Goal: Task Accomplishment & Management: Complete application form

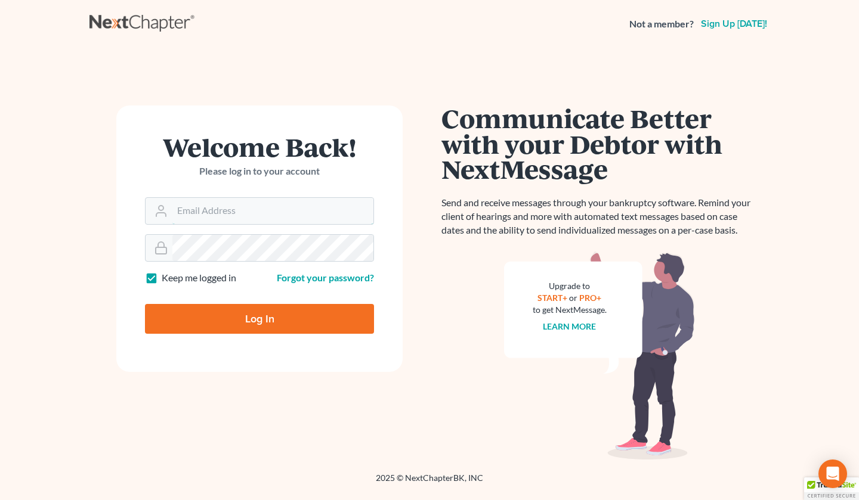
type input "[EMAIL_ADDRESS][DOMAIN_NAME]"
click at [243, 321] on input "Log In" at bounding box center [259, 319] width 229 height 30
type input "Thinking..."
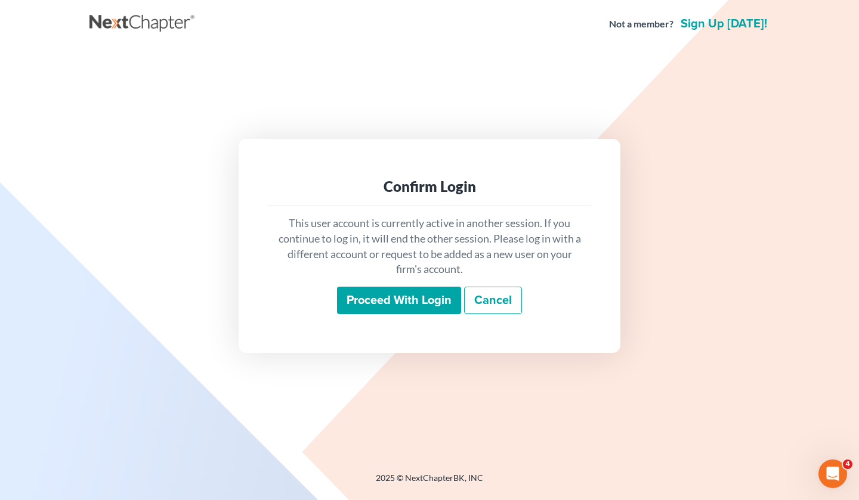
click at [376, 302] on input "Proceed with login" at bounding box center [399, 300] width 124 height 27
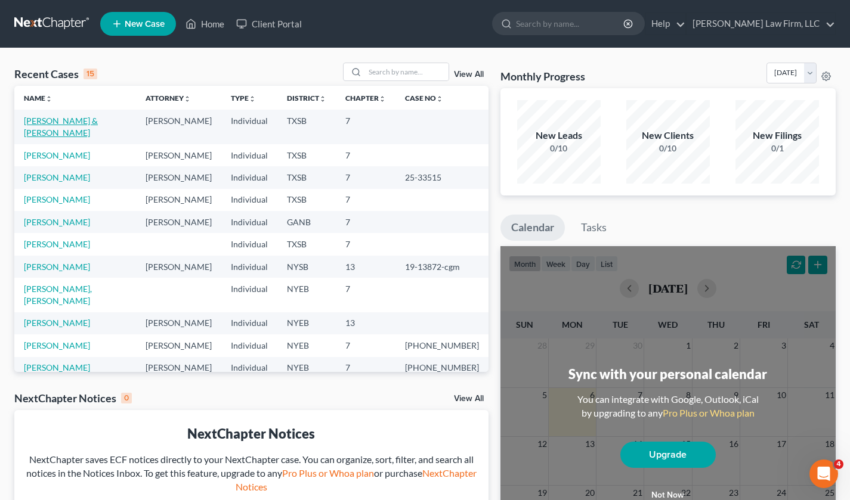
click at [42, 122] on link "[PERSON_NAME] & [PERSON_NAME]" at bounding box center [61, 127] width 74 height 22
select select "4"
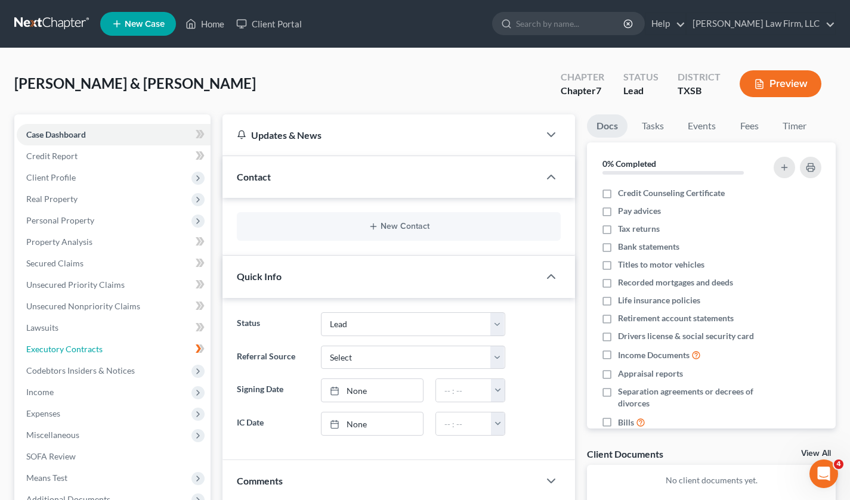
click at [78, 346] on span "Executory Contracts" at bounding box center [64, 349] width 76 height 10
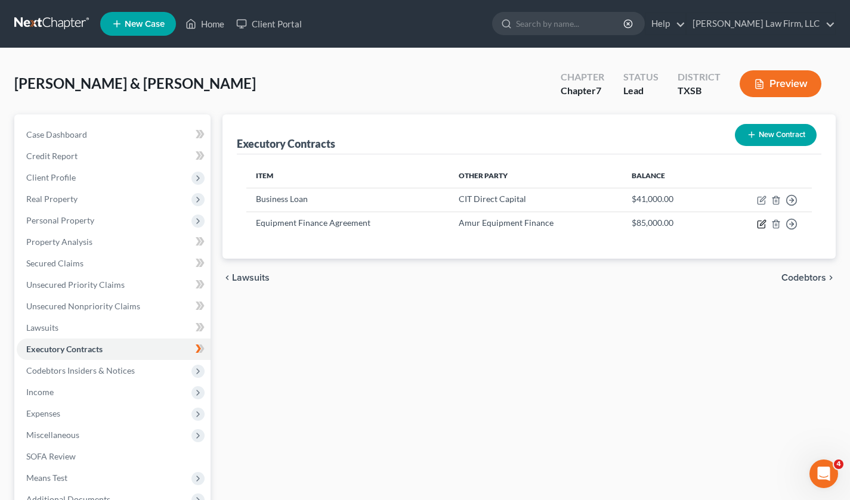
click at [760, 223] on icon "button" at bounding box center [762, 224] width 10 height 10
select select "3"
select select "45"
select select "0"
select select "1"
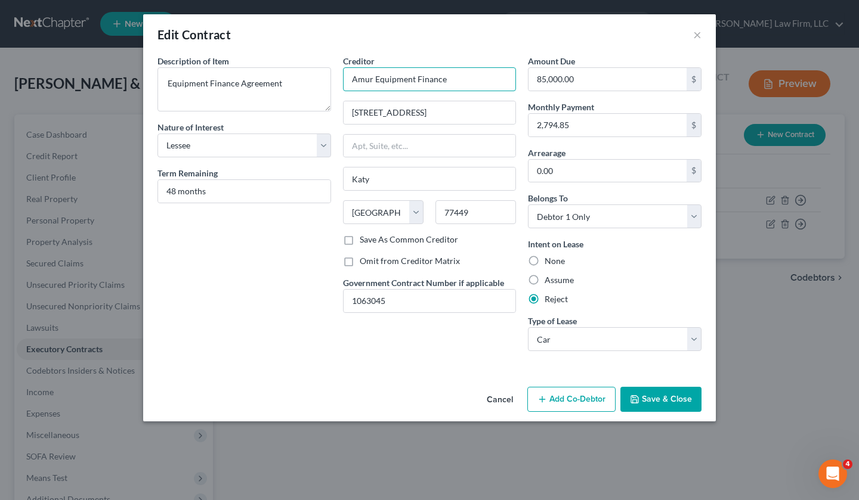
drag, startPoint x: 448, startPoint y: 81, endPoint x: 314, endPoint y: 83, distance: 134.2
click at [314, 83] on div "Description of non-residential real property * Description of Item * Equipment …" at bounding box center [429, 208] width 556 height 306
drag, startPoint x: 469, startPoint y: 109, endPoint x: 324, endPoint y: 110, distance: 145.5
click at [325, 111] on div "Description of non-residential real property * Description of Item * Equipment …" at bounding box center [429, 208] width 556 height 306
drag, startPoint x: 370, startPoint y: 175, endPoint x: 322, endPoint y: 175, distance: 48.3
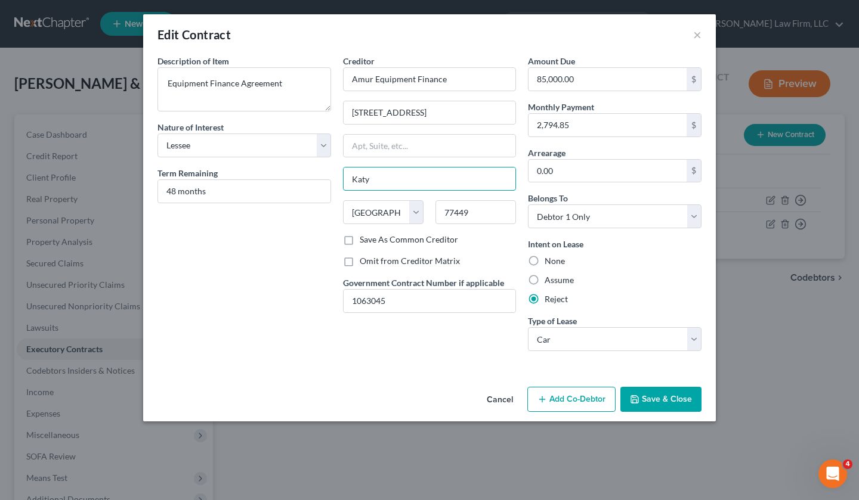
click at [322, 175] on div "Description of non-residential real property * Description of Item * Equipment …" at bounding box center [429, 208] width 556 height 306
click at [476, 218] on input "77449" at bounding box center [475, 212] width 81 height 24
drag, startPoint x: 482, startPoint y: 211, endPoint x: 406, endPoint y: 212, distance: 75.8
click at [406, 212] on div "State [US_STATE] AK AR AZ CA CO CT DE DC [GEOGRAPHIC_DATA] [GEOGRAPHIC_DATA] GU…" at bounding box center [429, 216] width 185 height 33
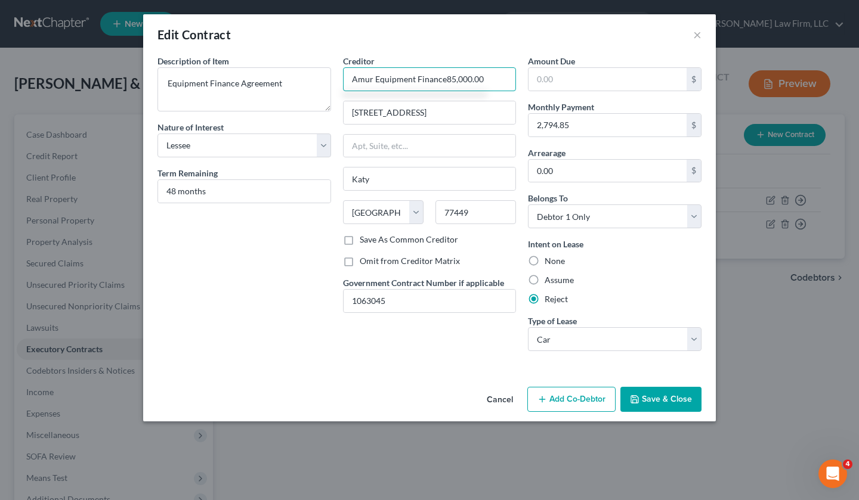
type input "Amur Equipment Finance85,000.00"
click at [485, 402] on button "Cancel" at bounding box center [499, 400] width 45 height 24
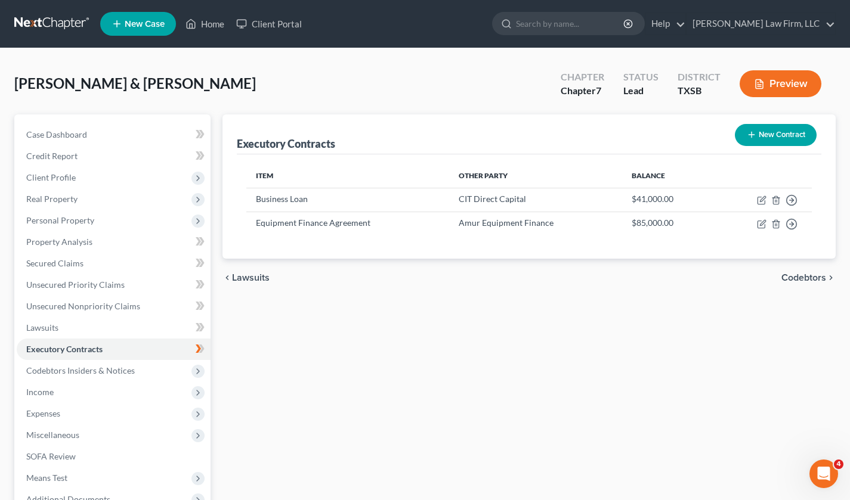
click at [661, 220] on td "$85,000.00" at bounding box center [668, 223] width 92 height 23
click at [762, 225] on icon "button" at bounding box center [762, 224] width 10 height 10
select select "3"
select select "45"
select select "0"
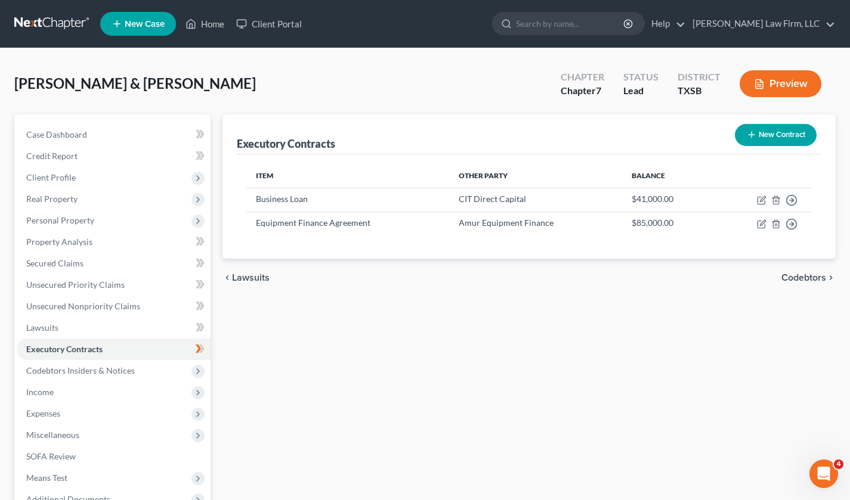
select select "1"
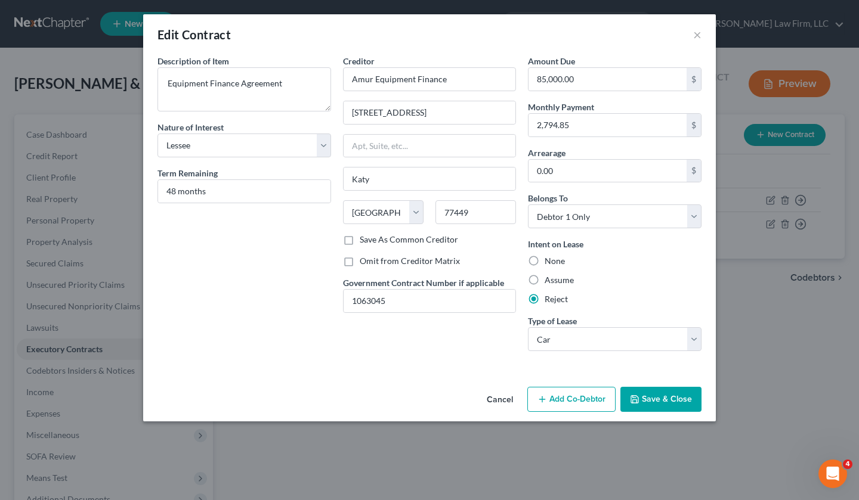
click at [502, 398] on button "Cancel" at bounding box center [499, 400] width 45 height 24
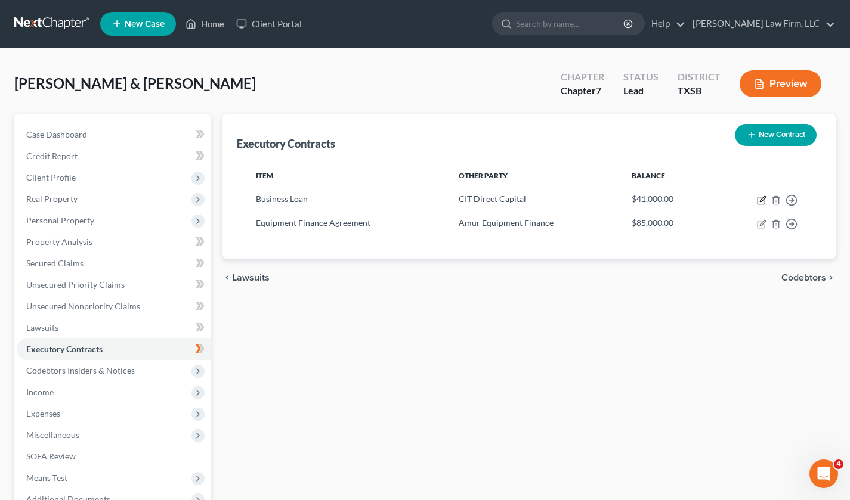
click at [763, 199] on icon "button" at bounding box center [762, 198] width 5 height 5
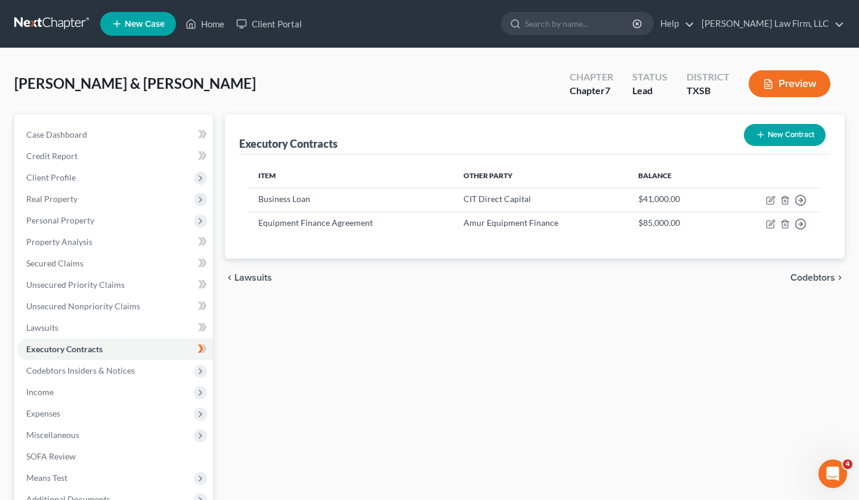
select select "32"
select select "0"
select select "2"
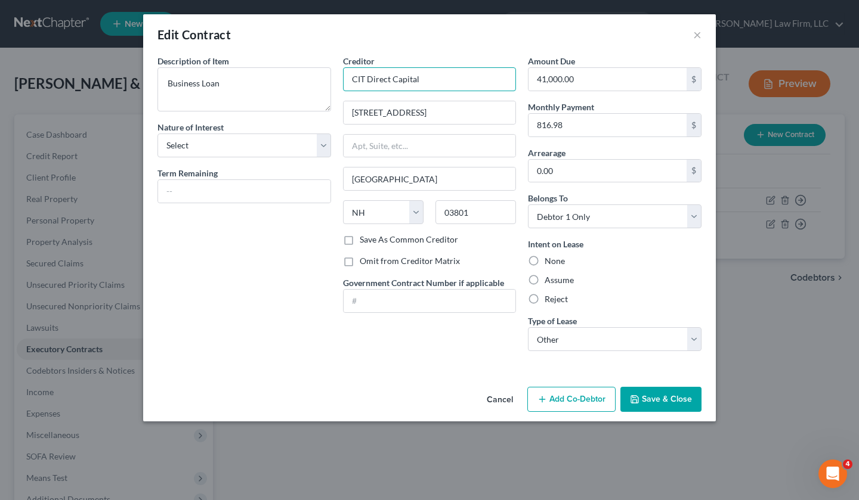
drag, startPoint x: 338, startPoint y: 75, endPoint x: 302, endPoint y: 75, distance: 35.2
click at [302, 75] on div "Description of non-residential real property * Description of Item * Business L…" at bounding box center [429, 208] width 556 height 306
drag, startPoint x: 412, startPoint y: 112, endPoint x: 240, endPoint y: 113, distance: 171.2
click at [240, 113] on div "Description of non-residential real property * Description of Item * Business L…" at bounding box center [429, 208] width 556 height 306
drag, startPoint x: 477, startPoint y: 214, endPoint x: 429, endPoint y: 213, distance: 47.1
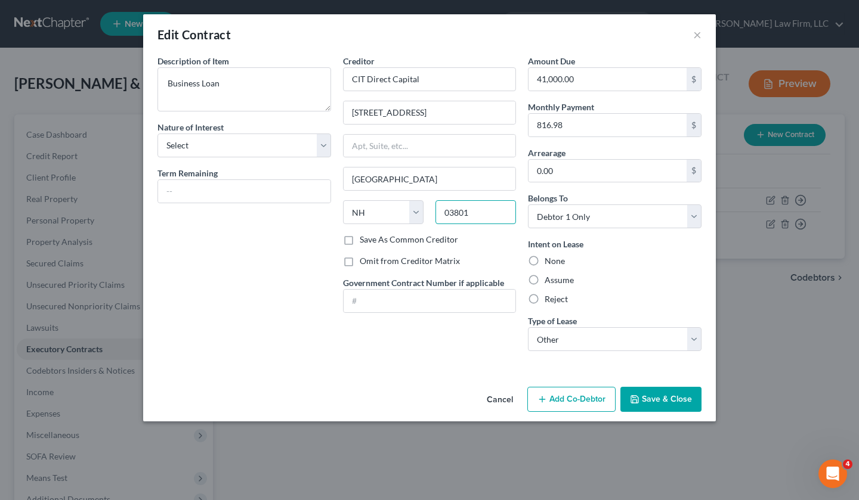
click at [429, 213] on div "03801" at bounding box center [475, 212] width 92 height 24
click at [594, 81] on input "text" at bounding box center [607, 79] width 158 height 23
drag, startPoint x: 488, startPoint y: 80, endPoint x: 419, endPoint y: 85, distance: 69.4
click at [419, 85] on input "CIT Direct Capital41,000.00" at bounding box center [430, 79] width 174 height 24
type input "CIT Direct Capital"
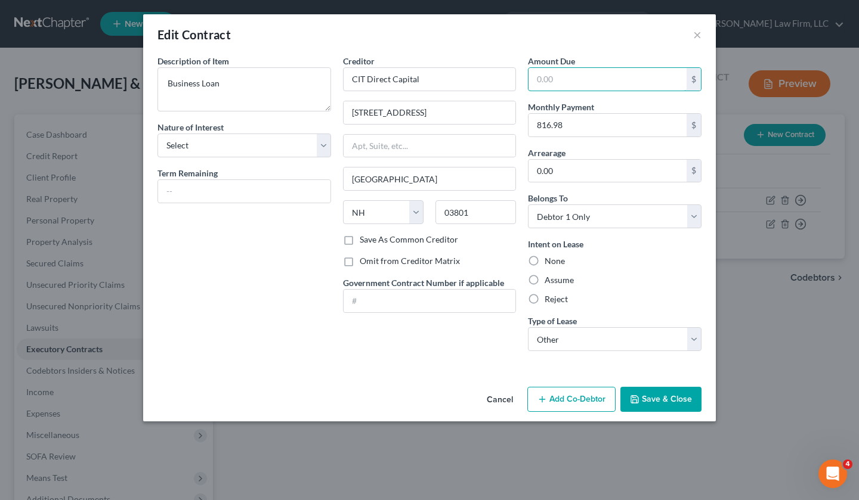
click at [559, 81] on input "text" at bounding box center [607, 79] width 158 height 23
paste input "41,000.00"
type input "41,000.00"
click at [494, 399] on button "Cancel" at bounding box center [499, 400] width 45 height 24
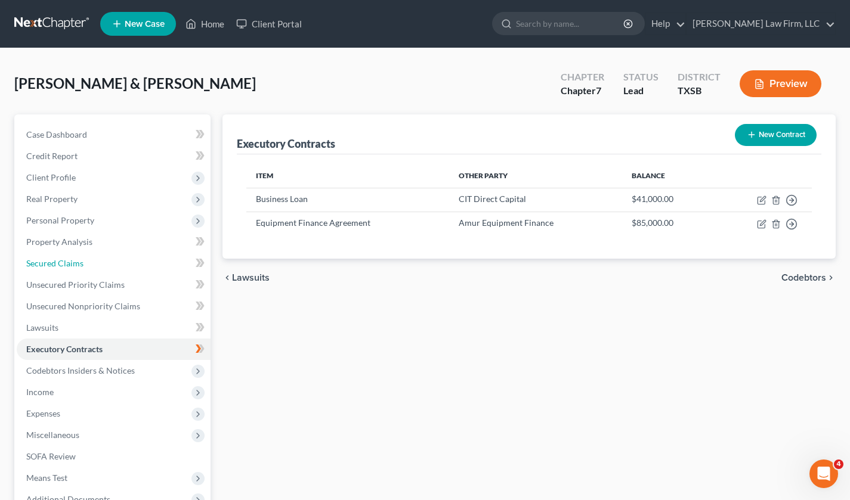
click at [60, 261] on span "Secured Claims" at bounding box center [54, 263] width 57 height 10
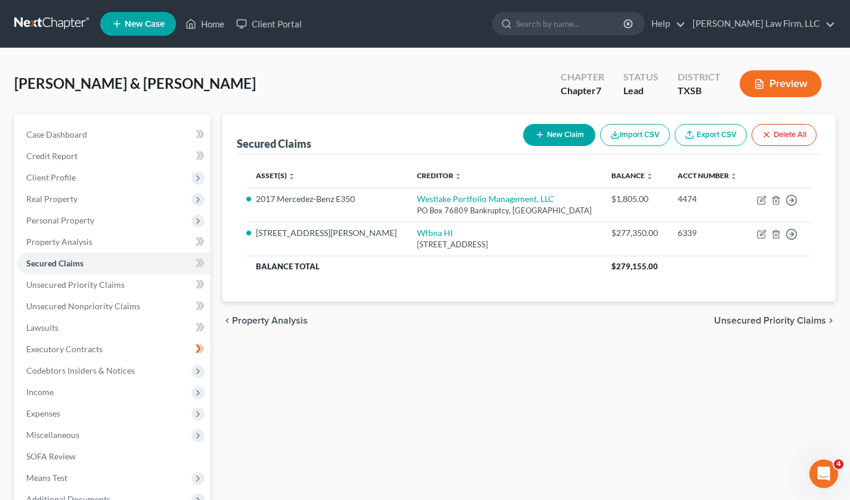
click at [557, 129] on button "New Claim" at bounding box center [559, 135] width 72 height 22
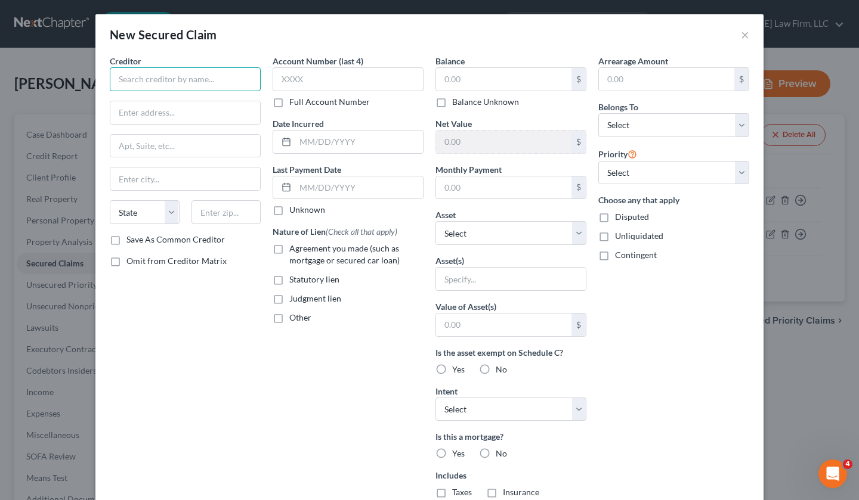
click at [156, 83] on input "text" at bounding box center [185, 79] width 151 height 24
paste input "Amur Equipment Finance"
type input "Amur Equipment Finance"
click at [200, 119] on input "text" at bounding box center [185, 112] width 150 height 23
paste input "[STREET_ADDRESS]"
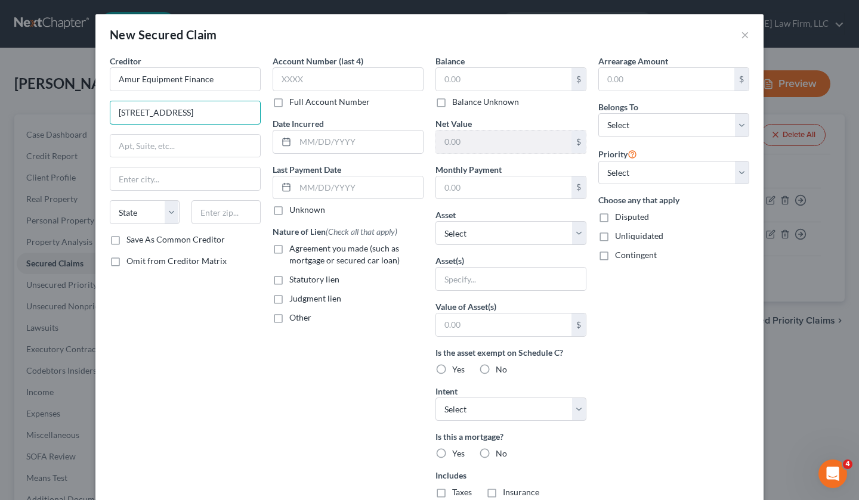
type input "[STREET_ADDRESS]"
click at [237, 218] on input "text" at bounding box center [226, 212] width 70 height 24
paste input "77449"
type input "77449"
type input "Katy"
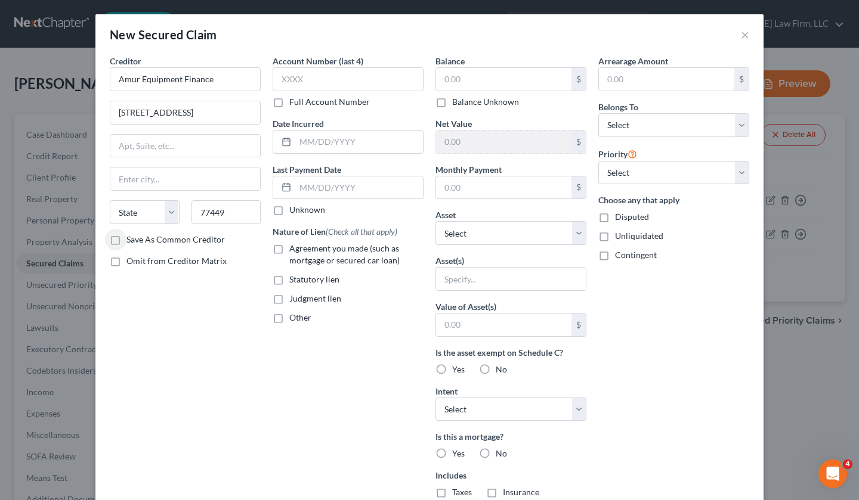
select select "45"
click at [488, 78] on input "text" at bounding box center [503, 79] width 135 height 23
paste input "85,000.00"
type input "85,000.00"
click at [638, 125] on select "Select Debtor 1 Only Debtor 2 Only Debtor 1 And Debtor 2 Only At Least One Of T…" at bounding box center [673, 125] width 151 height 24
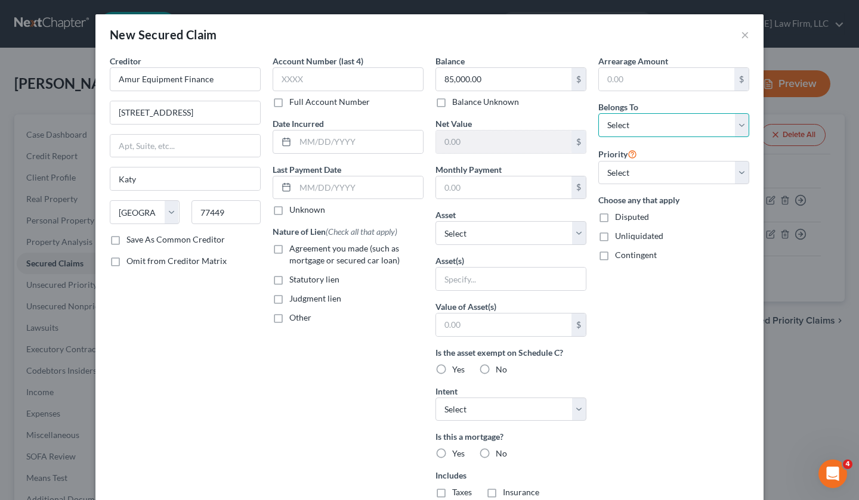
select select "0"
click at [598, 113] on select "Select Debtor 1 Only Debtor 2 Only Debtor 1 And Debtor 2 Only At Least One Of T…" at bounding box center [673, 125] width 151 height 24
click at [640, 177] on select "Select 1st 2nd 3rd 4th 5th 6th 7th 8th 9th 10th 11th 12th 13th 14th 15th 16th 1…" at bounding box center [673, 173] width 151 height 24
drag, startPoint x: 382, startPoint y: 255, endPoint x: 450, endPoint y: 188, distance: 95.3
click at [382, 254] on label "Agreement you made (such as mortgage or secured car loan)" at bounding box center [356, 255] width 134 height 24
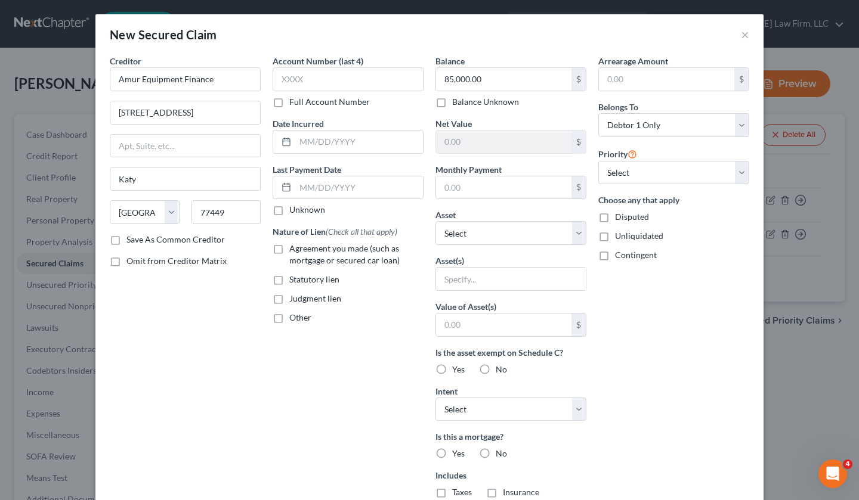
click at [289, 252] on label "Agreement you made (such as mortgage or secured car loan)" at bounding box center [356, 255] width 134 height 24
click at [294, 250] on input "Agreement you made (such as mortgage or secured car loan)" at bounding box center [298, 247] width 8 height 8
checkbox input "true"
click at [550, 279] on input "text" at bounding box center [511, 279] width 150 height 23
click at [478, 279] on input "text" at bounding box center [511, 279] width 150 height 23
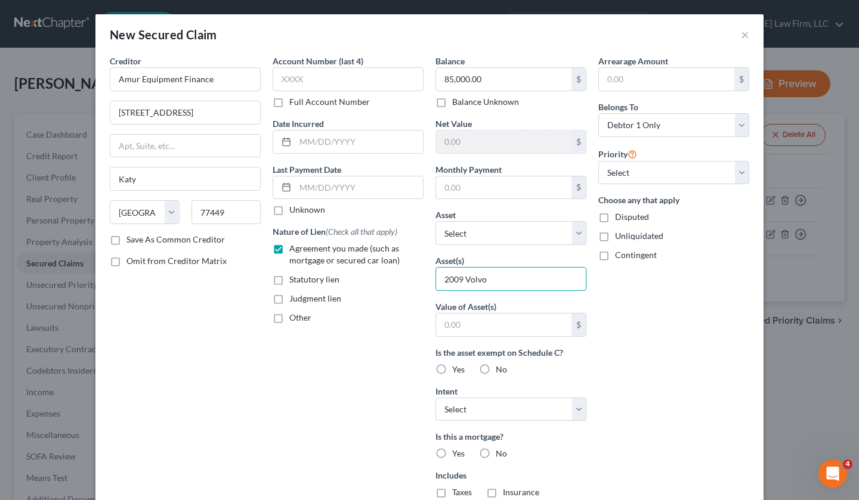
type input "2009 Volvo"
click at [502, 326] on input "text" at bounding box center [503, 325] width 135 height 23
type input "85,000"
click at [603, 370] on div "Arrearage Amount $ Belongs To * Select Debtor 1 Only Debtor 2 Only Debtor 1 And…" at bounding box center [673, 321] width 163 height 532
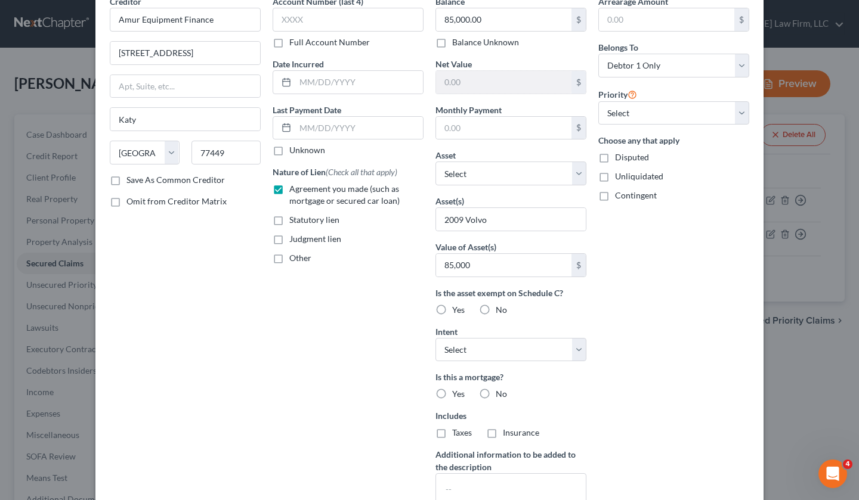
click at [496, 310] on label "No" at bounding box center [501, 310] width 11 height 12
click at [500, 310] on input "No" at bounding box center [504, 308] width 8 height 8
radio input "true"
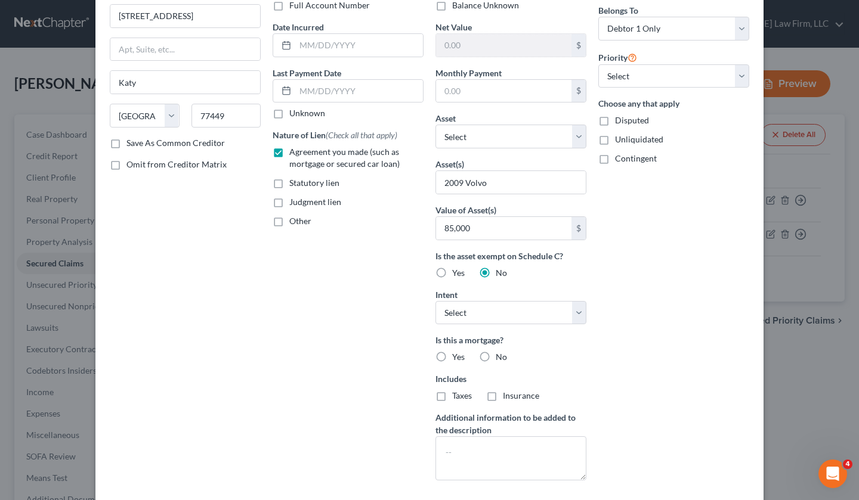
scroll to position [119, 0]
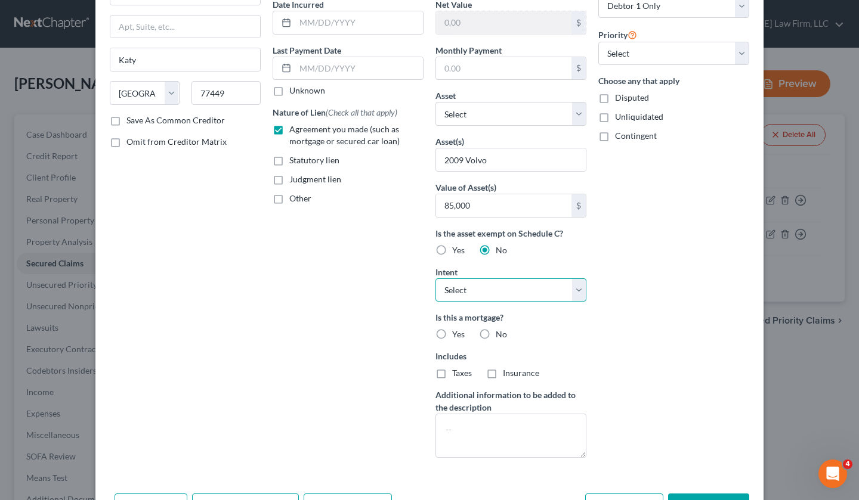
click at [576, 286] on select "Select Surrender Redeem Reaffirm Avoid Other" at bounding box center [510, 291] width 151 height 24
select select "0"
click at [435, 279] on select "Select Surrender Redeem Reaffirm Avoid Other" at bounding box center [510, 291] width 151 height 24
click at [619, 348] on div "Arrearage Amount $ Belongs To * Select Debtor 1 Only Debtor 2 Only Debtor 1 And…" at bounding box center [673, 202] width 163 height 532
click at [496, 336] on label "No" at bounding box center [501, 335] width 11 height 12
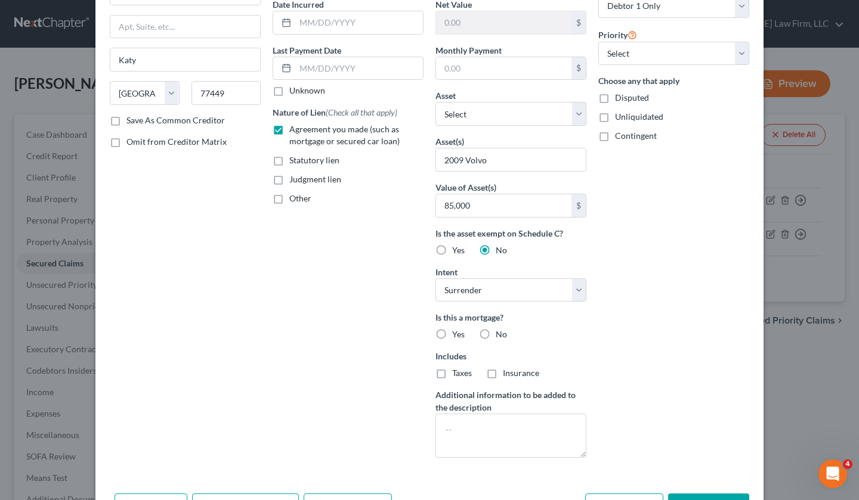
click at [500, 336] on input "No" at bounding box center [504, 333] width 8 height 8
radio input "true"
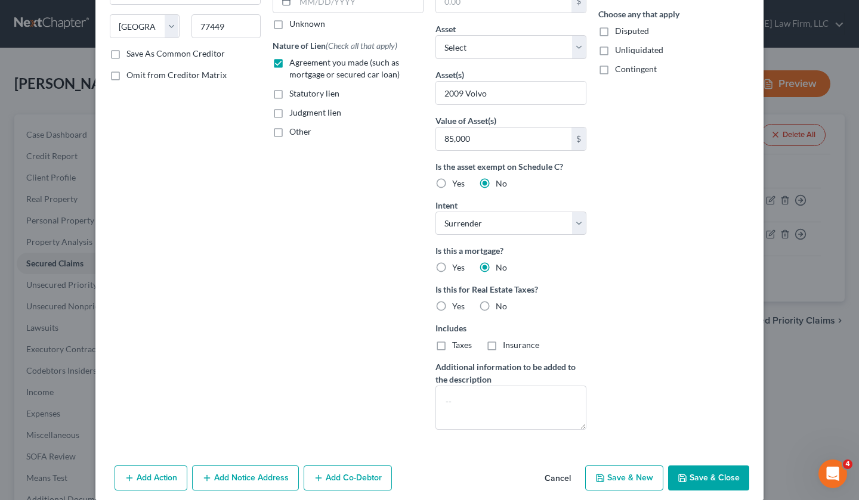
scroll to position [200, 0]
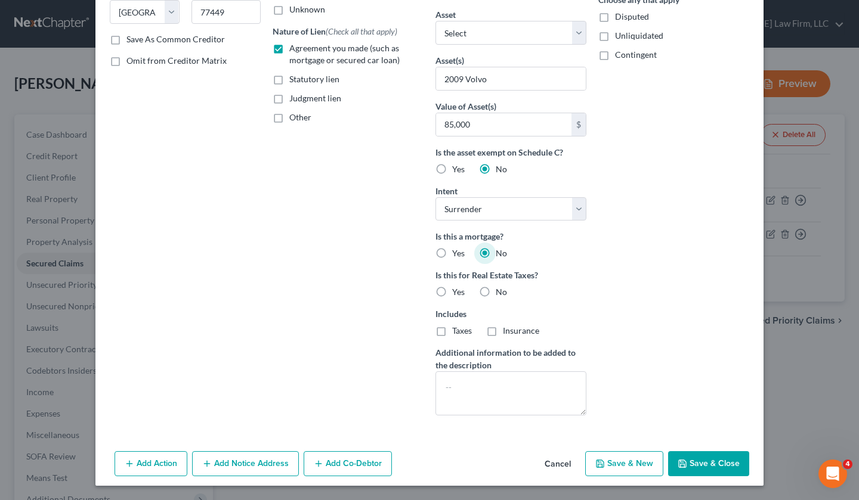
click at [691, 459] on button "Save & Close" at bounding box center [708, 463] width 81 height 25
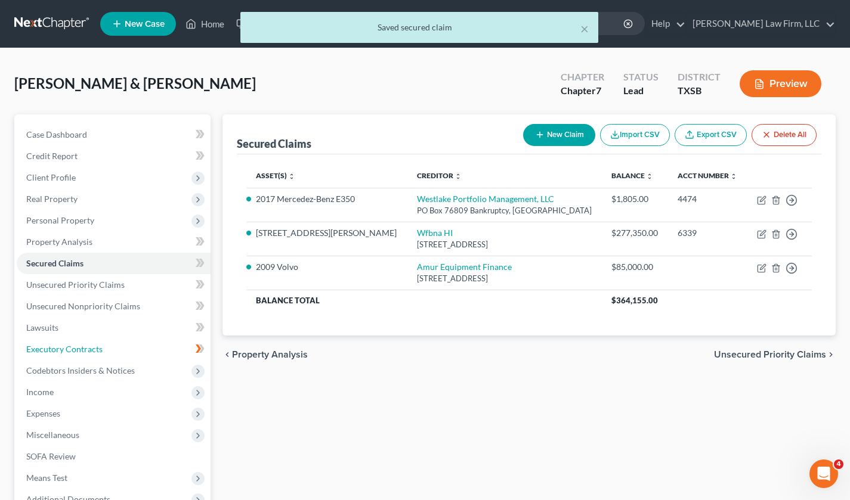
click at [60, 348] on span "Executory Contracts" at bounding box center [64, 349] width 76 height 10
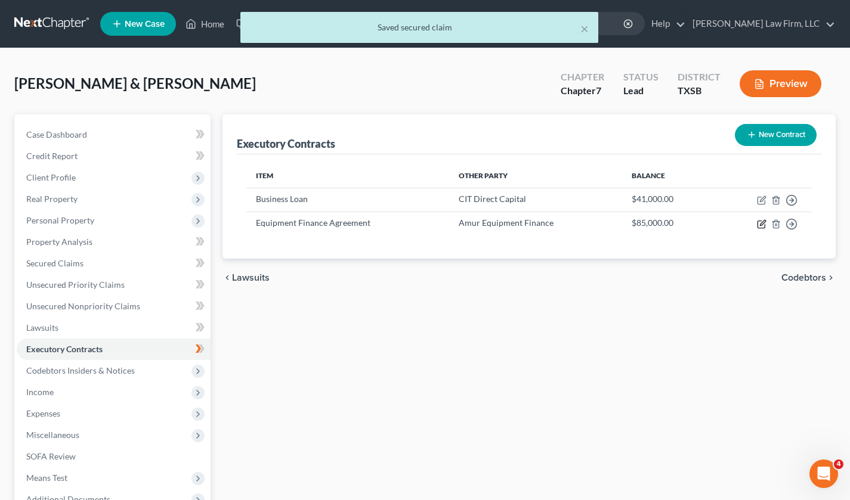
click at [757, 224] on icon "button" at bounding box center [760, 224] width 7 height 7
select select "3"
select select "45"
select select "0"
select select "1"
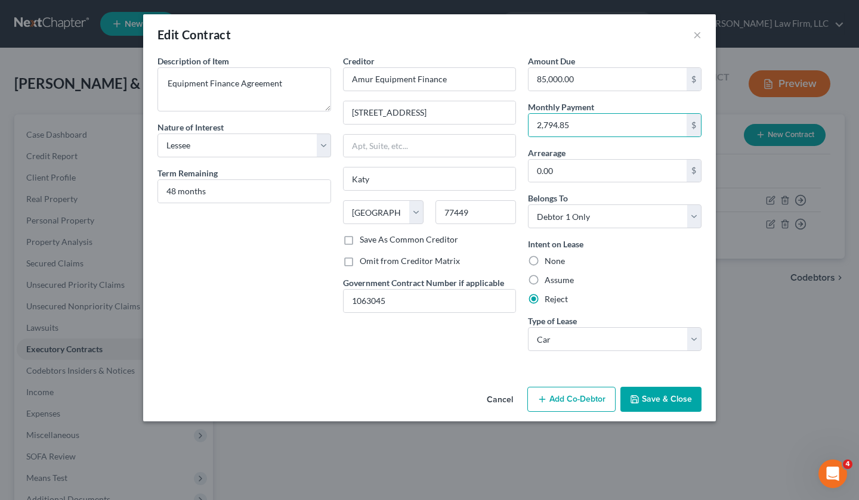
click at [502, 394] on button "Cancel" at bounding box center [499, 400] width 45 height 24
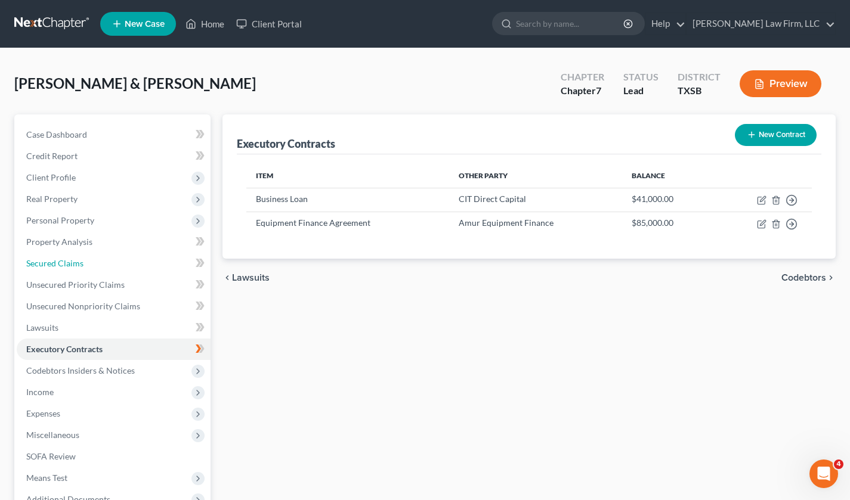
click at [61, 258] on span "Secured Claims" at bounding box center [54, 263] width 57 height 10
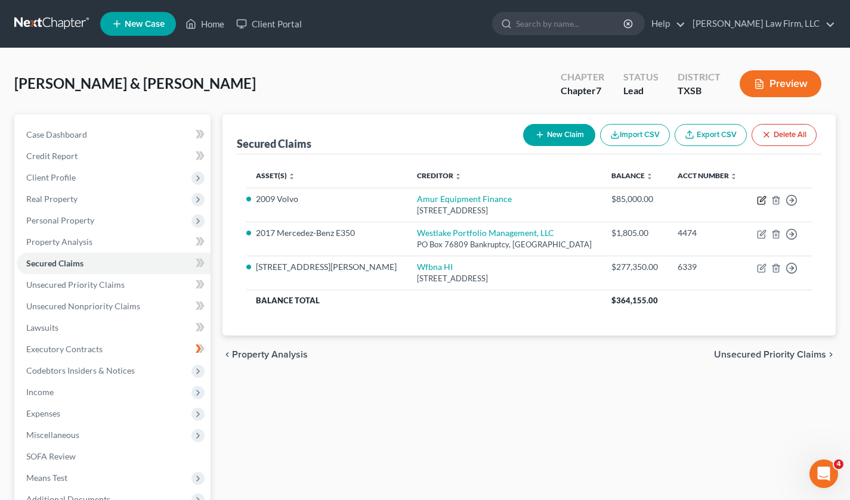
click at [762, 198] on icon "button" at bounding box center [762, 198] width 5 height 5
select select "45"
select select "0"
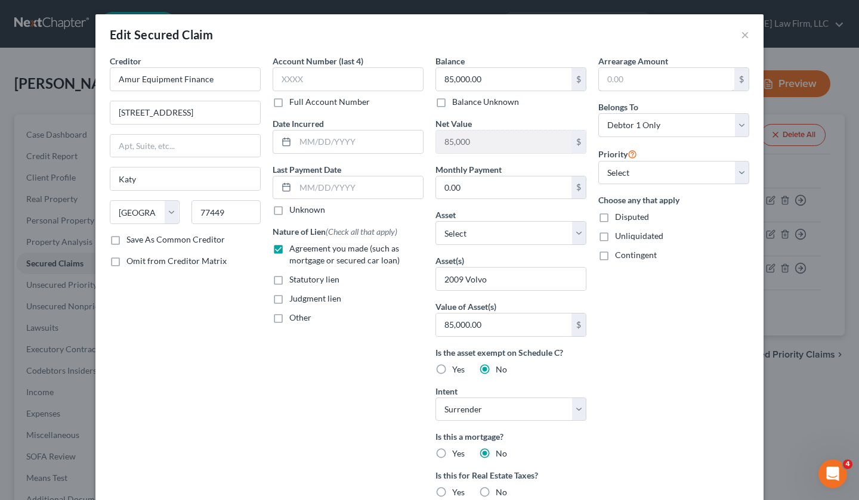
click at [659, 82] on input "text" at bounding box center [666, 79] width 135 height 23
click at [354, 142] on input "text" at bounding box center [359, 142] width 128 height 23
type input "[DATE]"
click at [289, 208] on label "Unknown" at bounding box center [307, 210] width 36 height 12
click at [294, 208] on input "Unknown" at bounding box center [298, 208] width 8 height 8
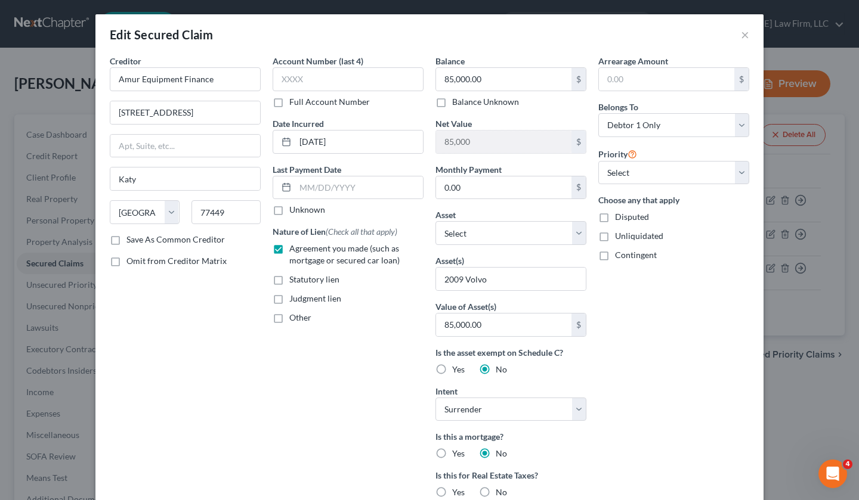
checkbox input "true"
click at [290, 78] on input "text" at bounding box center [348, 79] width 151 height 24
type input "38"
click at [289, 97] on label "Full Account Number" at bounding box center [329, 102] width 81 height 12
click at [294, 97] on input "Full Account Number" at bounding box center [298, 100] width 8 height 8
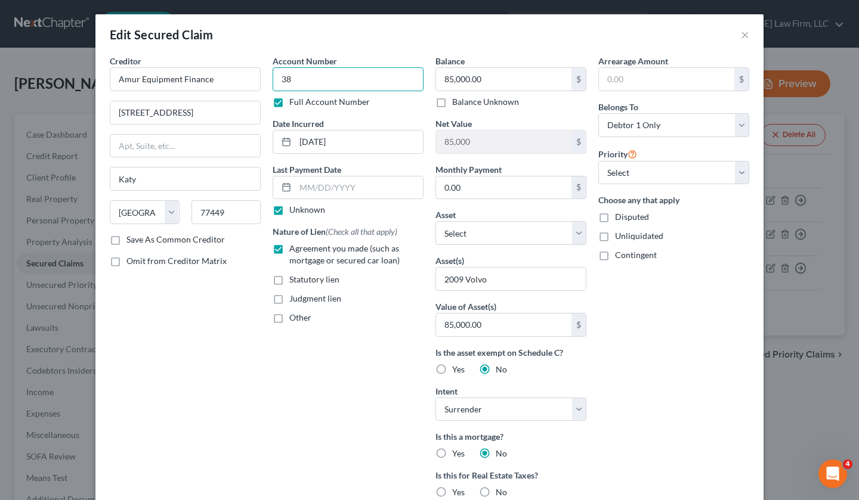
click at [298, 76] on input "38" at bounding box center [348, 79] width 151 height 24
type input "385608"
click at [484, 184] on input "0.00" at bounding box center [503, 188] width 135 height 23
type input "2,794.85"
click at [366, 306] on div "Nature of Lien (Check all that apply) Agreement you made (such as mortgage or s…" at bounding box center [348, 274] width 151 height 98
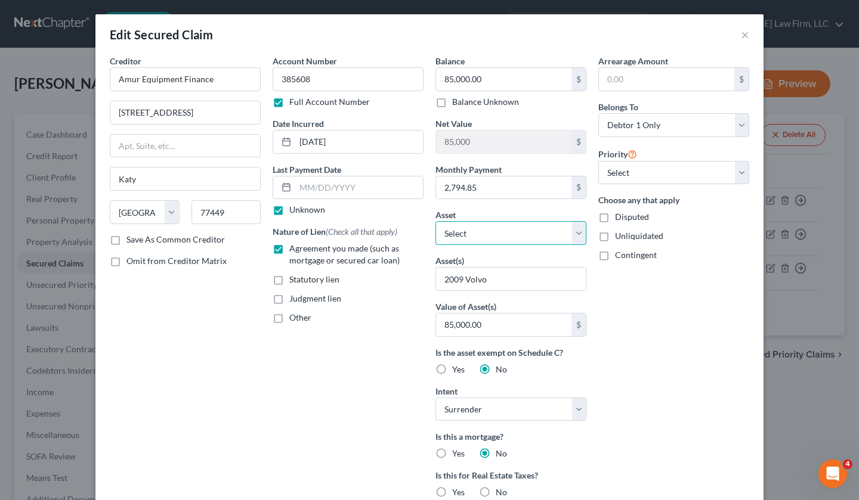
click at [581, 230] on select "Select Other Multiple Assets [PERSON_NAME] Fargo 3874 (Checking Account) - $600…" at bounding box center [510, 233] width 151 height 24
select select "13"
click at [435, 221] on select "Select Other Multiple Assets [PERSON_NAME] Fargo 3874 (Checking Account) - $600…" at bounding box center [510, 233] width 151 height 24
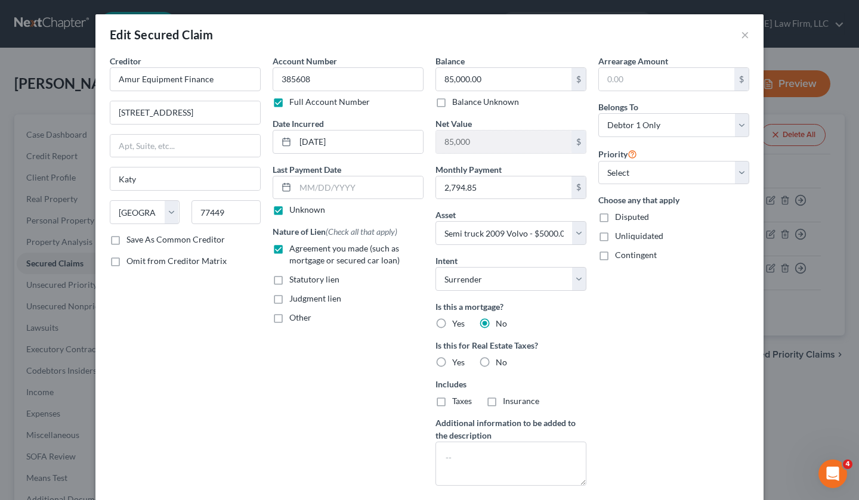
click at [519, 144] on input "85,000" at bounding box center [503, 142] width 135 height 23
click at [478, 144] on input "85,000" at bounding box center [503, 142] width 135 height 23
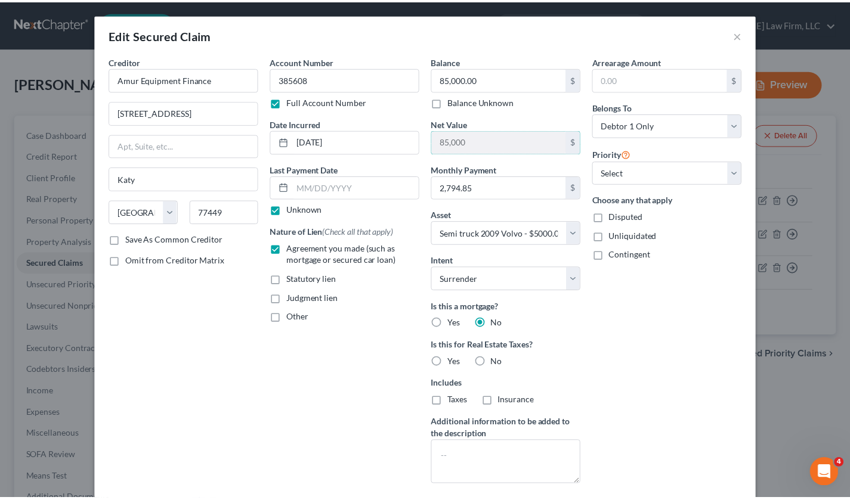
scroll to position [104, 0]
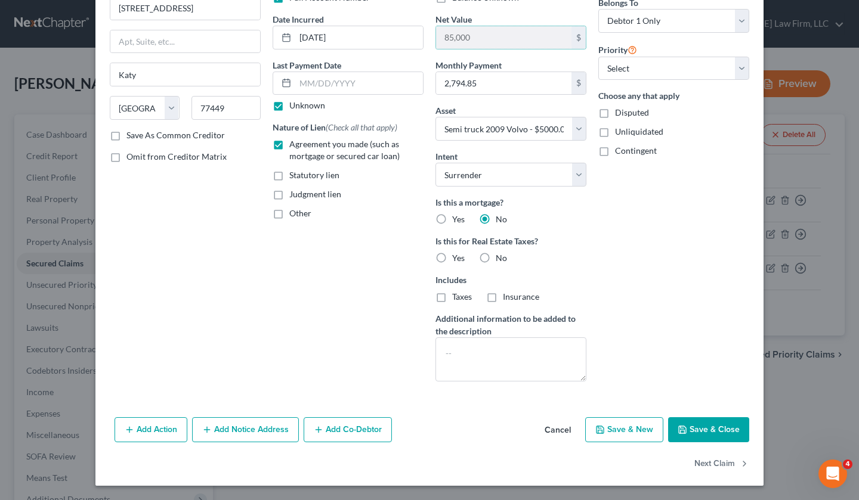
click at [696, 426] on button "Save & Close" at bounding box center [708, 429] width 81 height 25
select select
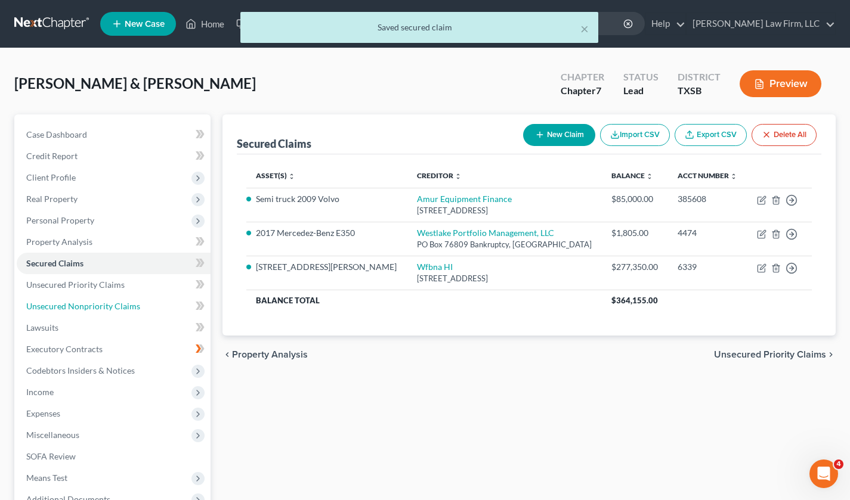
click at [88, 303] on span "Unsecured Nonpriority Claims" at bounding box center [83, 306] width 114 height 10
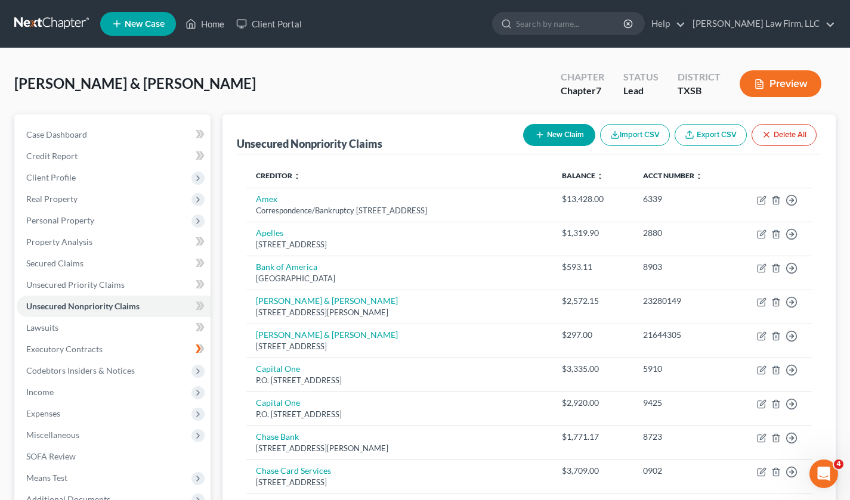
click at [564, 132] on button "New Claim" at bounding box center [559, 135] width 72 height 22
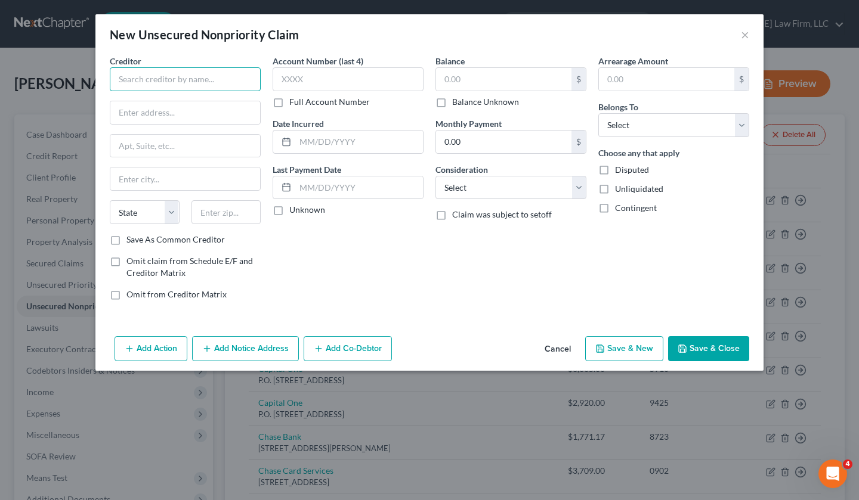
click at [200, 74] on input "text" at bounding box center [185, 79] width 151 height 24
paste input "CIT Direct Capital"
type input "CIT Direct Capital"
click at [211, 121] on input "text" at bounding box center [185, 112] width 150 height 23
paste input "[STREET_ADDRESS]"
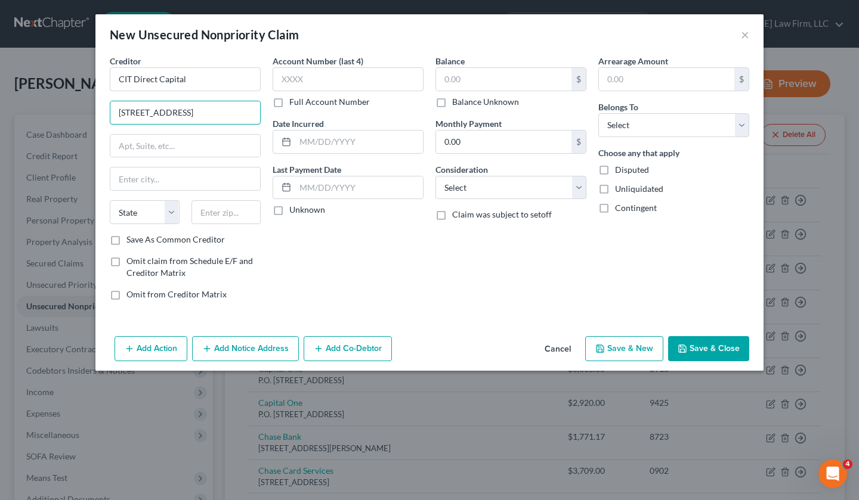
type input "[STREET_ADDRESS]"
click at [233, 214] on input "text" at bounding box center [226, 212] width 70 height 24
paste input "03801"
type input "03801"
type input "[GEOGRAPHIC_DATA]"
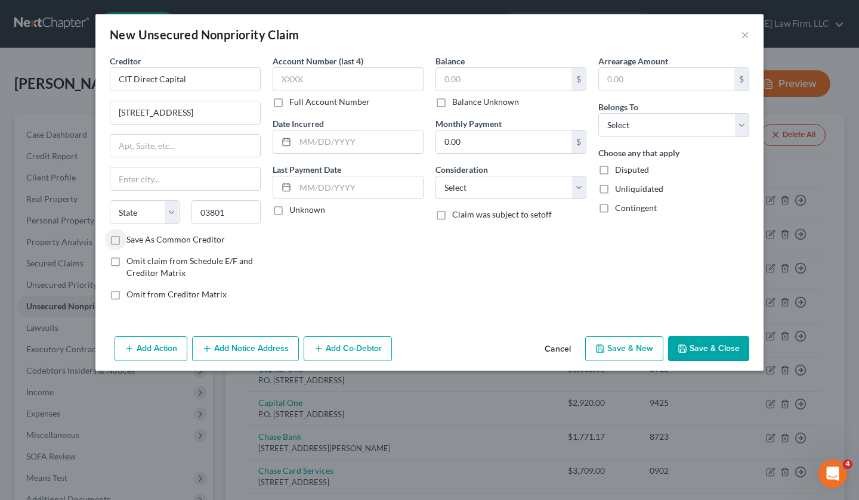
select select "32"
click at [372, 72] on input "text" at bounding box center [348, 79] width 151 height 24
click at [333, 134] on input "text" at bounding box center [359, 142] width 128 height 23
type input "[DATE]"
click at [289, 211] on label "Unknown" at bounding box center [307, 210] width 36 height 12
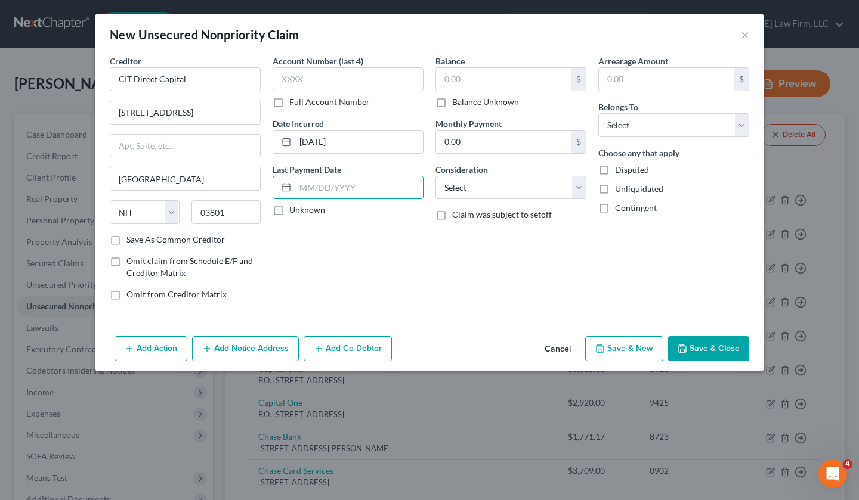
click at [294, 211] on input "Unknown" at bounding box center [298, 208] width 8 height 8
checkbox input "true"
click at [330, 73] on input "text" at bounding box center [348, 79] width 151 height 24
click at [289, 103] on label "Full Account Number" at bounding box center [329, 102] width 81 height 12
click at [294, 103] on input "Full Account Number" at bounding box center [298, 100] width 8 height 8
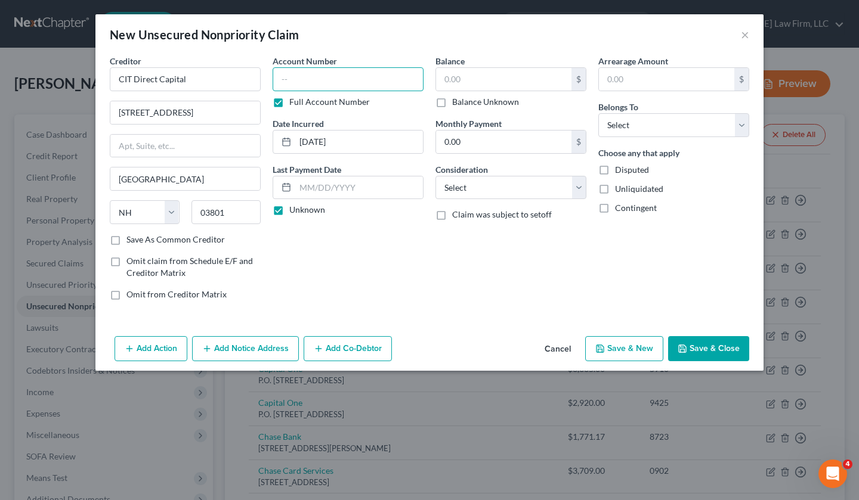
click at [290, 82] on input "text" at bounding box center [348, 79] width 151 height 24
type input "ME01747786"
click at [481, 81] on input "text" at bounding box center [503, 79] width 135 height 23
paste input "41,000.00"
type input "41,000.00"
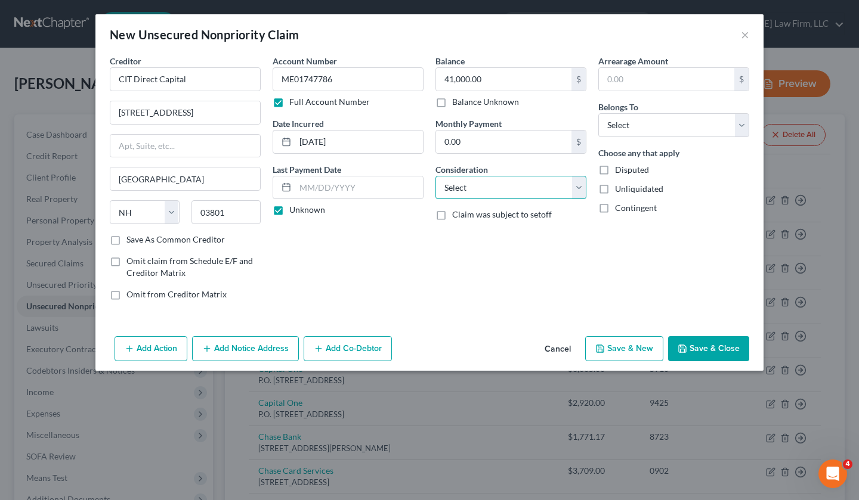
click at [572, 189] on select "Select Cable / Satellite Services Collection Agency Credit Card Debt Debt Couns…" at bounding box center [510, 188] width 151 height 24
click at [657, 292] on div "Arrearage Amount $ Belongs To * Select Debtor 1 Only Debtor 2 Only Debtor 1 And…" at bounding box center [673, 182] width 163 height 255
click at [514, 217] on span "Claim was subject to setoff" at bounding box center [502, 214] width 100 height 10
click at [465, 216] on input "Claim was subject to setoff" at bounding box center [461, 213] width 8 height 8
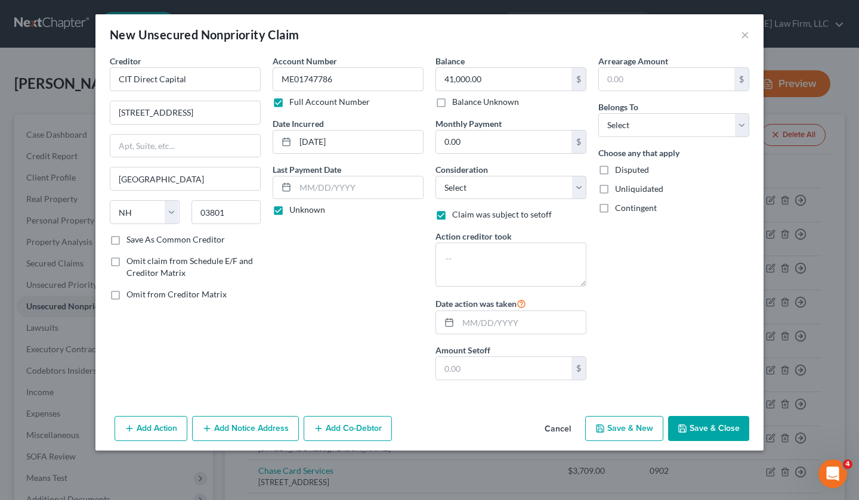
click at [452, 216] on label "Claim was subject to setoff" at bounding box center [502, 215] width 100 height 12
click at [457, 216] on input "Claim was subject to setoff" at bounding box center [461, 213] width 8 height 8
checkbox input "false"
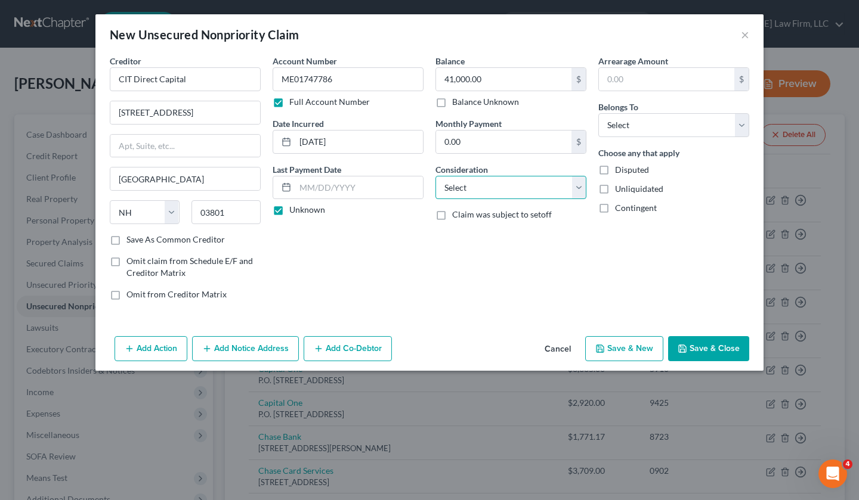
click at [586, 191] on select "Select Cable / Satellite Services Collection Agency Credit Card Debt Debt Couns…" at bounding box center [510, 188] width 151 height 24
select select "4"
click at [435, 176] on select "Select Cable / Satellite Services Collection Agency Credit Card Debt Debt Couns…" at bounding box center [510, 188] width 151 height 24
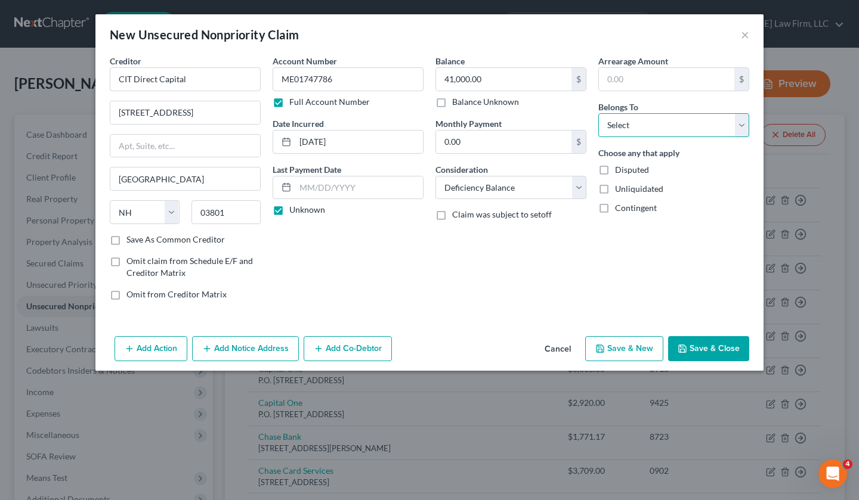
click at [684, 122] on select "Select Debtor 1 Only Debtor 2 Only Debtor 1 And Debtor 2 Only At Least One Of T…" at bounding box center [673, 125] width 151 height 24
select select "0"
click at [598, 113] on select "Select Debtor 1 Only Debtor 2 Only Debtor 1 And Debtor 2 Only At Least One Of T…" at bounding box center [673, 125] width 151 height 24
click at [684, 73] on input "text" at bounding box center [666, 79] width 135 height 23
type input "41,000"
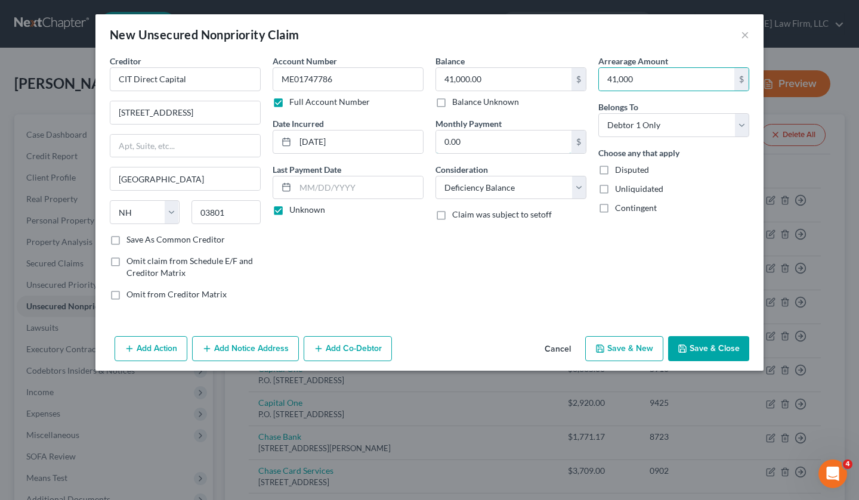
click at [474, 144] on input "0.00" at bounding box center [503, 142] width 135 height 23
type input "816.98"
click at [718, 351] on button "Save & Close" at bounding box center [708, 348] width 81 height 25
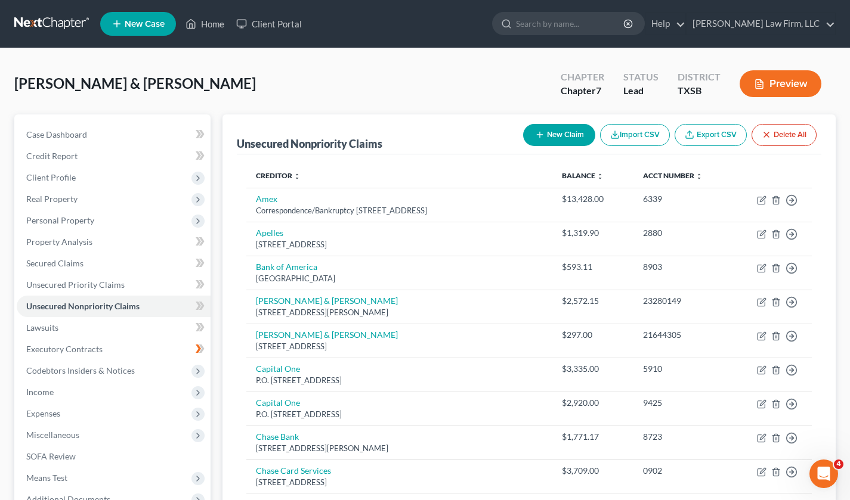
click at [564, 131] on button "New Claim" at bounding box center [559, 135] width 72 height 22
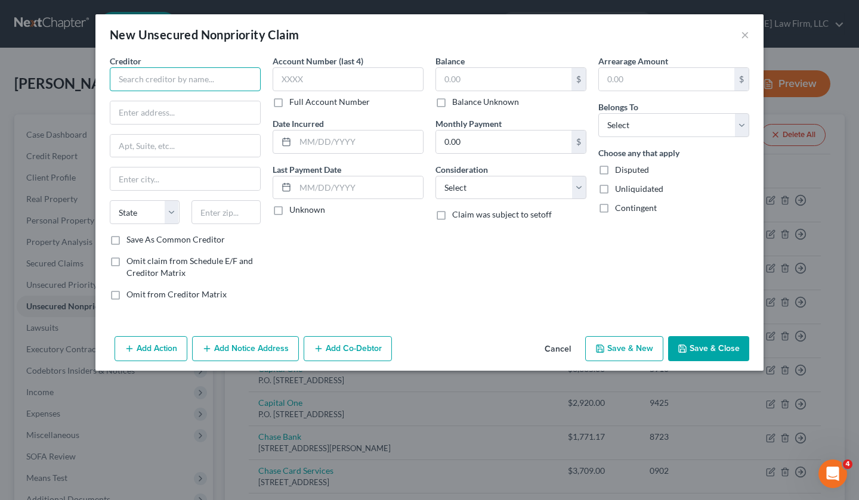
click at [146, 77] on input "text" at bounding box center [185, 79] width 151 height 24
type input "RMA Toll Processing"
type input "PO Box 734182"
click at [251, 211] on input "75373-4182" at bounding box center [226, 212] width 70 height 24
type input "75373"
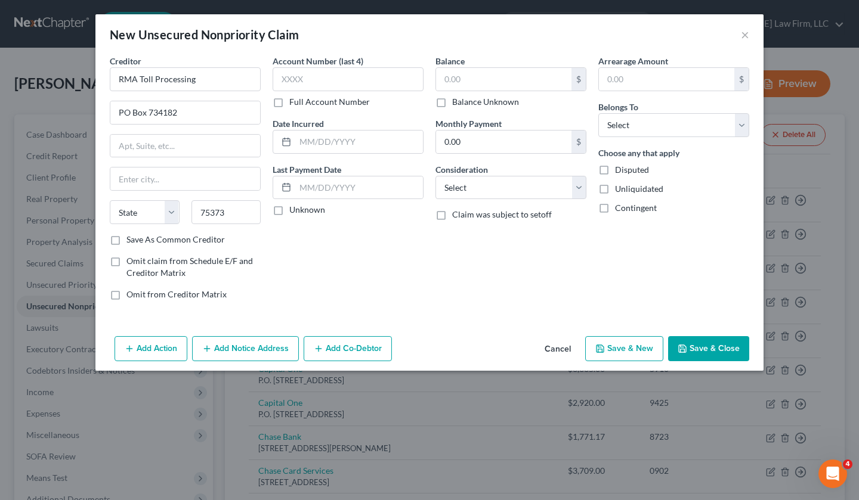
type input "[GEOGRAPHIC_DATA]"
select select "45"
click at [246, 215] on input "75373" at bounding box center [226, 212] width 70 height 24
type input "75373-4182"
click at [352, 77] on input "text" at bounding box center [348, 79] width 151 height 24
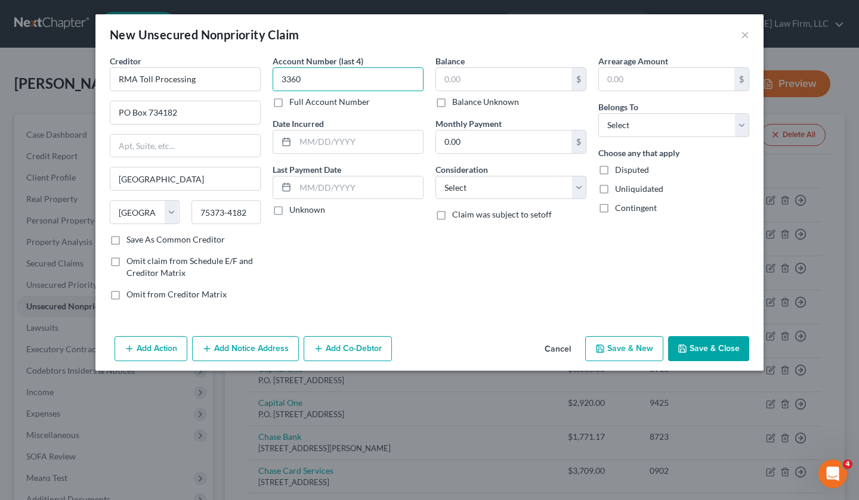
type input "3360"
click at [300, 153] on div at bounding box center [348, 142] width 151 height 24
drag, startPoint x: 305, startPoint y: 143, endPoint x: 299, endPoint y: 97, distance: 46.9
click at [304, 141] on input "text" at bounding box center [359, 142] width 128 height 23
type input "[DATE]"
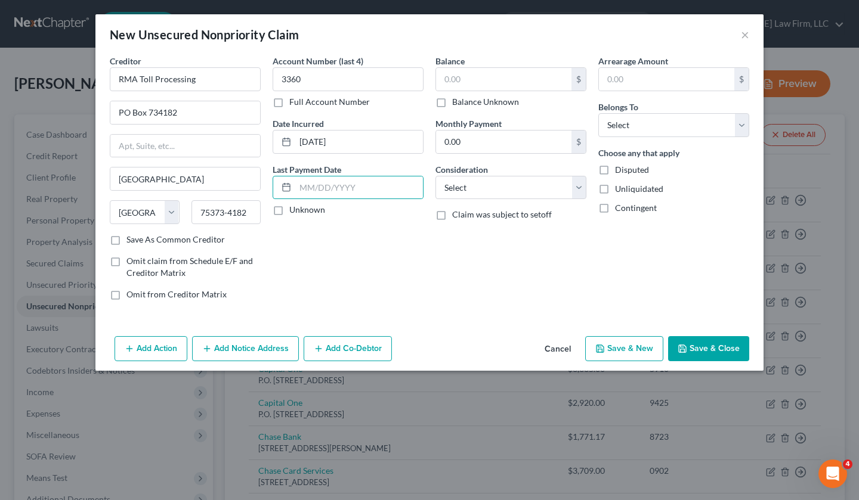
click at [289, 212] on label "Unknown" at bounding box center [307, 210] width 36 height 12
click at [294, 212] on input "Unknown" at bounding box center [298, 208] width 8 height 8
checkbox input "true"
click at [461, 81] on input "text" at bounding box center [503, 79] width 135 height 23
type input "19.08"
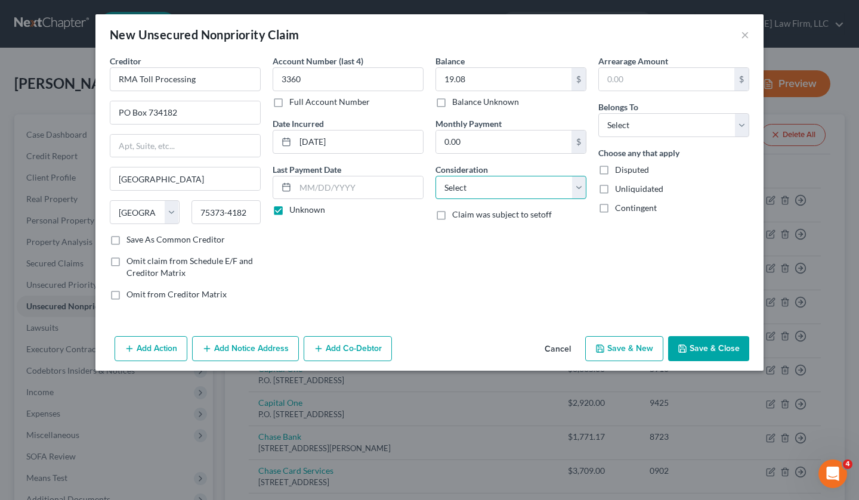
click at [580, 185] on select "Select Cable / Satellite Services Collection Agency Credit Card Debt Debt Couns…" at bounding box center [510, 188] width 151 height 24
select select "14"
click at [435, 176] on select "Select Cable / Satellite Services Collection Agency Credit Card Debt Debt Couns…" at bounding box center [510, 188] width 151 height 24
click at [533, 219] on div "Other Consideration" at bounding box center [510, 227] width 151 height 36
click at [531, 226] on input "text" at bounding box center [511, 233] width 150 height 23
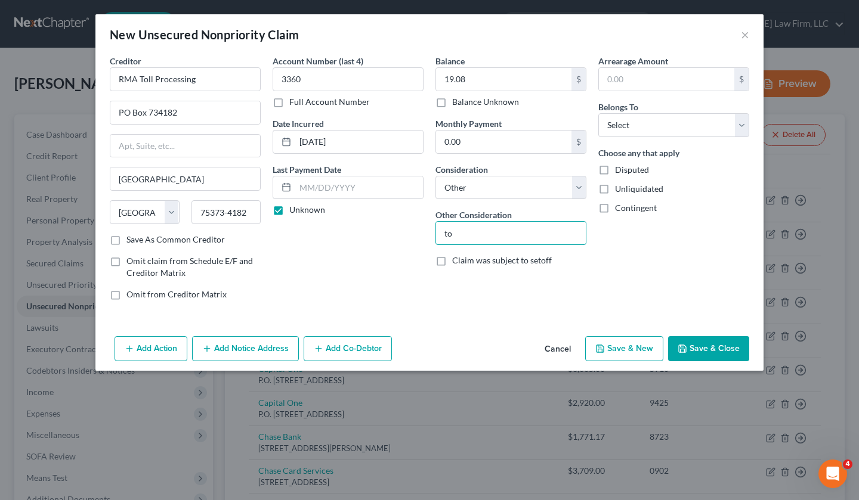
type input "t"
type input "Tolls"
click at [735, 121] on select "Select Debtor 1 Only Debtor 2 Only Debtor 1 And Debtor 2 Only At Least One Of T…" at bounding box center [673, 125] width 151 height 24
select select "2"
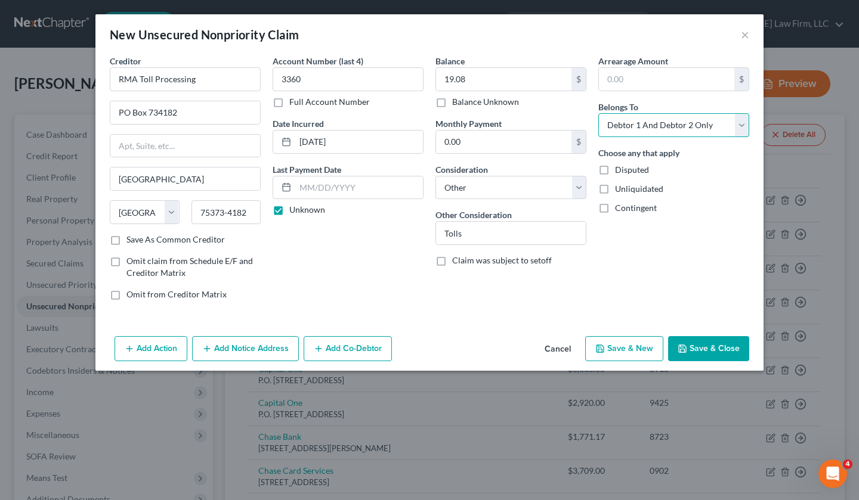
click at [598, 113] on select "Select Debtor 1 Only Debtor 2 Only Debtor 1 And Debtor 2 Only At Least One Of T…" at bounding box center [673, 125] width 151 height 24
click at [710, 346] on button "Save & Close" at bounding box center [708, 348] width 81 height 25
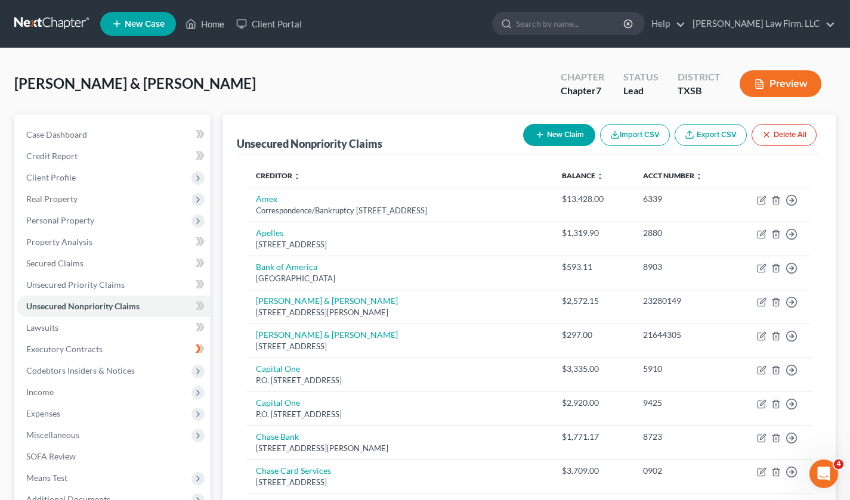
click at [558, 131] on button "New Claim" at bounding box center [559, 135] width 72 height 22
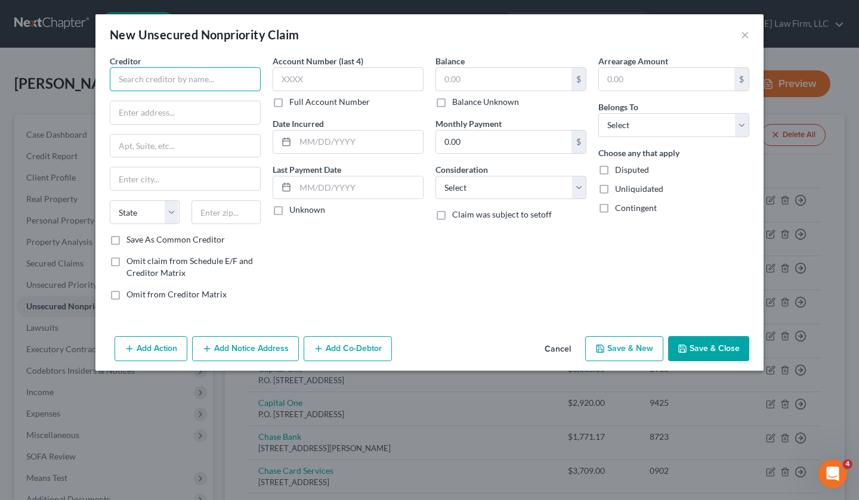
click at [144, 82] on input "text" at bounding box center [185, 79] width 151 height 24
type input "Southwest Credit"
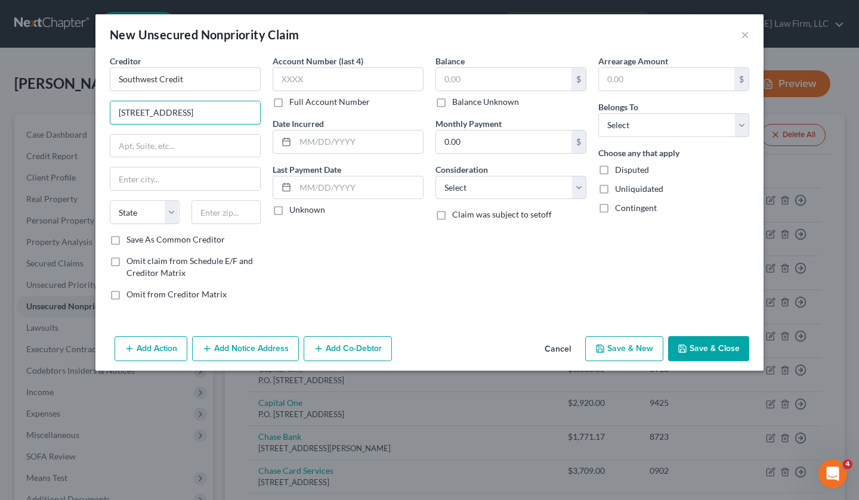
type input "[STREET_ADDRESS]"
click at [197, 154] on input "text" at bounding box center [185, 146] width 150 height 23
type input "Ste 1100"
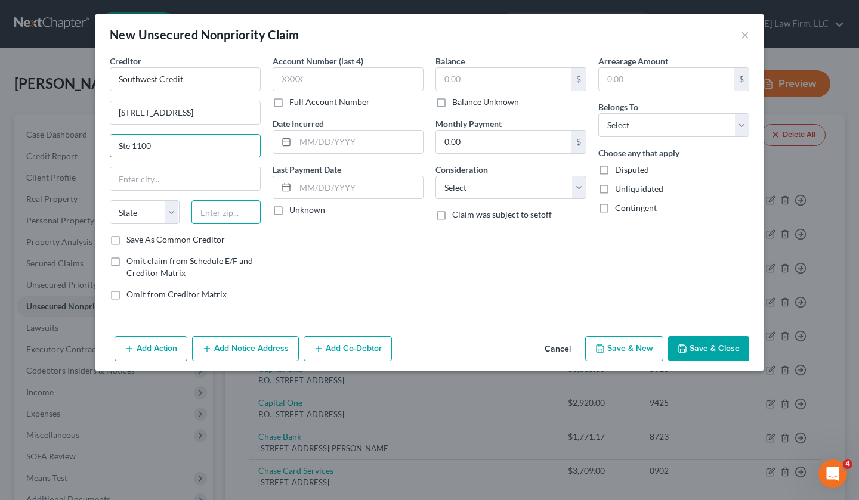
click at [206, 206] on input "text" at bounding box center [226, 212] width 70 height 24
type input "75007"
type input "Carrollton"
select select "45"
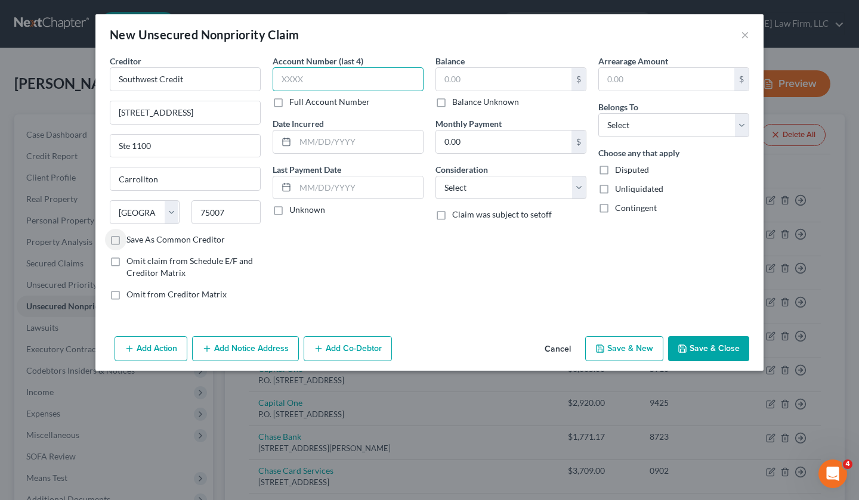
click at [410, 85] on input "text" at bounding box center [348, 79] width 151 height 24
type input "2543"
drag, startPoint x: 336, startPoint y: 133, endPoint x: 328, endPoint y: 112, distance: 22.3
click at [335, 133] on input "text" at bounding box center [359, 142] width 128 height 23
type input "[DATE]"
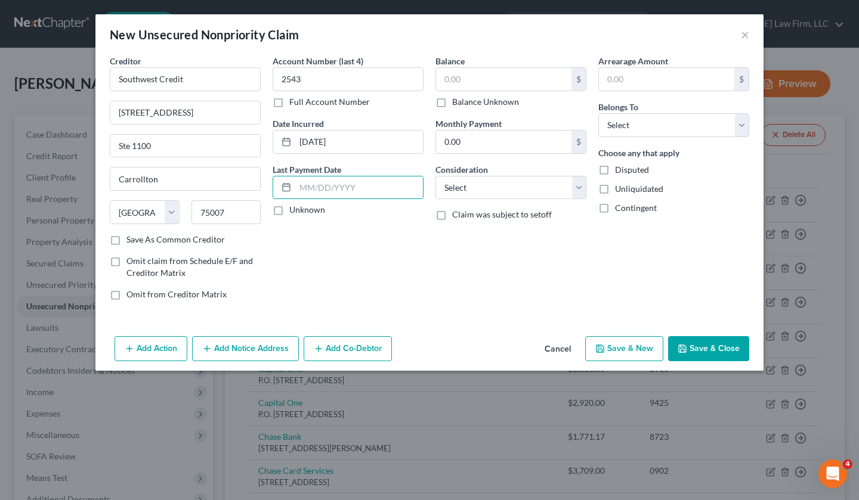
drag, startPoint x: 276, startPoint y: 212, endPoint x: 366, endPoint y: 164, distance: 101.4
click at [289, 211] on label "Unknown" at bounding box center [307, 210] width 36 height 12
click at [294, 211] on input "Unknown" at bounding box center [298, 208] width 8 height 8
checkbox input "true"
click at [504, 77] on input "text" at bounding box center [503, 79] width 135 height 23
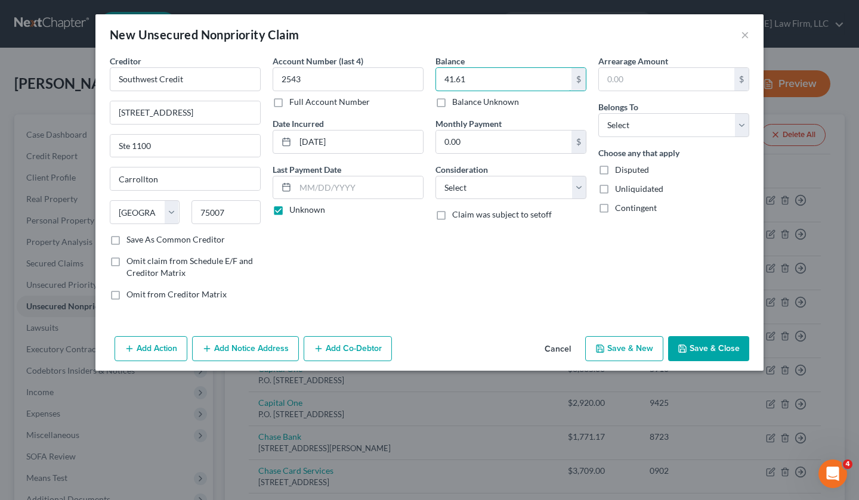
type input "41.61"
click at [719, 129] on select "Select Debtor 1 Only Debtor 2 Only Debtor 1 And Debtor 2 Only At Least One Of T…" at bounding box center [673, 125] width 151 height 24
select select "1"
click at [598, 113] on select "Select Debtor 1 Only Debtor 2 Only Debtor 1 And Debtor 2 Only At Least One Of T…" at bounding box center [673, 125] width 151 height 24
click at [562, 298] on div "Balance 41.61 $ Balance Unknown Balance Undetermined 41.61 $ Balance Unknown Mo…" at bounding box center [510, 182] width 163 height 255
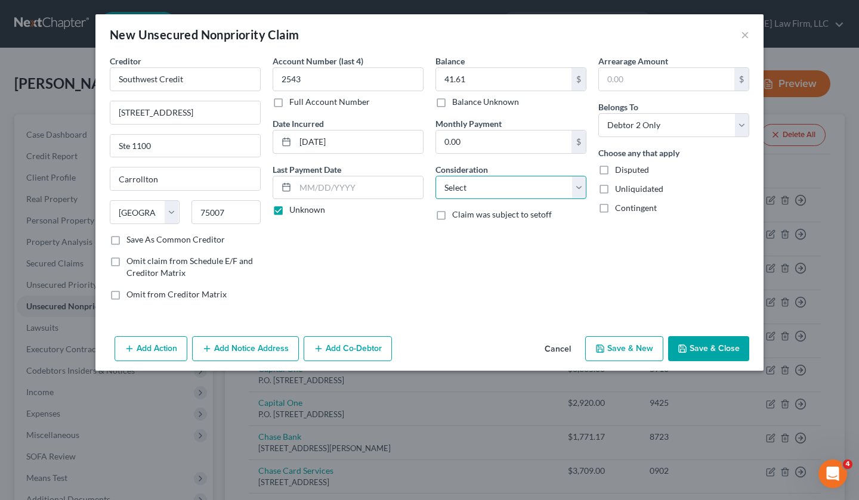
click at [509, 183] on select "Select Cable / Satellite Services Collection Agency Credit Card Debt Debt Couns…" at bounding box center [510, 188] width 151 height 24
select select "14"
click at [435, 176] on select "Select Cable / Satellite Services Collection Agency Credit Card Debt Debt Couns…" at bounding box center [510, 188] width 151 height 24
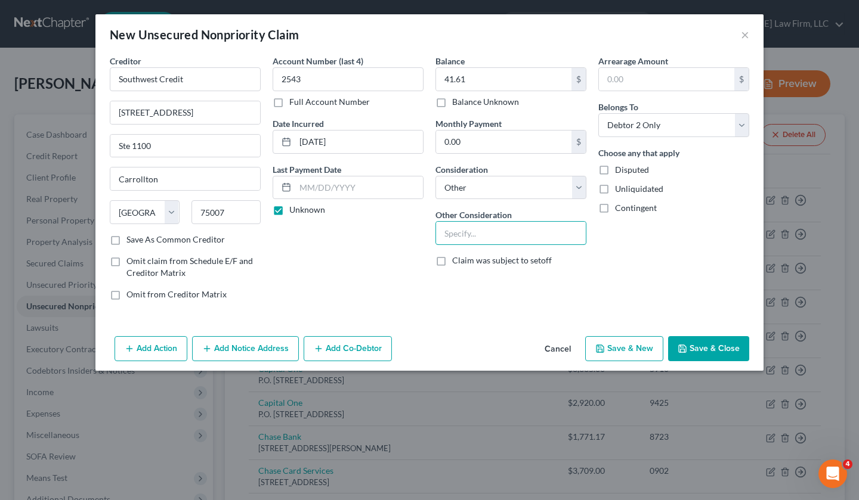
drag, startPoint x: 507, startPoint y: 234, endPoint x: 504, endPoint y: 211, distance: 23.5
click at [507, 234] on input "text" at bounding box center [511, 233] width 150 height 23
type input "Tolls"
click at [729, 366] on div "Add Action Add Notice Address Add Co-Debtor Cancel Save & New Save & Close" at bounding box center [429, 351] width 668 height 39
click at [726, 352] on button "Save & Close" at bounding box center [708, 348] width 81 height 25
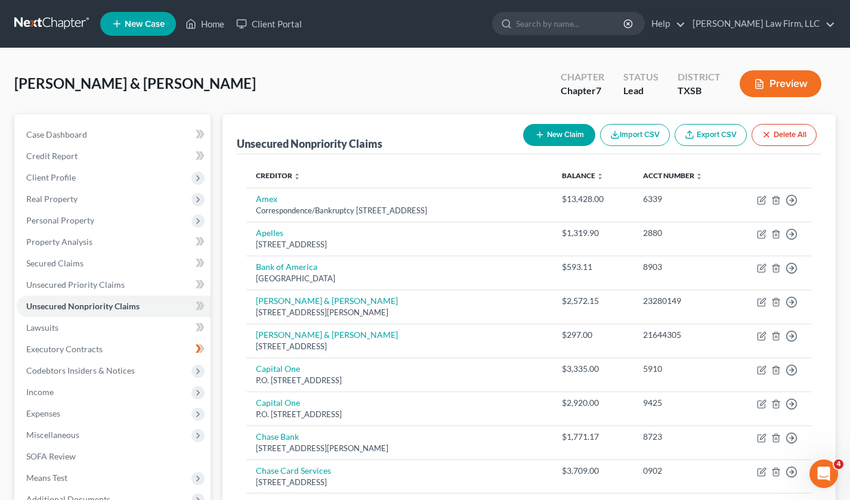
click at [434, 116] on div "Unsecured Nonpriority Claims New Claim Import CSV Export CSV Delete All" at bounding box center [529, 135] width 584 height 40
click at [533, 143] on button "New Claim" at bounding box center [559, 135] width 72 height 22
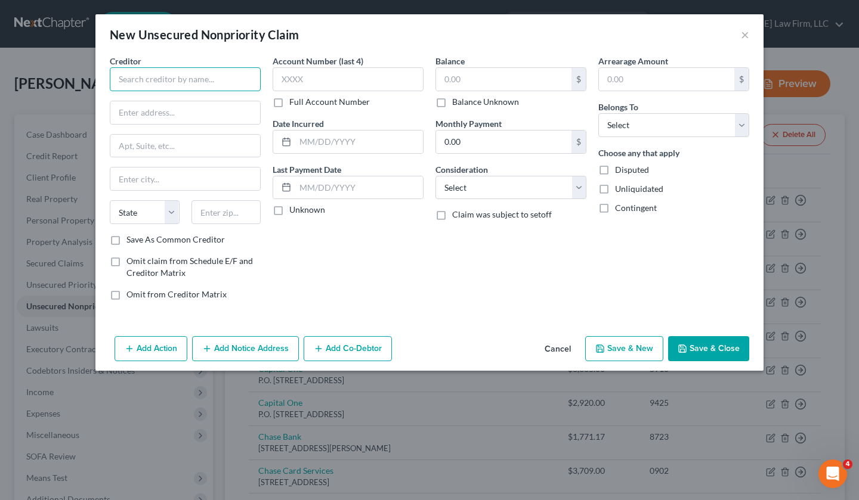
click at [178, 80] on input "text" at bounding box center [185, 79] width 151 height 24
type input "X"
drag, startPoint x: 146, startPoint y: 81, endPoint x: 14, endPoint y: 57, distance: 133.8
click at [13, 73] on div "New Unsecured Nonpriority Claim × Creditor * Zipcash State [US_STATE] AK AR AZ …" at bounding box center [429, 250] width 859 height 500
click at [211, 81] on input "[GEOGRAPHIC_DATA][US_STATE] Tollway Aughtoriy" at bounding box center [185, 79] width 151 height 24
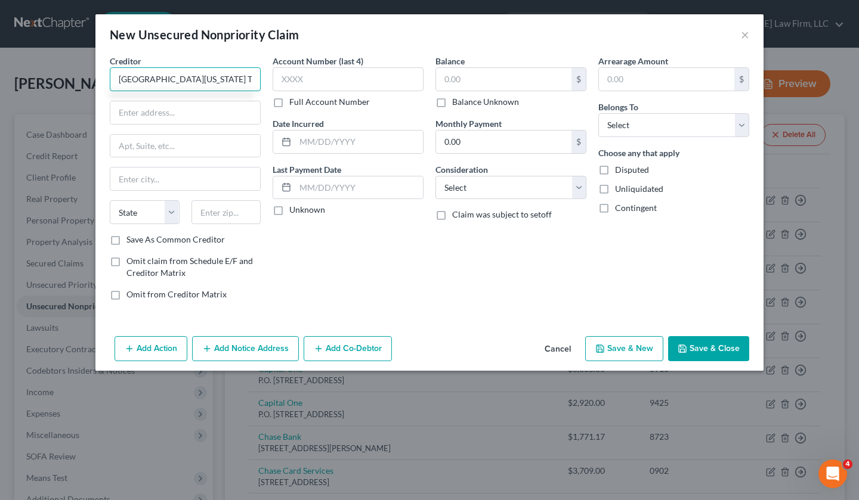
click at [196, 76] on input "[GEOGRAPHIC_DATA][US_STATE] Tollway Aughtoriy" at bounding box center [185, 79] width 151 height 24
click at [233, 79] on input "[GEOGRAPHIC_DATA][US_STATE] Tollway Aughtoriy" at bounding box center [185, 79] width 151 height 24
type input "North [US_STATE] Tollway Authority"
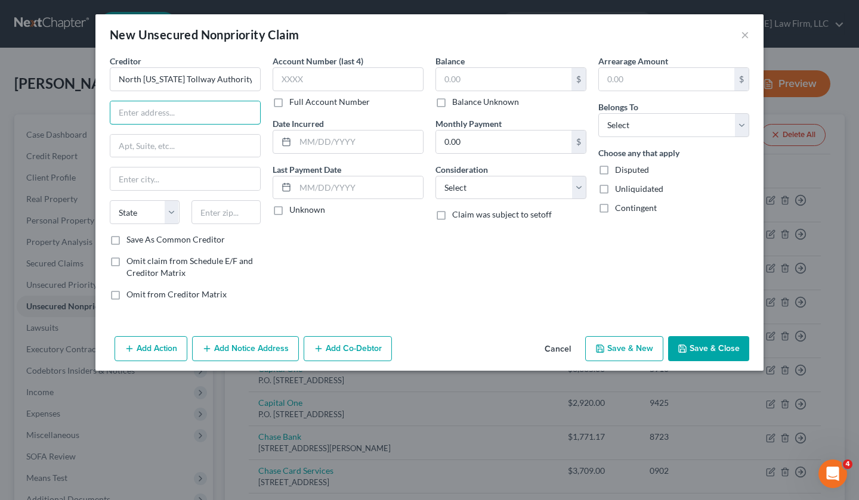
click at [179, 116] on input "text" at bounding box center [185, 112] width 150 height 23
type input "PO Box 660244"
click at [230, 211] on input "text" at bounding box center [226, 212] width 70 height 24
type input "75266"
type input "[GEOGRAPHIC_DATA]"
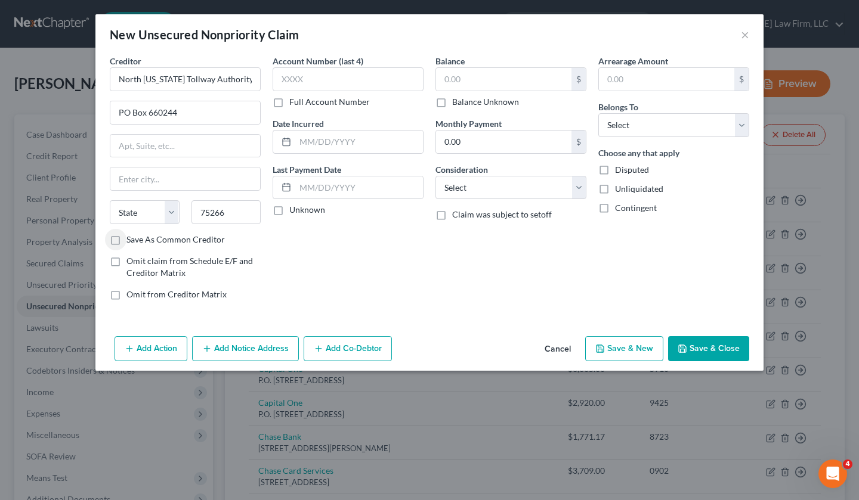
select select "45"
click at [225, 209] on input "75266" at bounding box center [226, 212] width 70 height 24
type input "75266-0244"
click at [314, 77] on input "text" at bounding box center [348, 79] width 151 height 24
click at [737, 127] on select "Select Debtor 1 Only Debtor 2 Only Debtor 1 And Debtor 2 Only At Least One Of T…" at bounding box center [673, 125] width 151 height 24
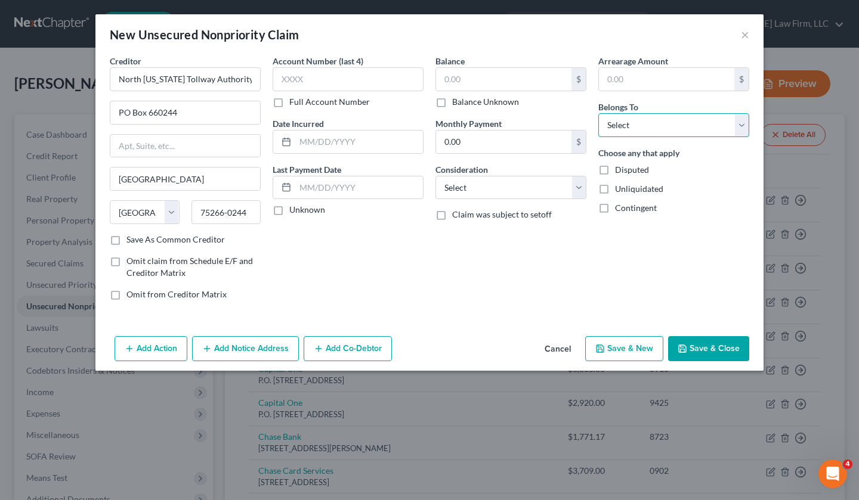
select select "0"
click at [598, 113] on select "Select Debtor 1 Only Debtor 2 Only Debtor 1 And Debtor 2 Only At Least One Of T…" at bounding box center [673, 125] width 151 height 24
click at [304, 73] on input "text" at bounding box center [348, 79] width 151 height 24
type input "9074"
click at [471, 70] on input "text" at bounding box center [503, 79] width 135 height 23
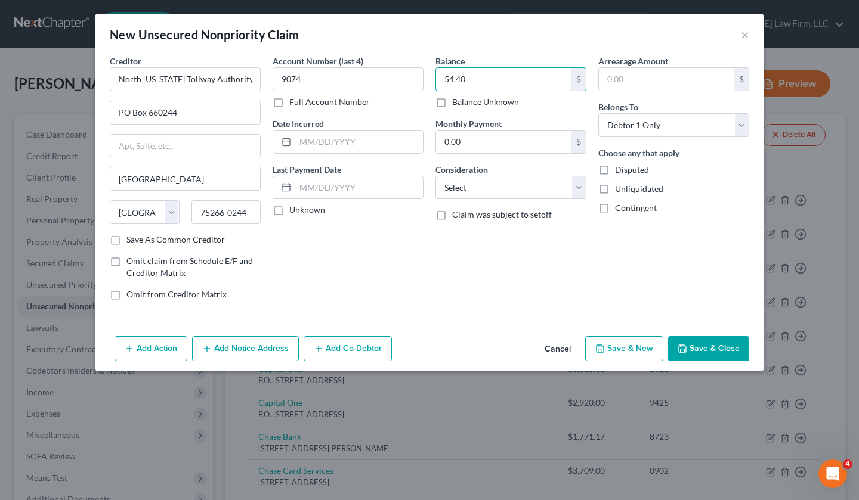
type input "54.40"
click at [318, 132] on input "text" at bounding box center [359, 142] width 128 height 23
type input "[DATE]"
click at [289, 209] on label "Unknown" at bounding box center [307, 210] width 36 height 12
click at [294, 209] on input "Unknown" at bounding box center [298, 208] width 8 height 8
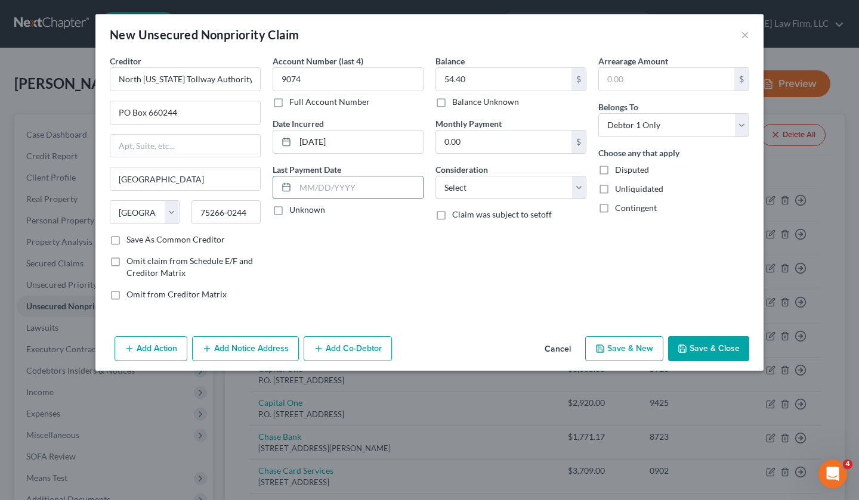
checkbox input "true"
click at [713, 352] on button "Save & Close" at bounding box center [708, 348] width 81 height 25
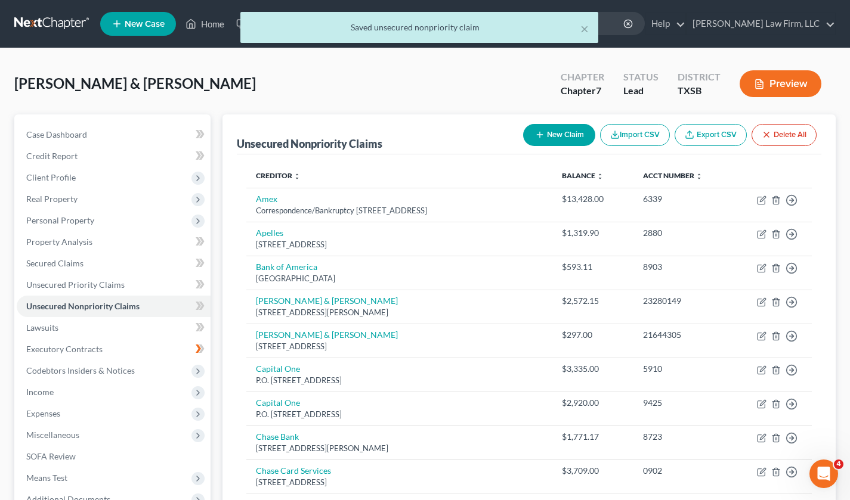
click at [542, 131] on icon "button" at bounding box center [540, 135] width 10 height 10
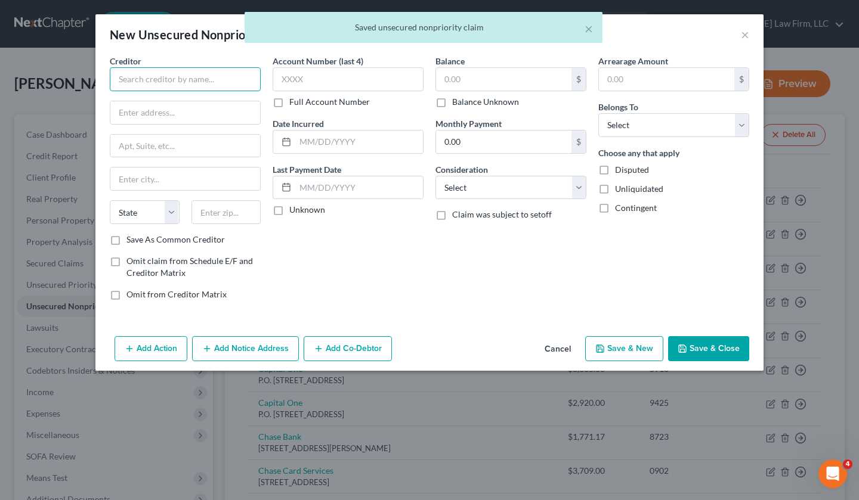
click at [151, 74] on input "text" at bounding box center [185, 79] width 151 height 24
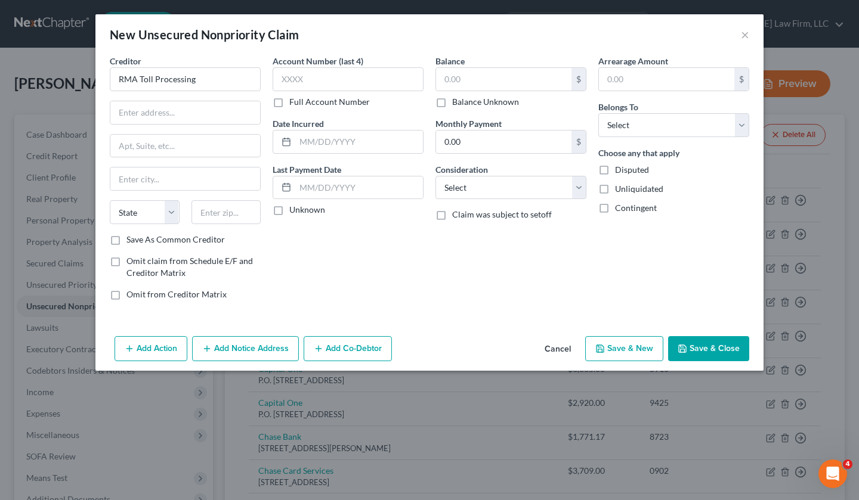
type input "RMA Toll Processing"
type input "PO Box 734182"
type input "8"
type input "75373"
type input "[GEOGRAPHIC_DATA]"
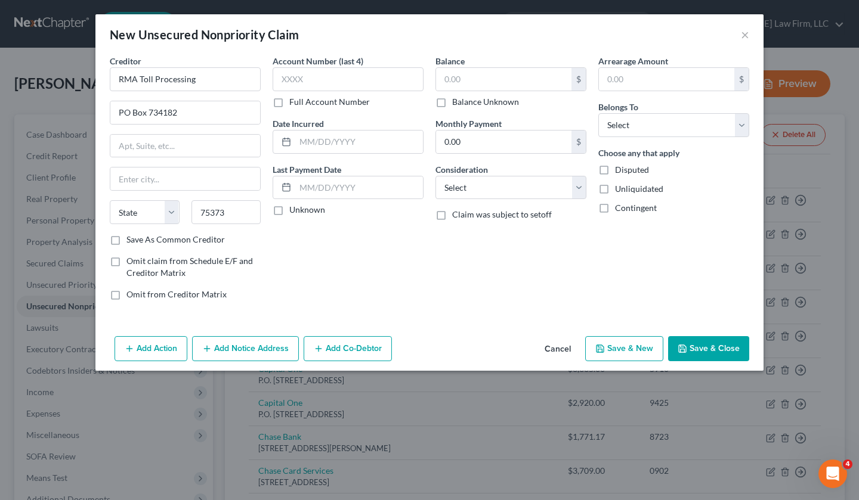
select select "45"
click at [253, 211] on input "75373" at bounding box center [226, 212] width 70 height 24
type input "75373-4182"
click at [126, 239] on label "Save As Common Creditor" at bounding box center [175, 240] width 98 height 12
click at [131, 239] on input "Save As Common Creditor" at bounding box center [135, 238] width 8 height 8
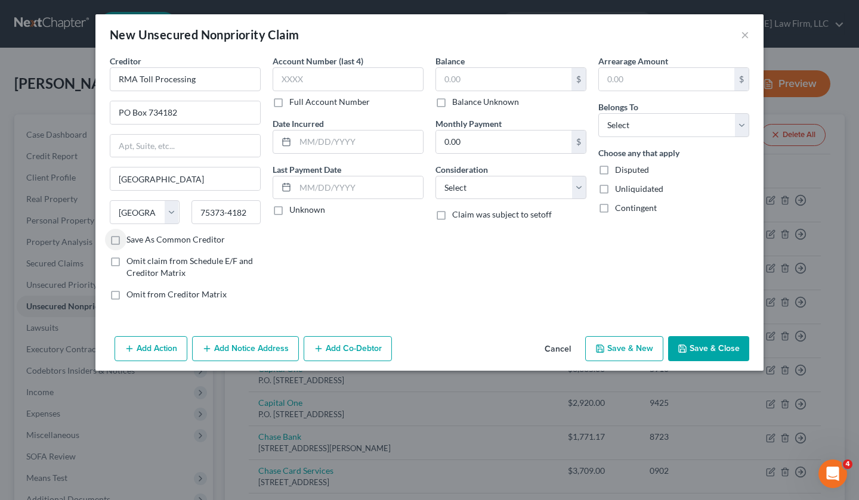
checkbox input "true"
click at [338, 76] on input "text" at bounding box center [348, 79] width 151 height 24
type input "7985"
click at [372, 142] on input "text" at bounding box center [359, 142] width 128 height 23
type input "[DATE]"
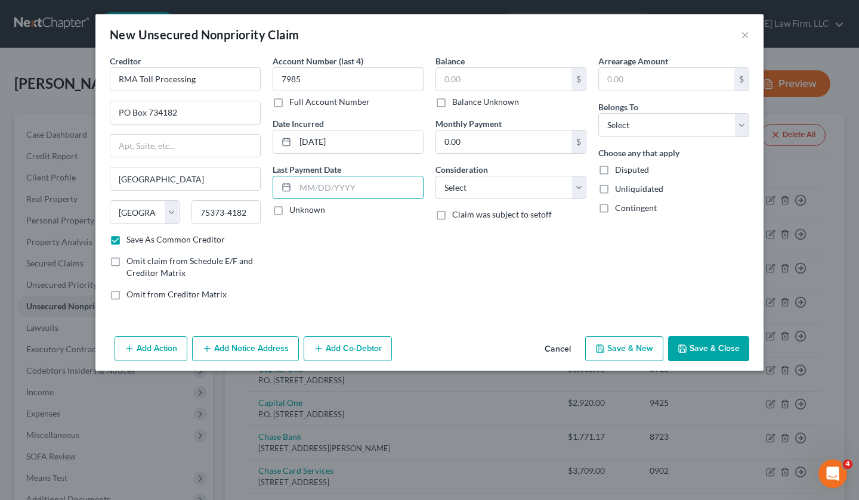
click at [289, 208] on label "Unknown" at bounding box center [307, 210] width 36 height 12
click at [294, 208] on input "Unknown" at bounding box center [298, 208] width 8 height 8
checkbox input "true"
click at [457, 79] on input "text" at bounding box center [503, 79] width 135 height 23
type input "678"
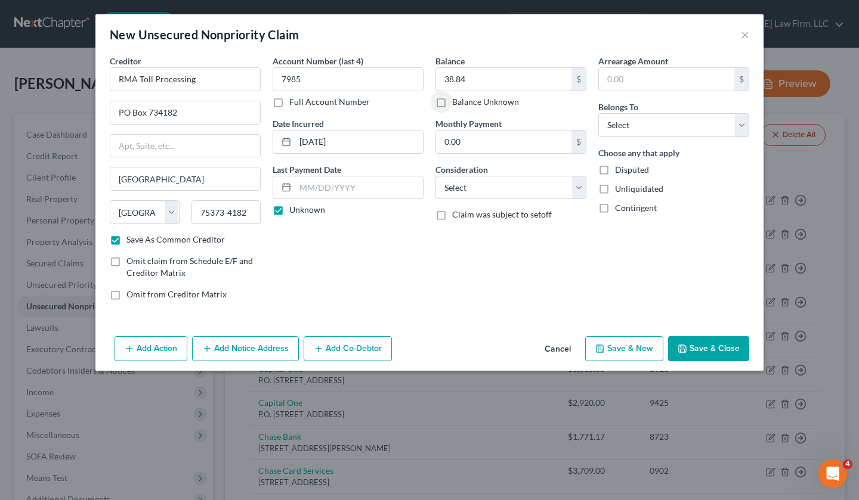
click at [472, 84] on input "38.84" at bounding box center [503, 79] width 135 height 23
type input "68.84"
click at [672, 124] on select "Select Debtor 1 Only Debtor 2 Only Debtor 1 And Debtor 2 Only At Least One Of T…" at bounding box center [673, 125] width 151 height 24
select select "0"
click at [598, 113] on select "Select Debtor 1 Only Debtor 2 Only Debtor 1 And Debtor 2 Only At Least One Of T…" at bounding box center [673, 125] width 151 height 24
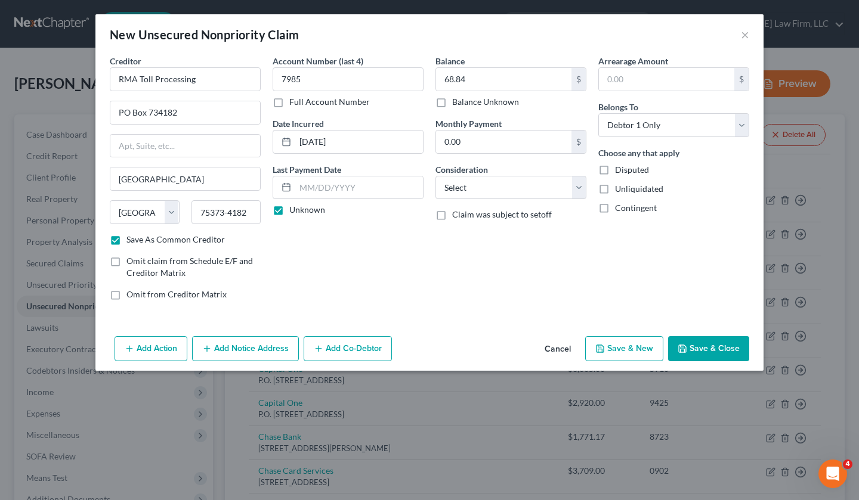
click at [607, 270] on div "Arrearage Amount $ Belongs To * Select Debtor 1 Only Debtor 2 Only Debtor 1 And…" at bounding box center [673, 182] width 163 height 255
click at [519, 188] on select "Select Cable / Satellite Services Collection Agency Credit Card Debt Debt Couns…" at bounding box center [510, 188] width 151 height 24
select select "14"
click at [435, 176] on select "Select Cable / Satellite Services Collection Agency Credit Card Debt Debt Couns…" at bounding box center [510, 188] width 151 height 24
drag, startPoint x: 490, startPoint y: 231, endPoint x: 480, endPoint y: 212, distance: 22.1
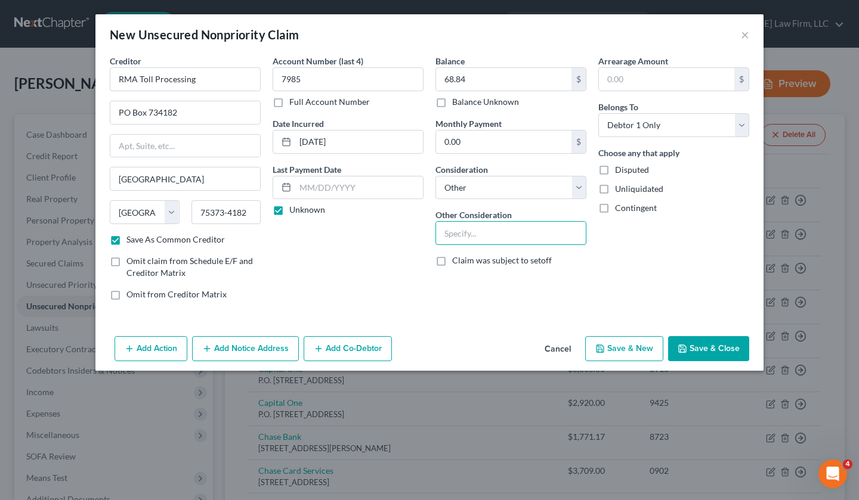
click at [490, 231] on input "text" at bounding box center [511, 233] width 150 height 23
type input "Tolls"
click at [727, 346] on button "Save & Close" at bounding box center [708, 348] width 81 height 25
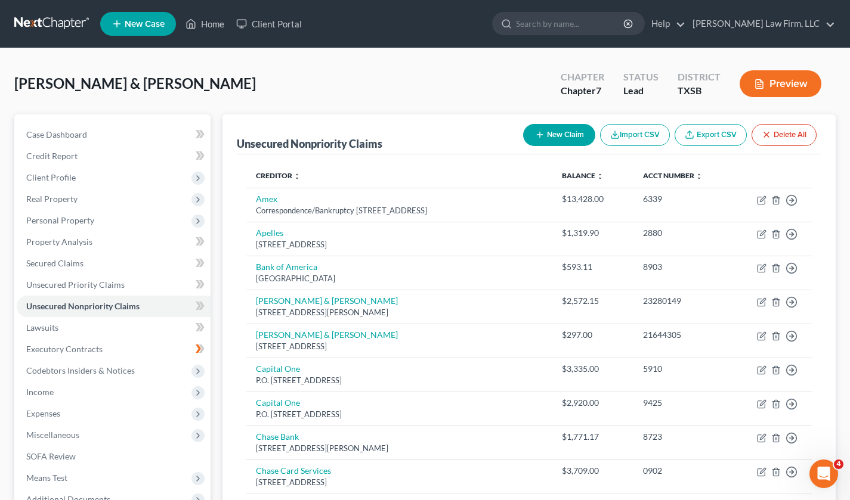
click at [551, 134] on button "New Claim" at bounding box center [559, 135] width 72 height 22
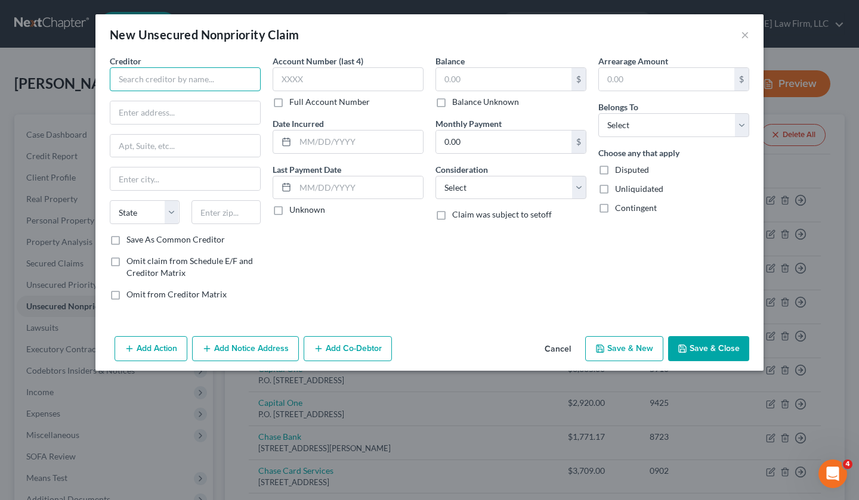
click at [137, 75] on input "text" at bounding box center [185, 79] width 151 height 24
type input "Fort Bend County Toll Authority"
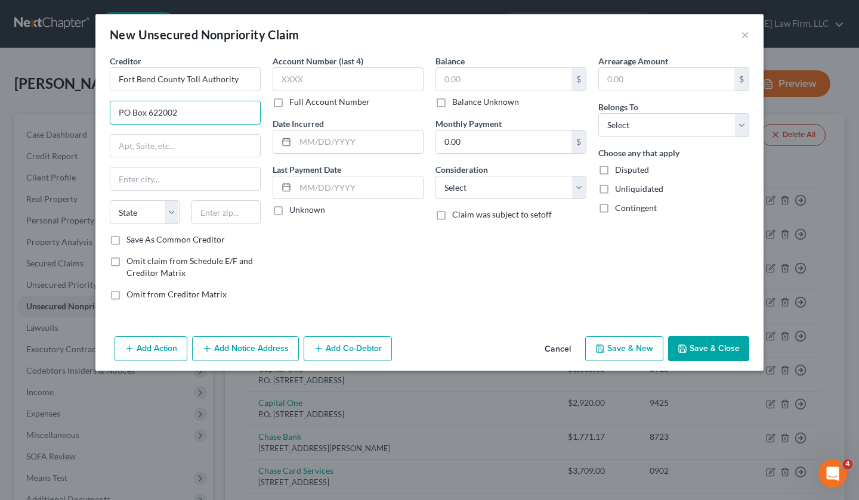
type input "PO Box 622002"
click at [657, 121] on select "Select Debtor 1 Only Debtor 2 Only Debtor 1 And Debtor 2 Only At Least One Of T…" at bounding box center [673, 125] width 151 height 24
select select "1"
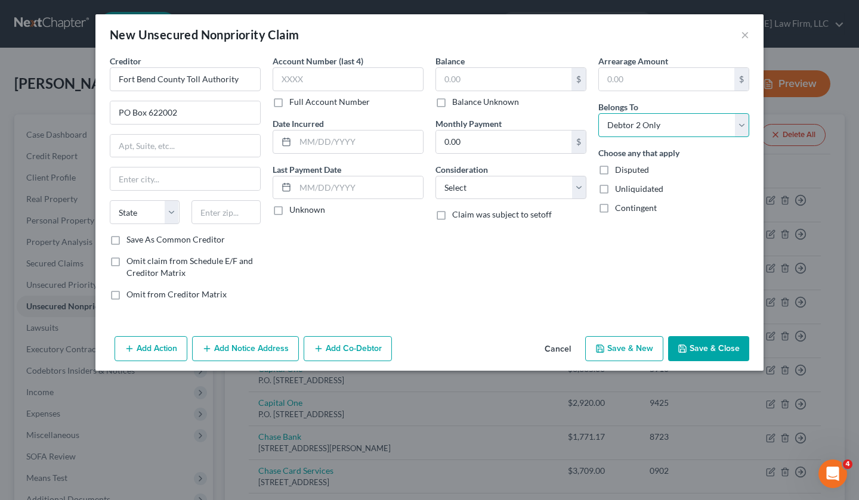
click at [598, 113] on select "Select Debtor 1 Only Debtor 2 Only Debtor 1 And Debtor 2 Only At Least One Of T…" at bounding box center [673, 125] width 151 height 24
click at [645, 277] on div "Arrearage Amount $ Belongs To * Select Debtor 1 Only Debtor 2 Only Debtor 1 And…" at bounding box center [673, 182] width 163 height 255
drag, startPoint x: 549, startPoint y: 180, endPoint x: 540, endPoint y: 191, distance: 14.6
click at [549, 180] on select "Select Cable / Satellite Services Collection Agency Credit Card Debt Debt Couns…" at bounding box center [510, 188] width 151 height 24
select select "14"
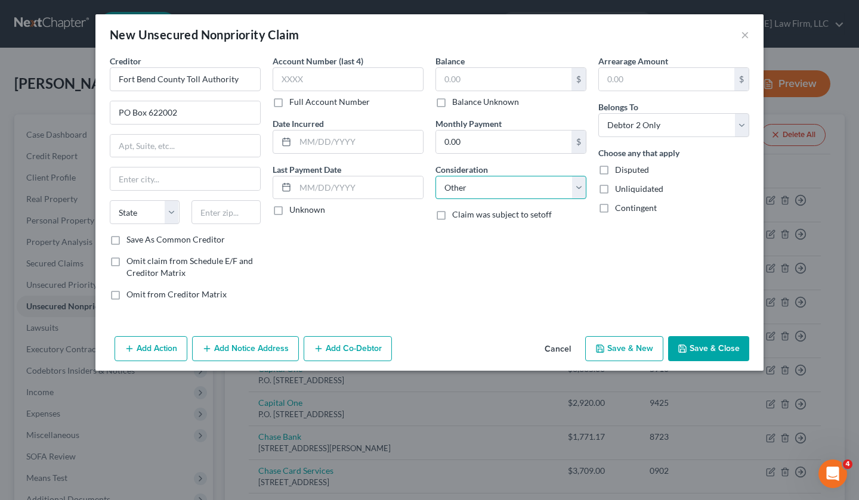
click at [435, 176] on select "Select Cable / Satellite Services Collection Agency Credit Card Debt Debt Couns…" at bounding box center [510, 188] width 151 height 24
drag, startPoint x: 511, startPoint y: 236, endPoint x: 503, endPoint y: 229, distance: 11.0
click at [511, 236] on input "text" at bounding box center [511, 233] width 150 height 23
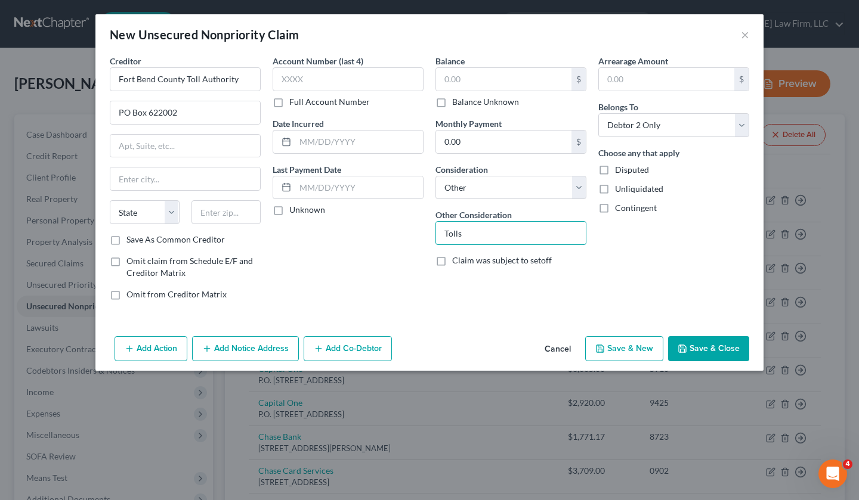
type input "Tolls"
click at [215, 209] on input "text" at bounding box center [226, 212] width 70 height 24
type input "75262"
type input "[GEOGRAPHIC_DATA]"
select select "45"
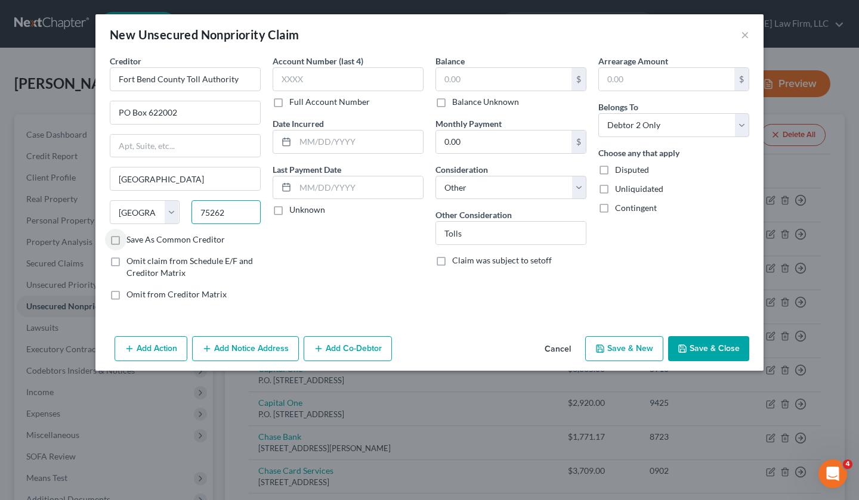
click at [239, 211] on input "75262" at bounding box center [226, 212] width 70 height 24
type input "75262-2002"
click at [330, 72] on input "text" at bounding box center [348, 79] width 151 height 24
type input "1187"
click at [477, 73] on input "text" at bounding box center [503, 79] width 135 height 23
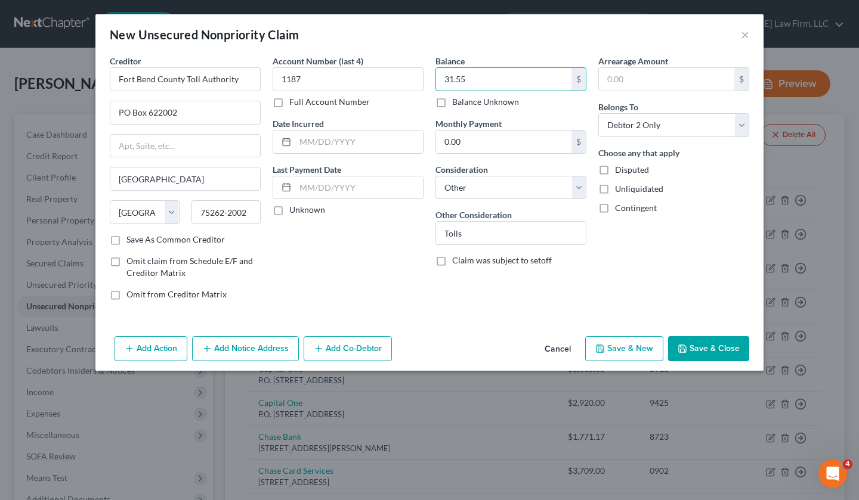
type input "31.55"
click at [397, 131] on input "text" at bounding box center [359, 142] width 128 height 23
type input "[DATE]"
click at [289, 205] on label "Unknown" at bounding box center [307, 210] width 36 height 12
click at [294, 205] on input "Unknown" at bounding box center [298, 208] width 8 height 8
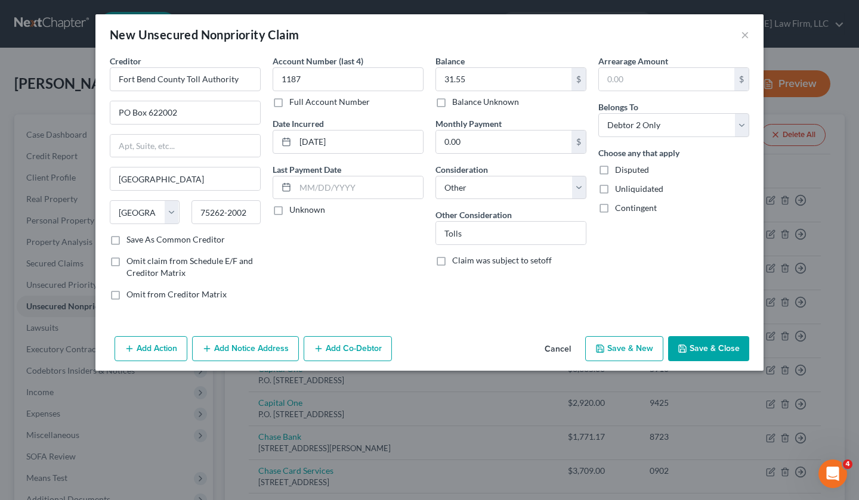
checkbox input "true"
click at [698, 351] on button "Save & Close" at bounding box center [708, 348] width 81 height 25
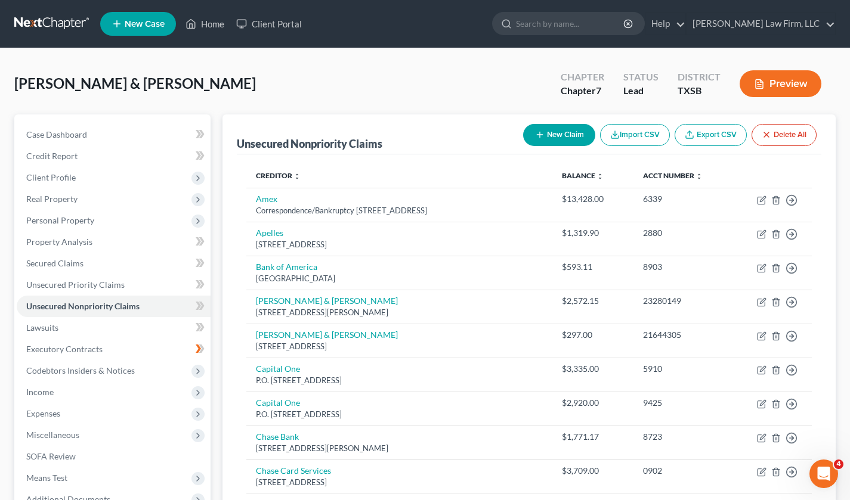
click at [561, 137] on button "New Claim" at bounding box center [559, 135] width 72 height 22
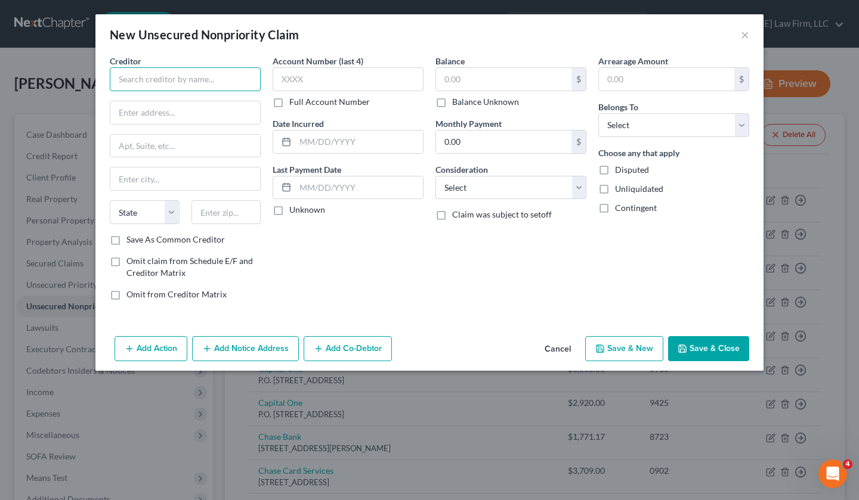
click at [236, 86] on input "text" at bounding box center [185, 79] width 151 height 24
type input "OTA-Plate Pay"
drag, startPoint x: 146, startPoint y: 115, endPoint x: 151, endPoint y: 115, distance: 6.0
click at [146, 115] on input "text" at bounding box center [185, 112] width 150 height 23
type input "PO Box 248935"
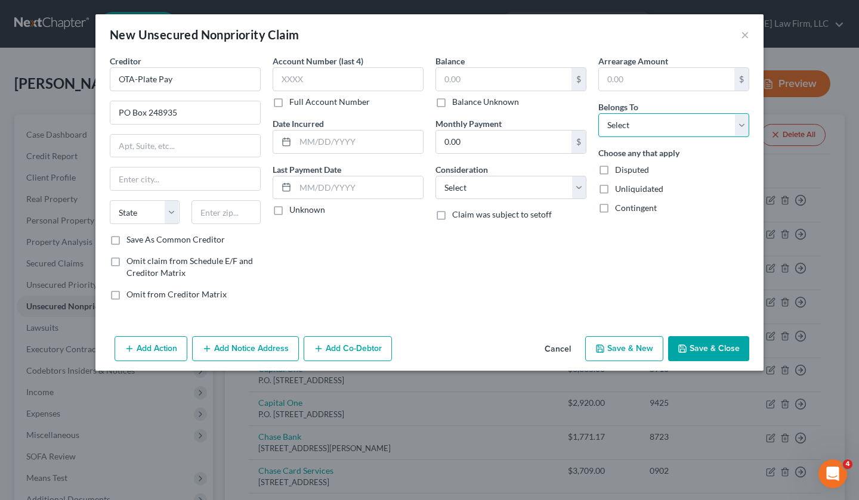
drag, startPoint x: 675, startPoint y: 122, endPoint x: 670, endPoint y: 133, distance: 11.7
click at [675, 122] on select "Select Debtor 1 Only Debtor 2 Only Debtor 1 And Debtor 2 Only At Least One Of T…" at bounding box center [673, 125] width 151 height 24
select select "1"
click at [598, 113] on select "Select Debtor 1 Only Debtor 2 Only Debtor 1 And Debtor 2 Only At Least One Of T…" at bounding box center [673, 125] width 151 height 24
click at [584, 303] on div "Balance $ Balance Unknown Balance Undetermined $ Balance Unknown Monthly Paymen…" at bounding box center [510, 182] width 163 height 255
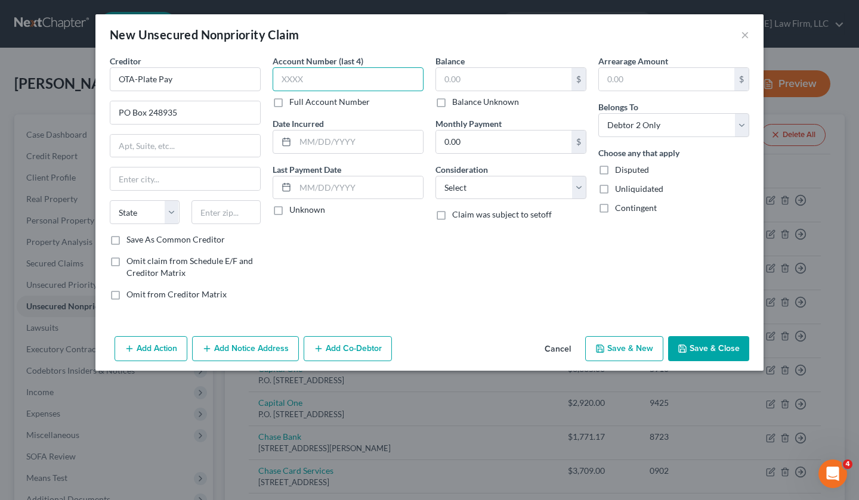
click at [371, 83] on input "text" at bounding box center [348, 79] width 151 height 24
type input "9122"
click at [248, 218] on input "text" at bounding box center [226, 212] width 70 height 24
type input "73124"
type input "[US_STATE][GEOGRAPHIC_DATA]"
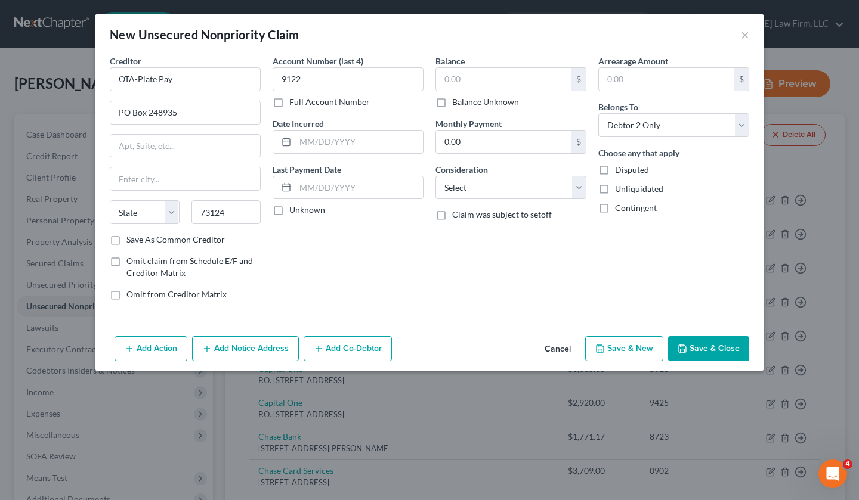
select select "37"
click at [258, 215] on input "73124" at bounding box center [226, 212] width 70 height 24
type input "73124-8935"
click at [503, 85] on input "text" at bounding box center [503, 79] width 135 height 23
type input "1,940"
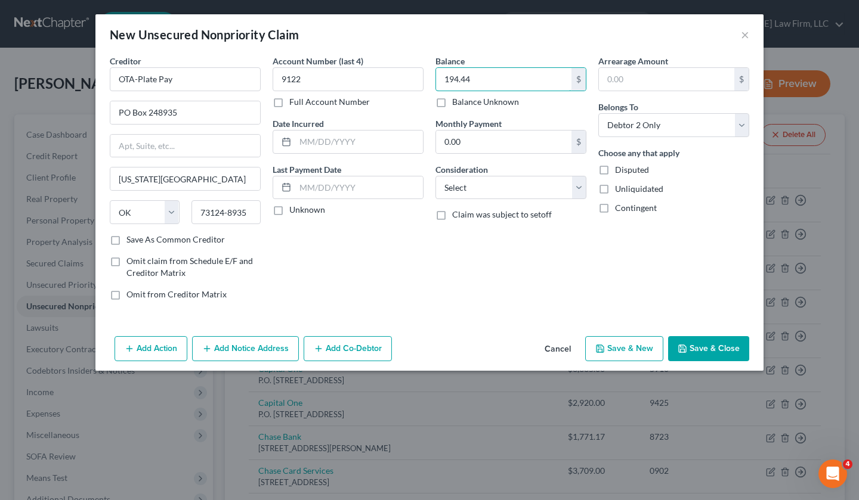
type input "194.44"
click at [336, 141] on input "text" at bounding box center [359, 142] width 128 height 23
type input "[DATE]"
click at [289, 216] on label "Unknown" at bounding box center [307, 210] width 36 height 12
click at [294, 212] on input "Unknown" at bounding box center [298, 208] width 8 height 8
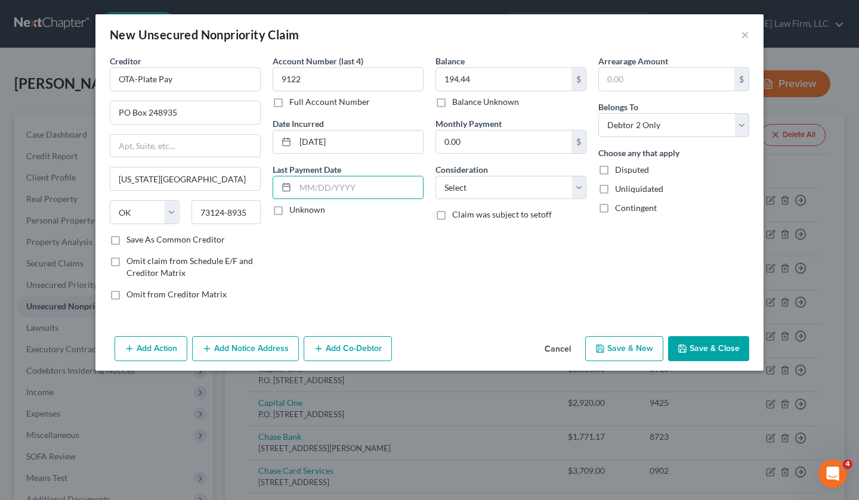
checkbox input "true"
click at [493, 179] on select "Select Cable / Satellite Services Collection Agency Credit Card Debt Debt Couns…" at bounding box center [510, 188] width 151 height 24
select select "14"
click at [435, 176] on select "Select Cable / Satellite Services Collection Agency Credit Card Debt Debt Couns…" at bounding box center [510, 188] width 151 height 24
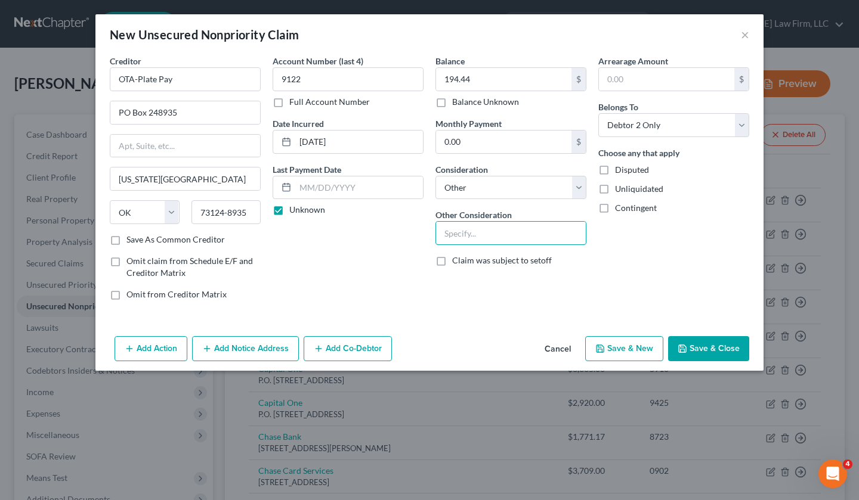
drag, startPoint x: 490, startPoint y: 230, endPoint x: 506, endPoint y: 207, distance: 27.8
click at [490, 231] on input "text" at bounding box center [511, 233] width 150 height 23
type input "Tolls"
click at [702, 341] on button "Save & Close" at bounding box center [708, 348] width 81 height 25
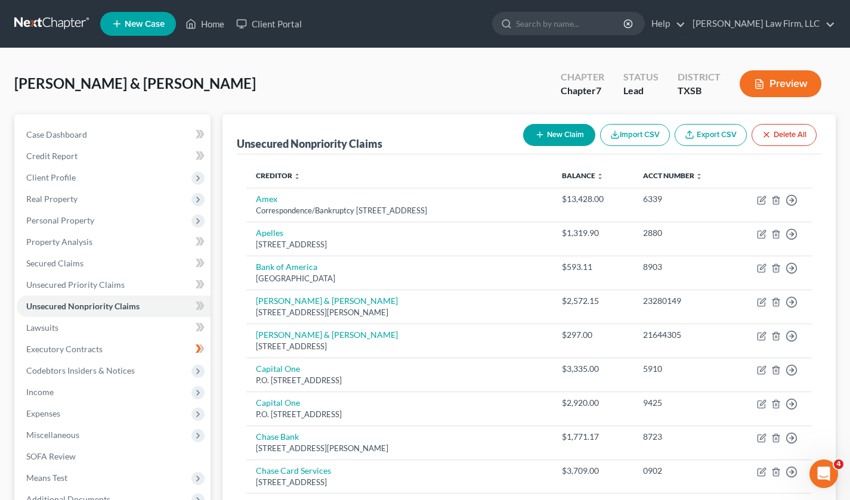
click at [555, 129] on button "New Claim" at bounding box center [559, 135] width 72 height 22
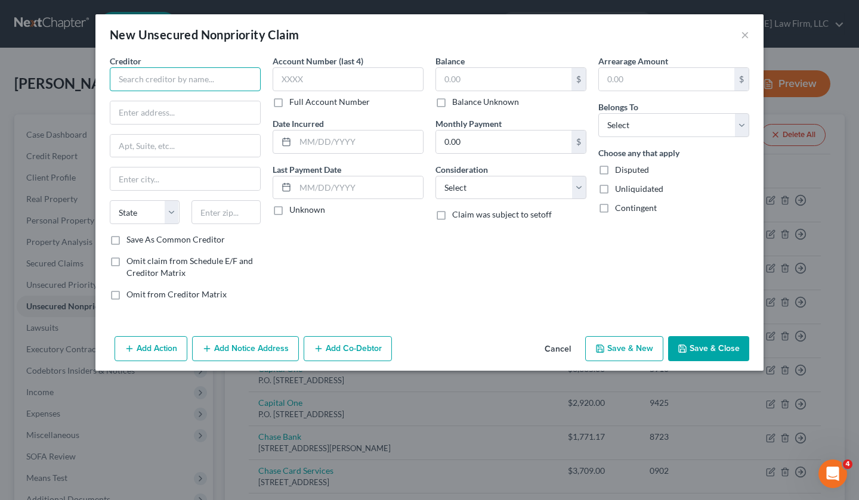
click at [211, 70] on input "text" at bounding box center [185, 79] width 151 height 24
type input "Fort Bend County Toll Authority"
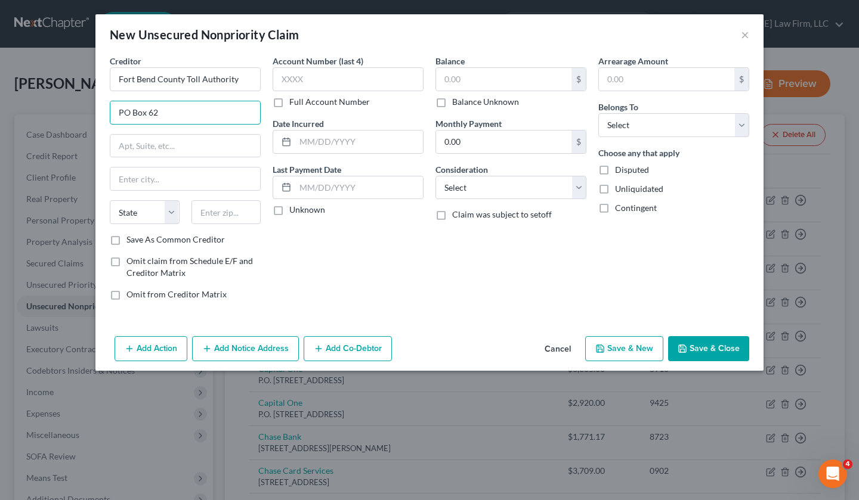
type input "PO Box 622002"
click at [210, 178] on input "text" at bounding box center [185, 179] width 150 height 23
click at [320, 257] on div "Account Number (last 4) Full Account Number Date Incurred Last Payment Date Unk…" at bounding box center [348, 182] width 163 height 255
click at [216, 219] on input "text" at bounding box center [226, 212] width 70 height 24
type input "75262"
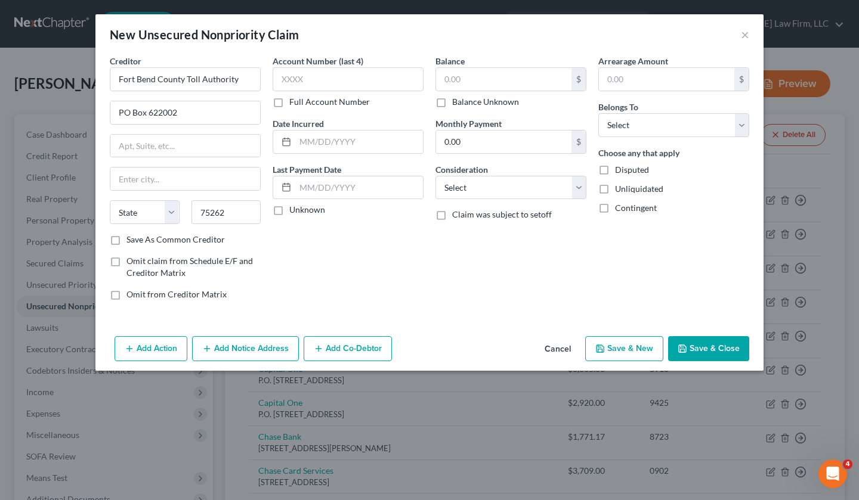
type input "[GEOGRAPHIC_DATA]"
select select "45"
click at [231, 216] on input "75262" at bounding box center [226, 212] width 70 height 24
type input "75262-2002"
click at [126, 240] on label "Save As Common Creditor" at bounding box center [175, 240] width 98 height 12
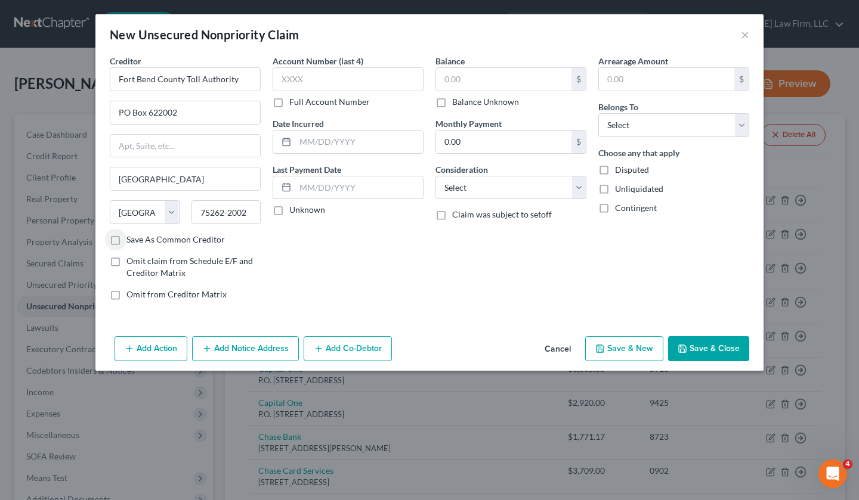
click at [131, 240] on input "Save As Common Creditor" at bounding box center [135, 238] width 8 height 8
checkbox input "true"
click at [338, 66] on label "Account Number (last 4)" at bounding box center [318, 61] width 91 height 13
click at [337, 72] on input "text" at bounding box center [348, 79] width 151 height 24
type input "7"
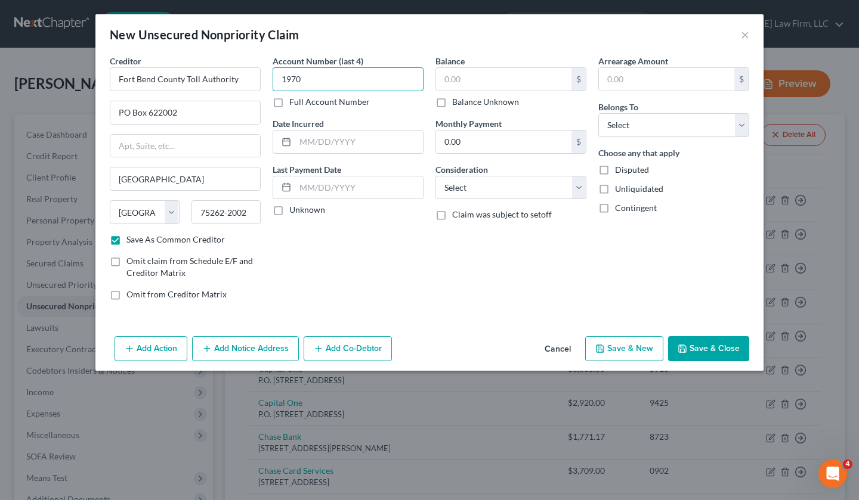
type input "1970"
click at [465, 83] on input "text" at bounding box center [503, 79] width 135 height 23
type input "1"
type input "12.26"
drag, startPoint x: 368, startPoint y: 138, endPoint x: 366, endPoint y: 131, distance: 6.8
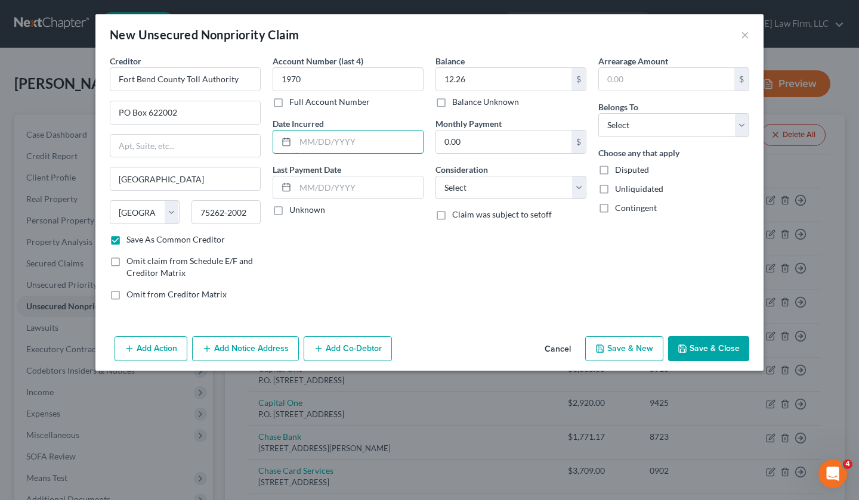
click at [367, 138] on input "text" at bounding box center [359, 142] width 128 height 23
type input "[DATE]"
drag, startPoint x: 328, startPoint y: 188, endPoint x: 299, endPoint y: 209, distance: 35.4
click at [328, 188] on input "text" at bounding box center [359, 188] width 128 height 23
click at [289, 215] on label "Unknown" at bounding box center [307, 210] width 36 height 12
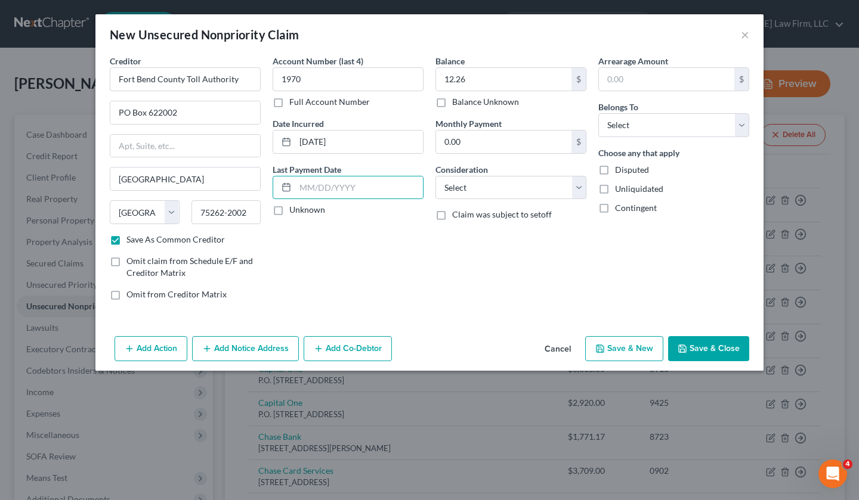
click at [294, 212] on input "Unknown" at bounding box center [298, 208] width 8 height 8
checkbox input "true"
click at [512, 193] on select "Select Cable / Satellite Services Collection Agency Credit Card Debt Debt Couns…" at bounding box center [510, 188] width 151 height 24
select select "14"
click at [435, 176] on select "Select Cable / Satellite Services Collection Agency Credit Card Debt Debt Couns…" at bounding box center [510, 188] width 151 height 24
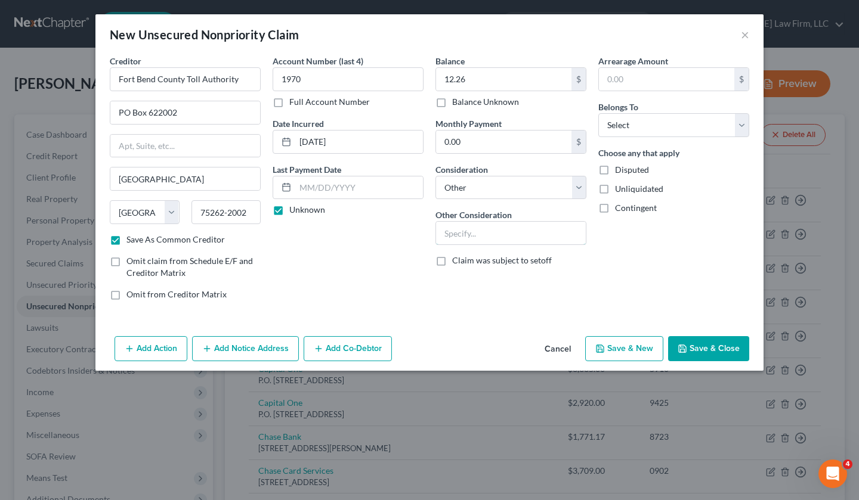
click at [502, 230] on input "text" at bounding box center [511, 233] width 150 height 23
type input "Tolls"
click at [655, 120] on select "Select Debtor 1 Only Debtor 2 Only Debtor 1 And Debtor 2 Only At Least One Of T…" at bounding box center [673, 125] width 151 height 24
select select "1"
click at [598, 113] on select "Select Debtor 1 Only Debtor 2 Only Debtor 1 And Debtor 2 Only At Least One Of T…" at bounding box center [673, 125] width 151 height 24
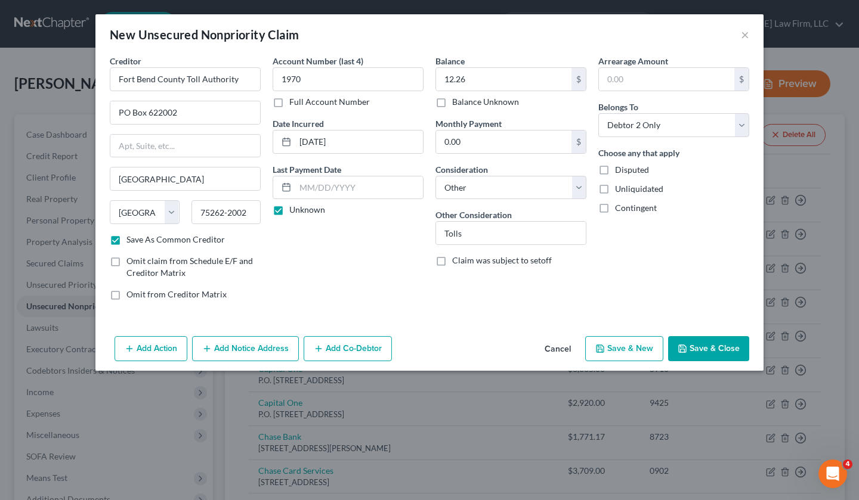
click at [715, 347] on button "Save & Close" at bounding box center [708, 348] width 81 height 25
checkbox input "false"
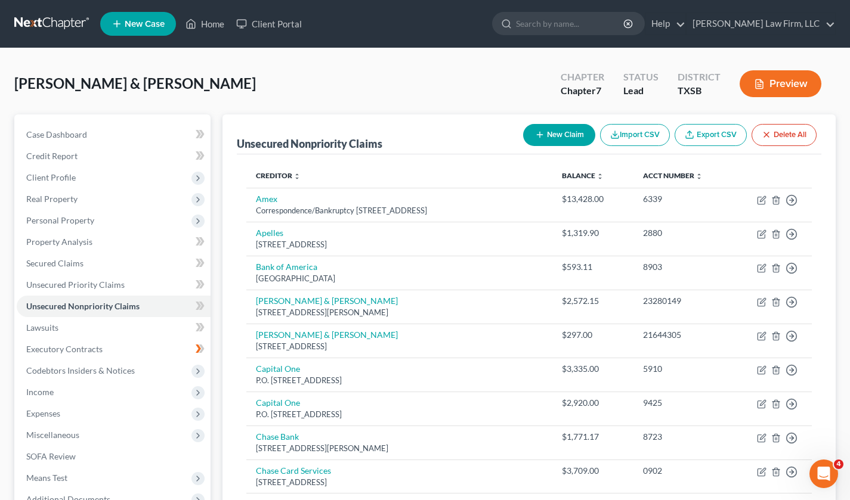
drag, startPoint x: 432, startPoint y: 75, endPoint x: 413, endPoint y: 101, distance: 32.1
click at [433, 76] on div "[PERSON_NAME] & [PERSON_NAME] Upgraded Chapter Chapter 7 Status [GEOGRAPHIC_DAT…" at bounding box center [424, 89] width 821 height 52
click at [530, 135] on button "New Claim" at bounding box center [559, 135] width 72 height 22
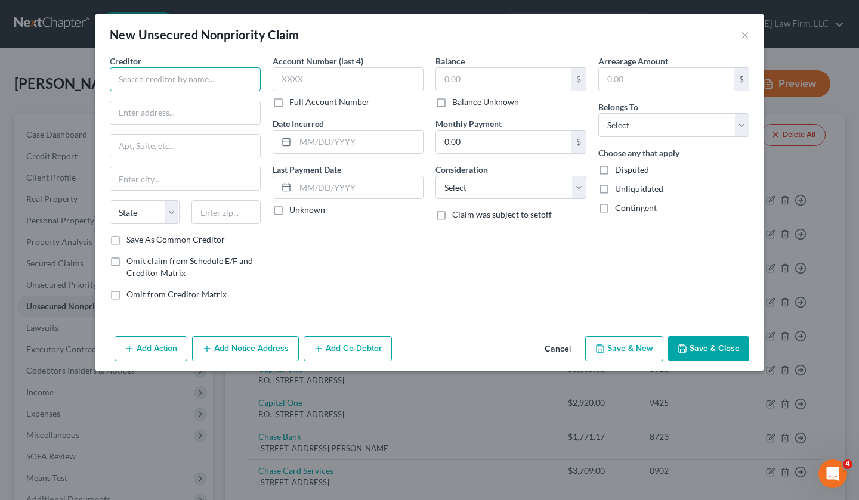
click at [199, 85] on input "text" at bounding box center [185, 79] width 151 height 24
type input "E-470 Public Highway Authority"
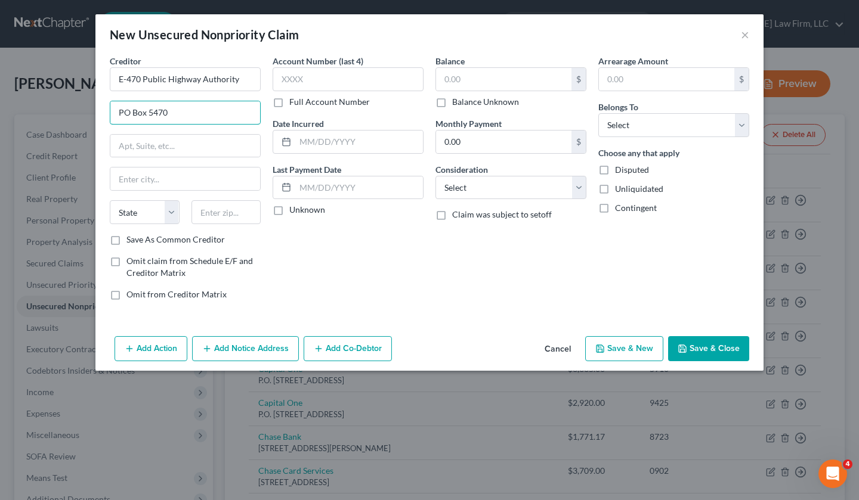
type input "PO Box 5470"
type input "80217"
type input "[GEOGRAPHIC_DATA]"
select select "5"
click at [248, 204] on input "80217" at bounding box center [226, 212] width 70 height 24
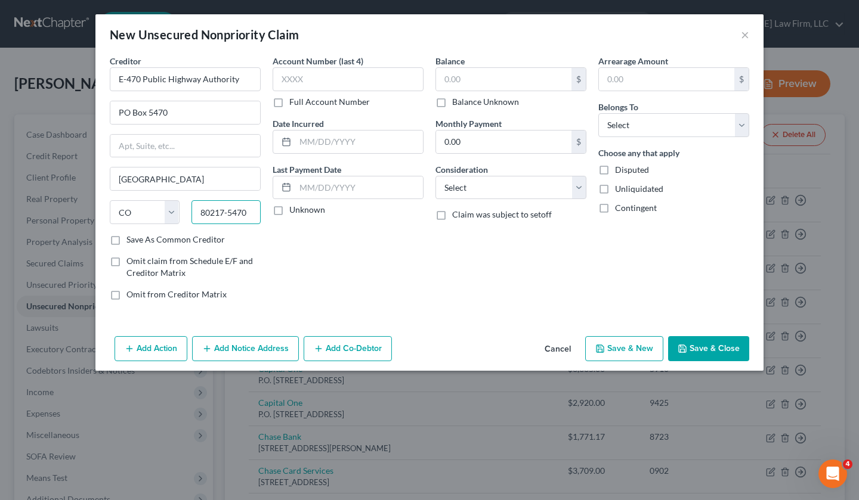
type input "80217-5470"
click at [335, 72] on input "text" at bounding box center [348, 79] width 151 height 24
type input "8159"
click at [349, 145] on input "text" at bounding box center [359, 142] width 128 height 23
type input "[DATE]"
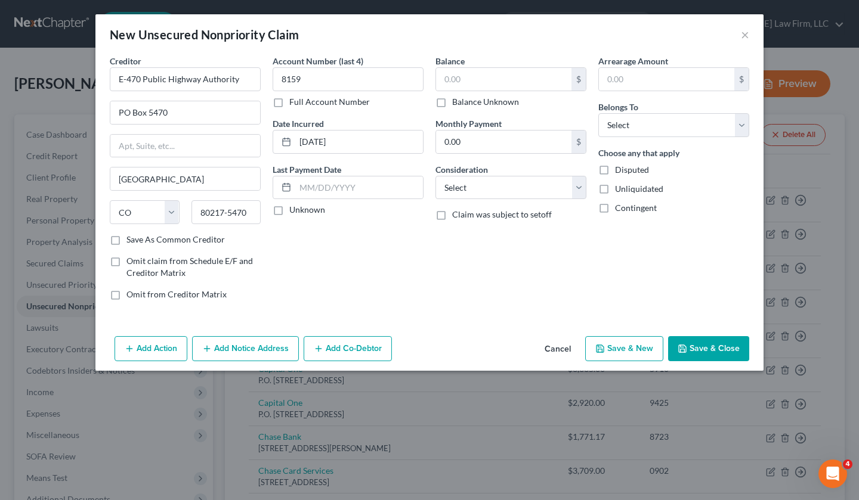
drag, startPoint x: 275, startPoint y: 209, endPoint x: 423, endPoint y: 122, distance: 171.6
click at [289, 209] on label "Unknown" at bounding box center [307, 210] width 36 height 12
click at [294, 209] on input "Unknown" at bounding box center [298, 208] width 8 height 8
checkbox input "true"
click at [536, 81] on input "text" at bounding box center [503, 79] width 135 height 23
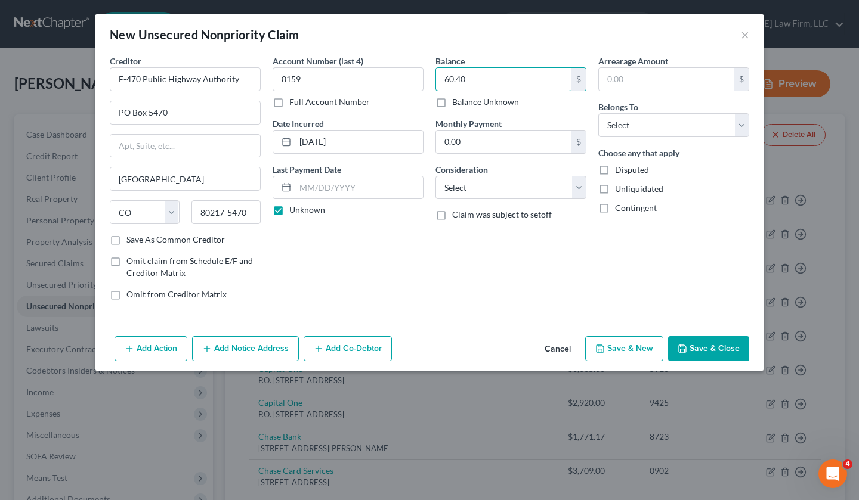
type input "60.40"
drag, startPoint x: 526, startPoint y: 190, endPoint x: 518, endPoint y: 199, distance: 12.2
click at [525, 190] on select "Select Cable / Satellite Services Collection Agency Credit Card Debt Debt Couns…" at bounding box center [510, 188] width 151 height 24
select select "14"
click at [435, 176] on select "Select Cable / Satellite Services Collection Agency Credit Card Debt Debt Couns…" at bounding box center [510, 188] width 151 height 24
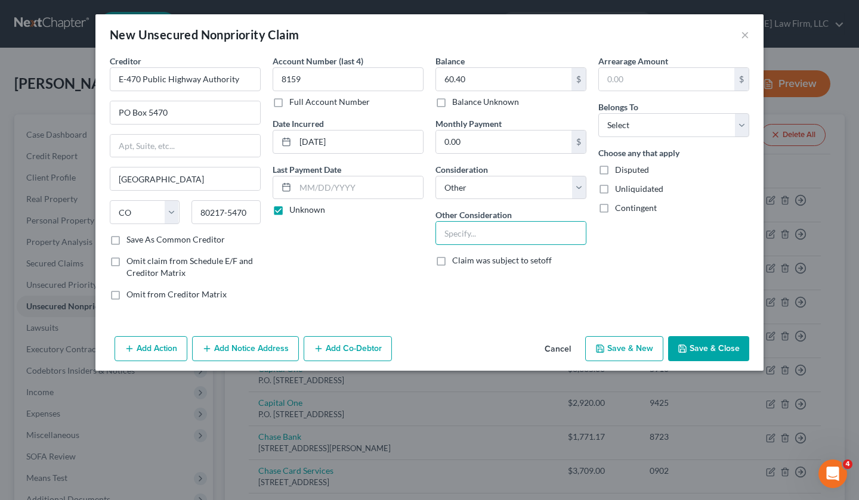
drag, startPoint x: 477, startPoint y: 236, endPoint x: 478, endPoint y: 222, distance: 13.7
click at [476, 234] on input "text" at bounding box center [511, 233] width 150 height 23
type input "Tolls"
click at [719, 129] on select "Select Debtor 1 Only Debtor 2 Only Debtor 1 And Debtor 2 Only At Least One Of T…" at bounding box center [673, 125] width 151 height 24
select select "1"
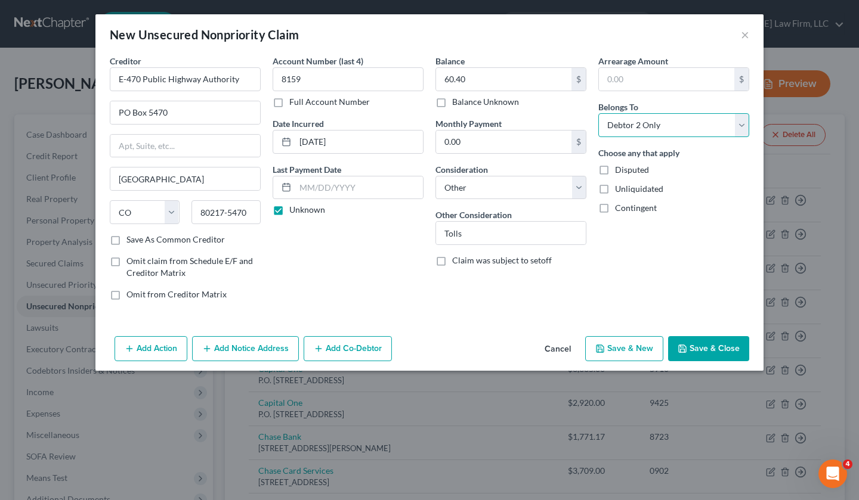
click at [598, 113] on select "Select Debtor 1 Only Debtor 2 Only Debtor 1 And Debtor 2 Only At Least One Of T…" at bounding box center [673, 125] width 151 height 24
drag, startPoint x: 716, startPoint y: 345, endPoint x: 740, endPoint y: 409, distance: 67.4
click at [716, 341] on button "Save & Close" at bounding box center [708, 348] width 81 height 25
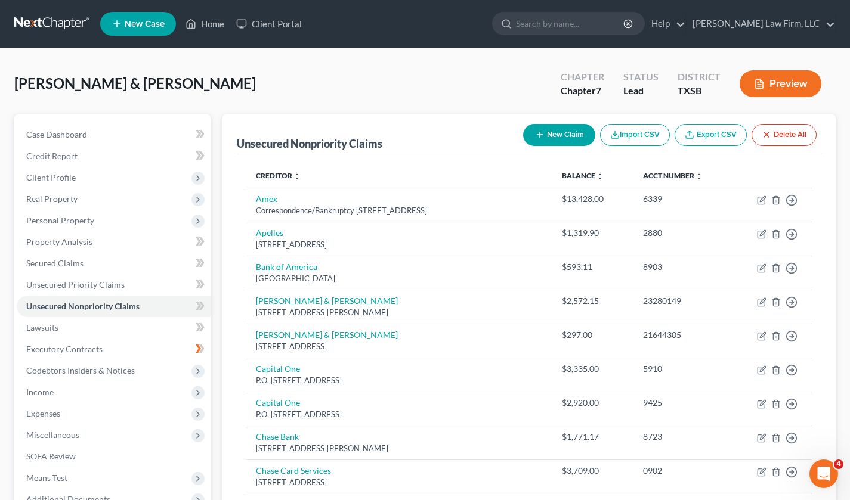
click at [559, 132] on button "New Claim" at bounding box center [559, 135] width 72 height 22
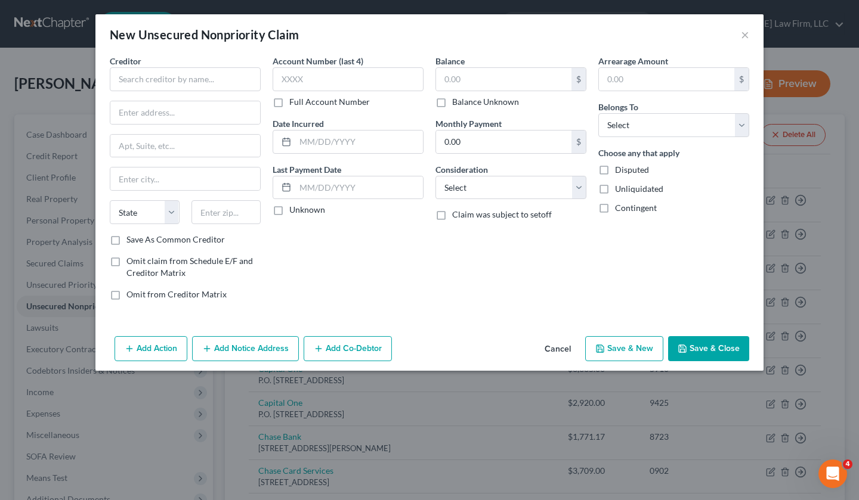
click at [160, 95] on div "Creditor * State [US_STATE] AK AR AZ CA CO [GEOGRAPHIC_DATA] DE DC [GEOGRAPHIC_…" at bounding box center [185, 144] width 151 height 179
click at [160, 81] on input "text" at bounding box center [185, 79] width 151 height 24
type input "E-470 Public Highway Authority"
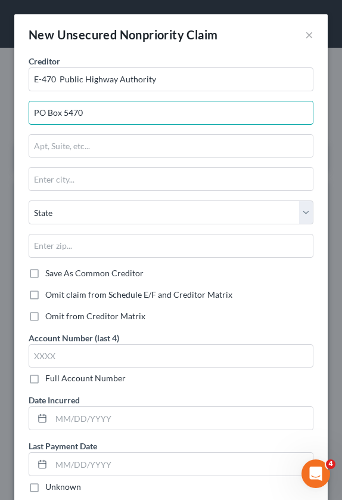
type input "PO Box 5470"
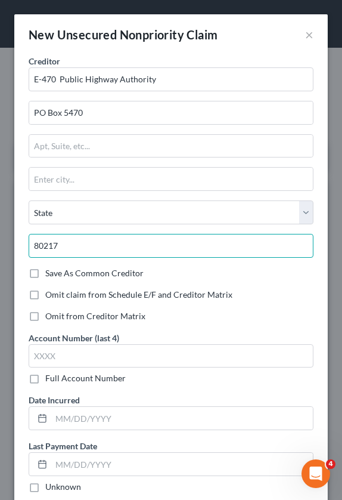
type input "80217"
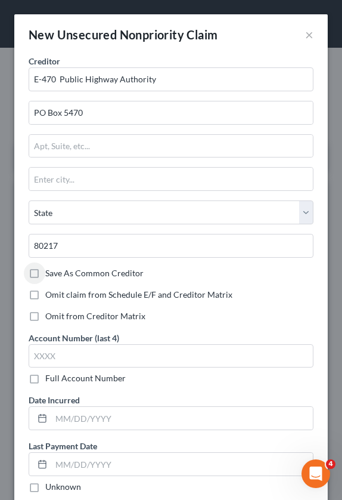
type input "[GEOGRAPHIC_DATA]"
select select "5"
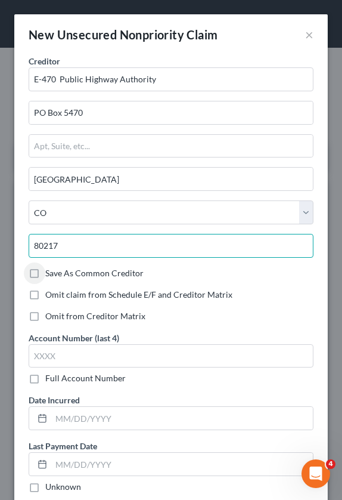
click at [102, 242] on input "80217" at bounding box center [171, 246] width 285 height 24
type input "80217-5470"
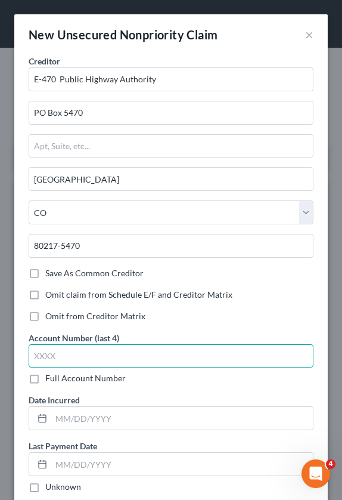
click at [100, 352] on input "text" at bounding box center [171, 356] width 285 height 24
type input "1974"
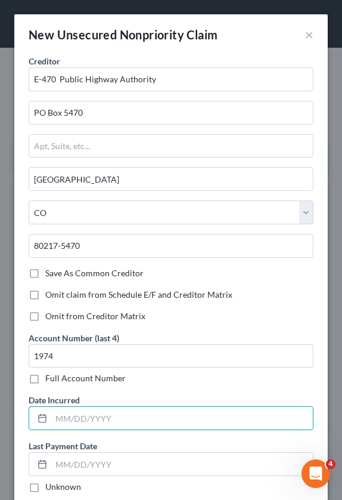
click at [66, 421] on input "text" at bounding box center [182, 418] width 262 height 23
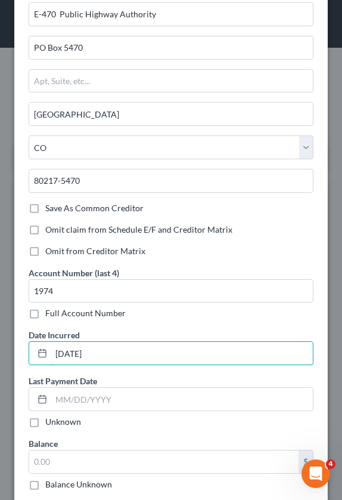
scroll to position [119, 0]
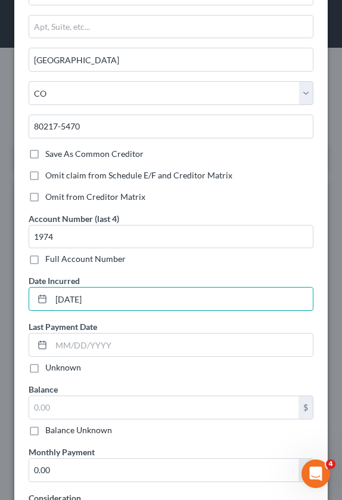
type input "[DATE]"
click at [45, 368] on label "Unknown" at bounding box center [63, 367] width 36 height 12
click at [50, 368] on input "Unknown" at bounding box center [54, 365] width 8 height 8
checkbox input "true"
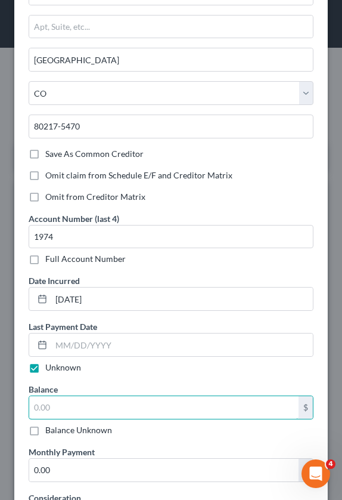
click at [55, 409] on input "text" at bounding box center [164, 407] width 270 height 23
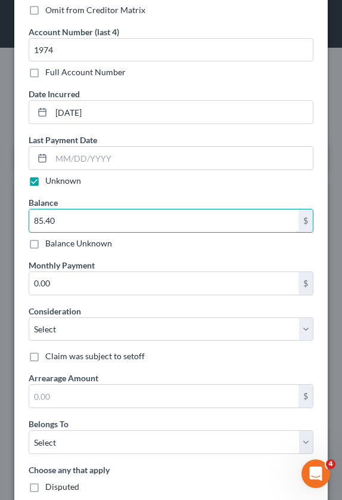
scroll to position [358, 0]
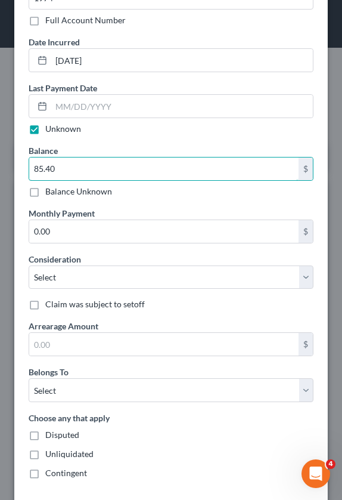
type input "85.40"
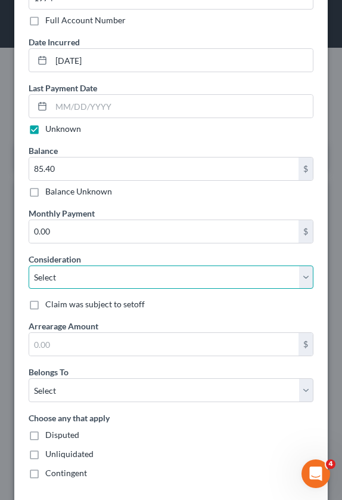
click at [63, 275] on select "Select Cable / Satellite Services Collection Agency Credit Card Debt Debt Couns…" at bounding box center [171, 277] width 285 height 24
select select "14"
click at [29, 265] on select "Select Cable / Satellite Services Collection Agency Credit Card Debt Debt Couns…" at bounding box center [171, 277] width 285 height 24
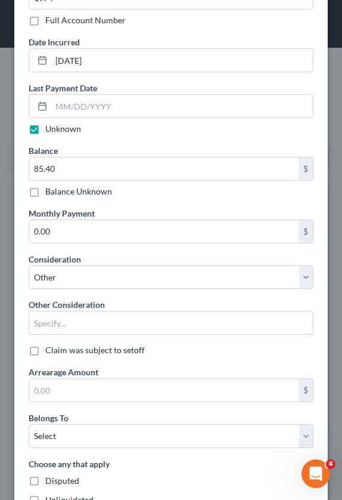
click at [57, 324] on input "text" at bounding box center [171, 322] width 284 height 23
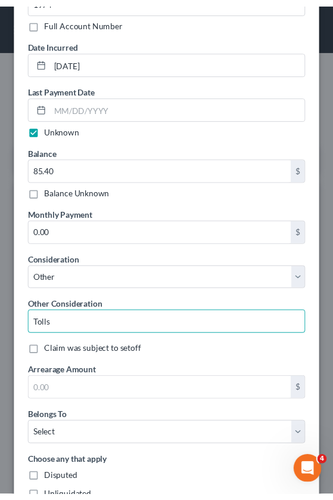
scroll to position [467, 0]
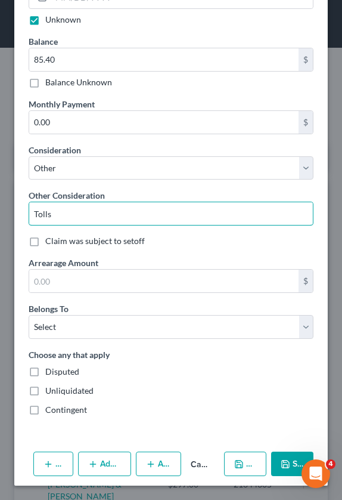
type input "Tolls"
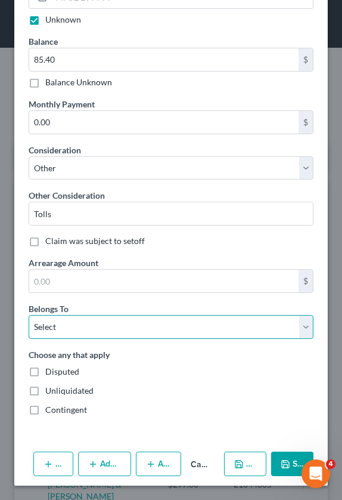
click at [56, 326] on select "Select Debtor 1 Only Debtor 2 Only Debtor 1 And Debtor 2 Only At Least One Of T…" at bounding box center [171, 327] width 285 height 24
select select "1"
click at [29, 315] on select "Select Debtor 1 Only Debtor 2 Only Debtor 1 And Debtor 2 Only At Least One Of T…" at bounding box center [171, 327] width 285 height 24
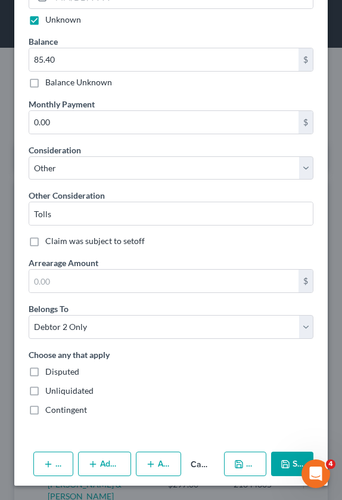
click at [285, 460] on button "Save & Close" at bounding box center [292, 463] width 42 height 25
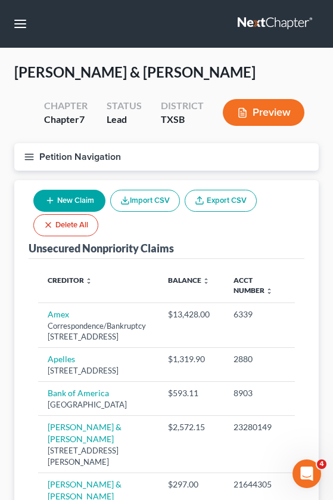
click at [208, 230] on div "New Claim Import CSV Export CSV Delete All" at bounding box center [167, 213] width 276 height 56
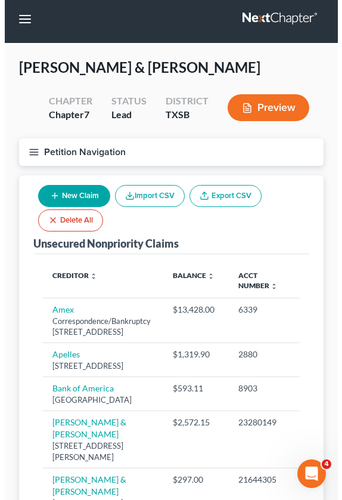
scroll to position [0, 0]
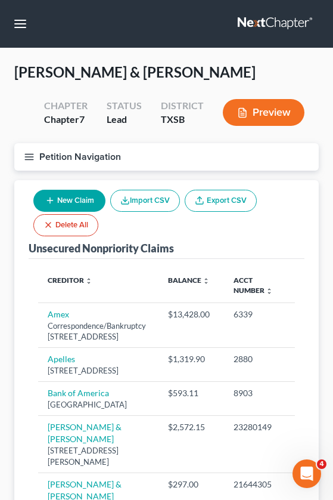
click at [65, 194] on button "New Claim" at bounding box center [69, 201] width 72 height 22
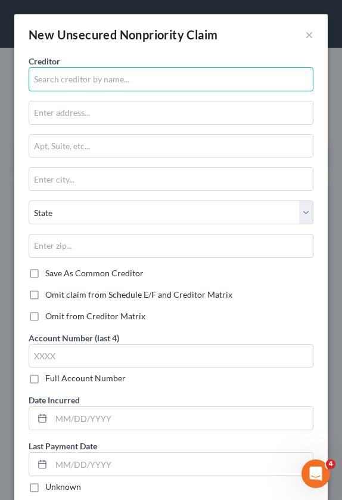
click at [110, 79] on input "text" at bounding box center [171, 79] width 285 height 24
drag, startPoint x: 104, startPoint y: 83, endPoint x: 88, endPoint y: 80, distance: 16.4
click at [105, 83] on input "text" at bounding box center [171, 79] width 285 height 24
type input "OTA-Plate Pay"
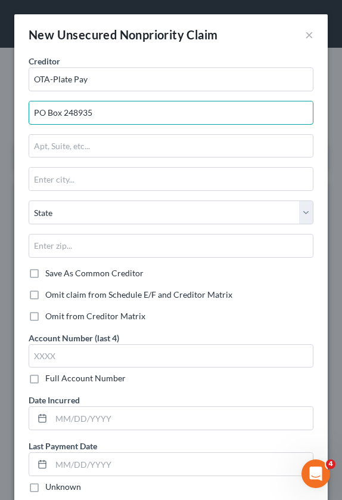
type input "PO Box 248935"
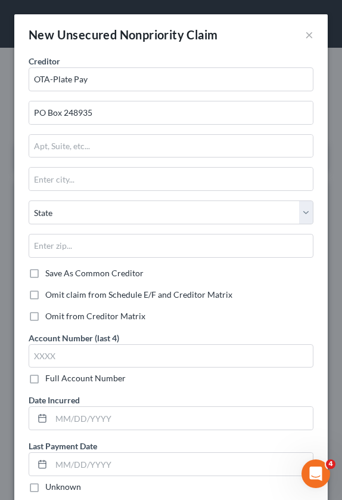
drag, startPoint x: 39, startPoint y: 230, endPoint x: 35, endPoint y: 239, distance: 9.9
click at [38, 230] on div "State [US_STATE] AK AR AZ CA CO CT DE DC [GEOGRAPHIC_DATA] [GEOGRAPHIC_DATA] GU…" at bounding box center [171, 233] width 297 height 67
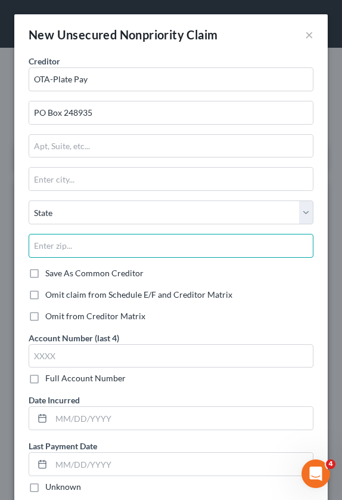
click at [49, 247] on input "text" at bounding box center [171, 246] width 285 height 24
type input "73124"
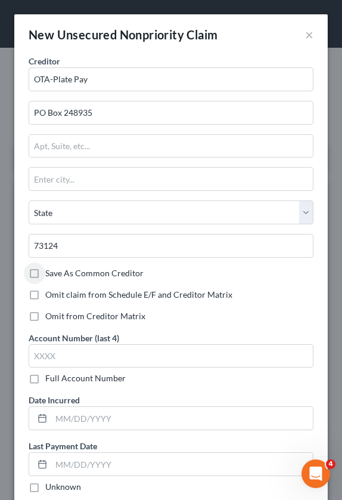
type input "[US_STATE][GEOGRAPHIC_DATA]"
select select "37"
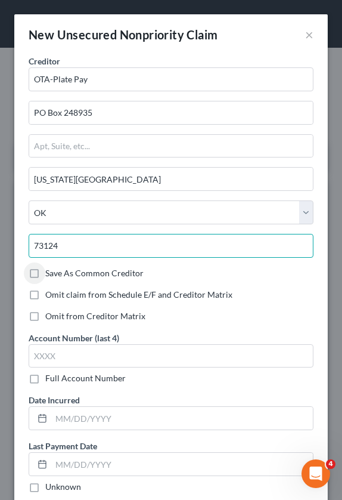
click at [95, 249] on input "73124" at bounding box center [171, 246] width 285 height 24
type input "73124-8935"
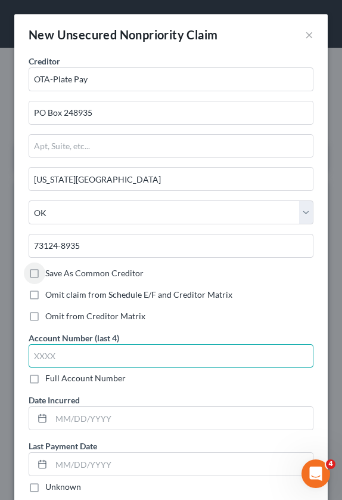
click at [122, 350] on input "text" at bounding box center [171, 356] width 285 height 24
drag, startPoint x: 71, startPoint y: 350, endPoint x: 64, endPoint y: 342, distance: 10.6
click at [71, 350] on input "text" at bounding box center [171, 356] width 285 height 24
type input "7566"
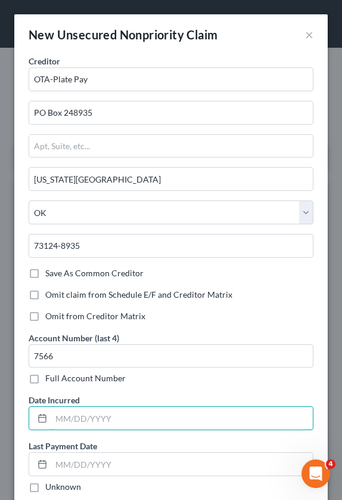
click at [72, 415] on input "text" at bounding box center [182, 418] width 262 height 23
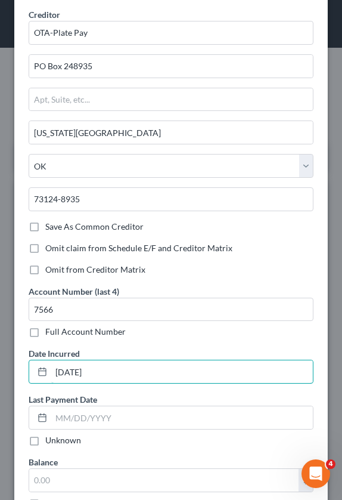
scroll to position [60, 0]
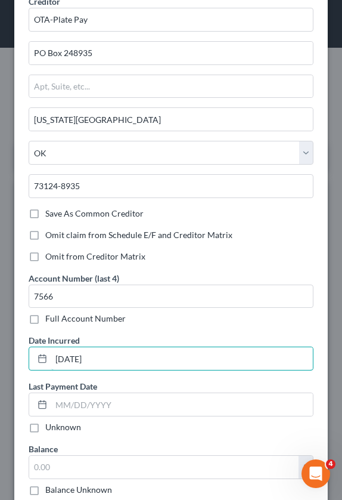
type input "[DATE]"
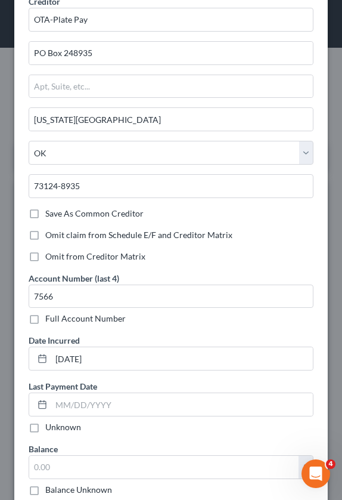
drag, startPoint x: 35, startPoint y: 427, endPoint x: 47, endPoint y: 420, distance: 14.4
click at [45, 427] on label "Unknown" at bounding box center [63, 427] width 36 height 12
click at [50, 427] on input "Unknown" at bounding box center [54, 425] width 8 height 8
checkbox input "true"
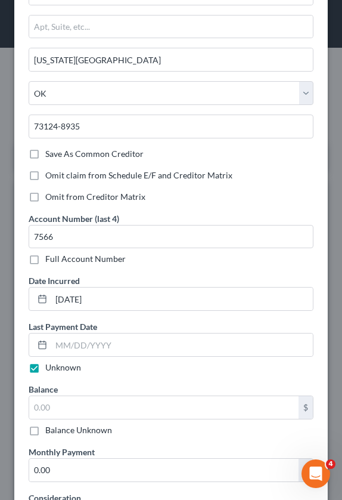
scroll to position [179, 0]
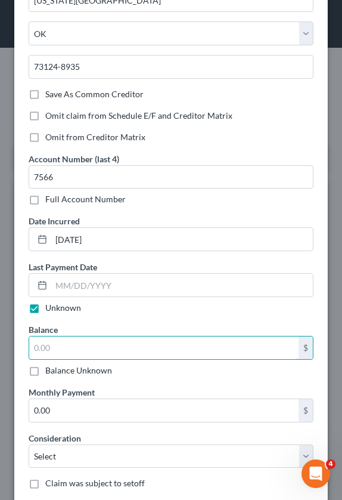
click at [66, 348] on input "text" at bounding box center [164, 347] width 270 height 23
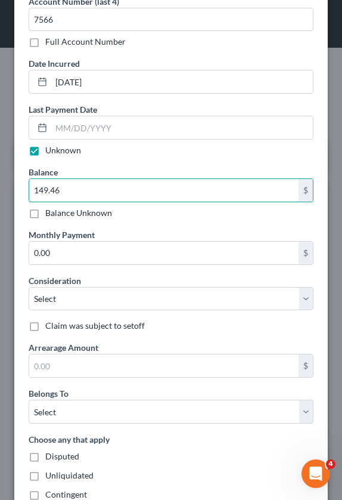
scroll to position [358, 0]
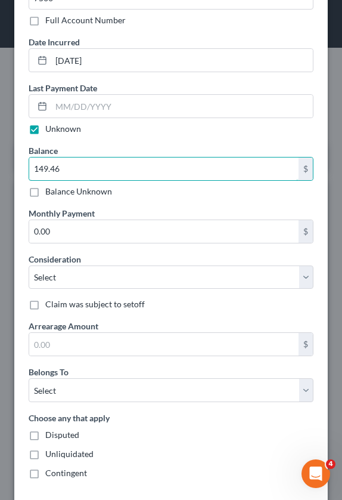
type input "149.46"
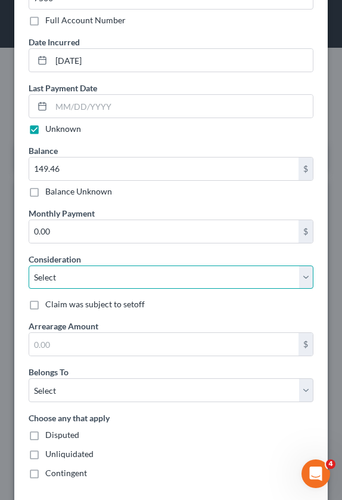
drag, startPoint x: 54, startPoint y: 279, endPoint x: 52, endPoint y: 291, distance: 12.0
click at [53, 279] on select "Select Cable / Satellite Services Collection Agency Credit Card Debt Debt Couns…" at bounding box center [171, 277] width 285 height 24
select select "14"
click at [29, 265] on select "Select Cable / Satellite Services Collection Agency Credit Card Debt Debt Couns…" at bounding box center [171, 277] width 285 height 24
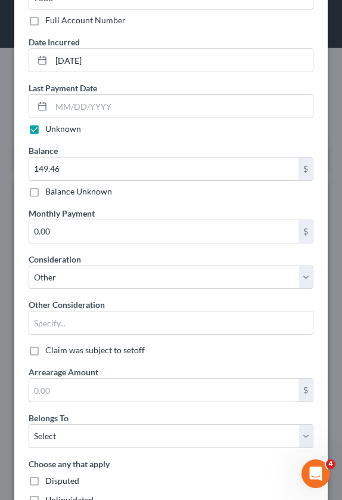
drag, startPoint x: 66, startPoint y: 392, endPoint x: 66, endPoint y: 367, distance: 25.1
click at [65, 389] on input "text" at bounding box center [164, 390] width 270 height 23
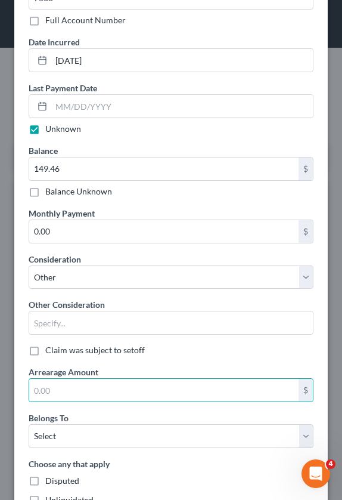
click at [63, 311] on div at bounding box center [171, 323] width 285 height 24
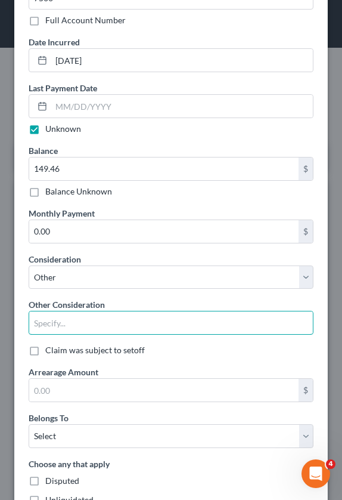
click at [53, 321] on input "text" at bounding box center [171, 322] width 284 height 23
type input "Tolls"
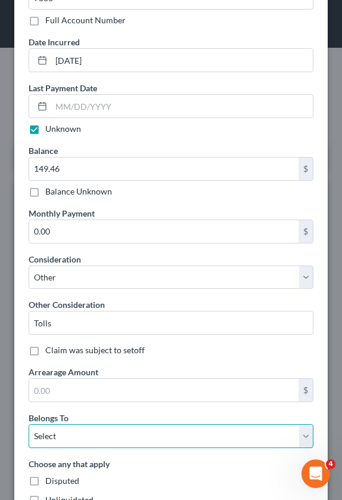
click at [44, 440] on select "Select Debtor 1 Only Debtor 2 Only Debtor 1 And Debtor 2 Only At Least One Of T…" at bounding box center [171, 436] width 285 height 24
select select "1"
click at [29, 424] on select "Select Debtor 1 Only Debtor 2 Only Debtor 1 And Debtor 2 Only At Least One Of T…" at bounding box center [171, 436] width 285 height 24
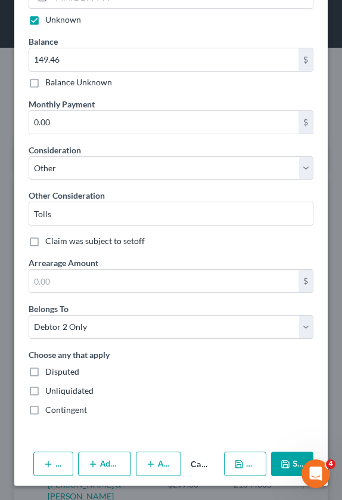
click at [290, 466] on icon "button" at bounding box center [286, 464] width 10 height 10
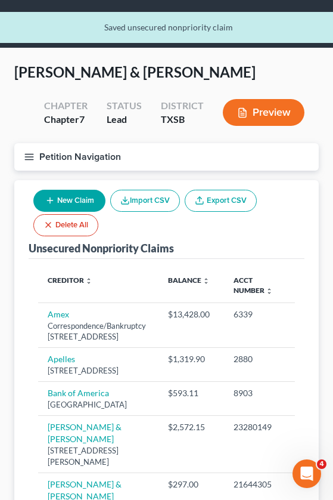
click at [59, 192] on button "New Claim" at bounding box center [69, 201] width 72 height 22
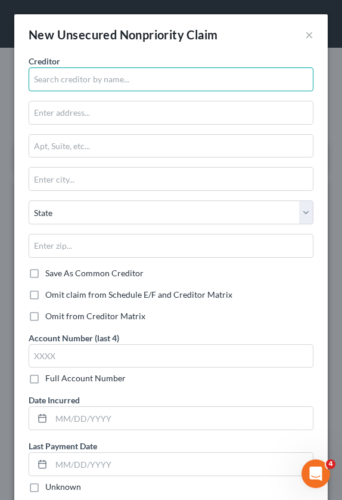
click at [163, 88] on input "text" at bounding box center [171, 79] width 285 height 24
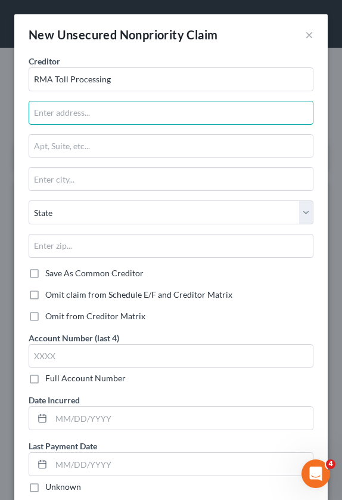
type input "RMA Toll Processing"
type input "PO Box 734182"
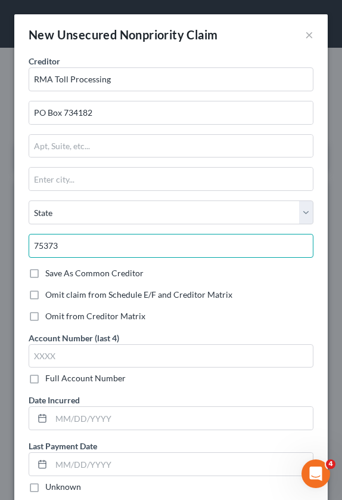
type input "75373"
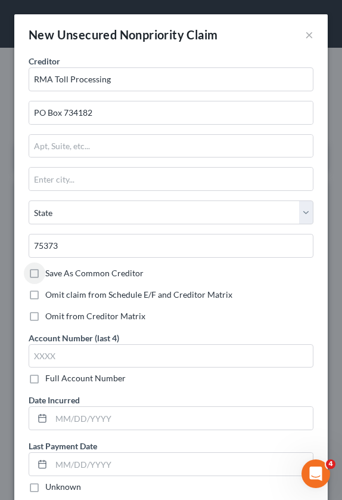
type input "[GEOGRAPHIC_DATA]"
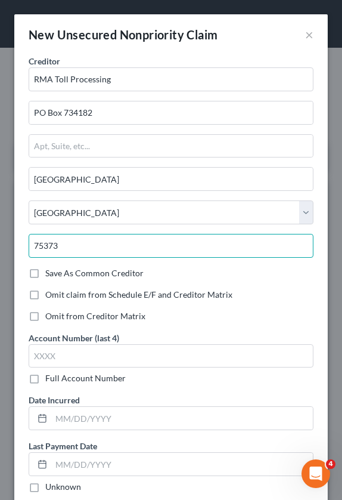
click at [119, 248] on input "75373" at bounding box center [171, 246] width 285 height 24
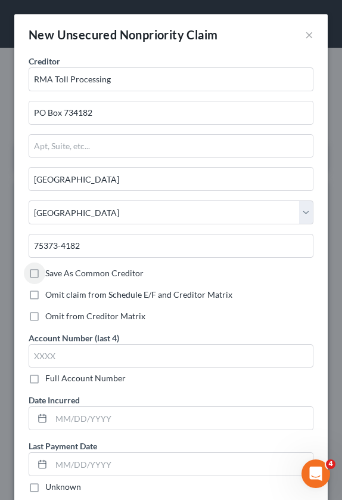
scroll to position [60, 0]
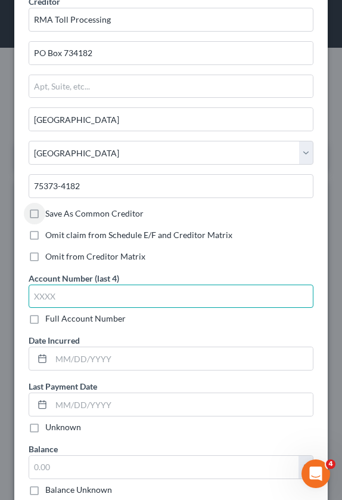
click at [73, 300] on input "text" at bounding box center [171, 296] width 285 height 24
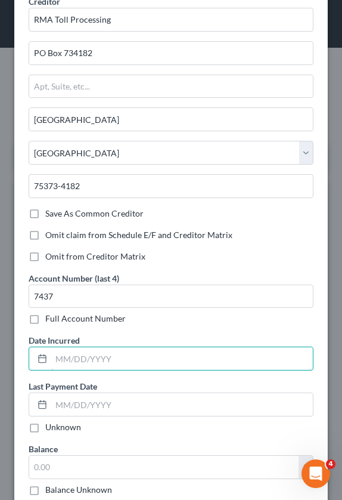
click at [82, 358] on input "text" at bounding box center [182, 358] width 262 height 23
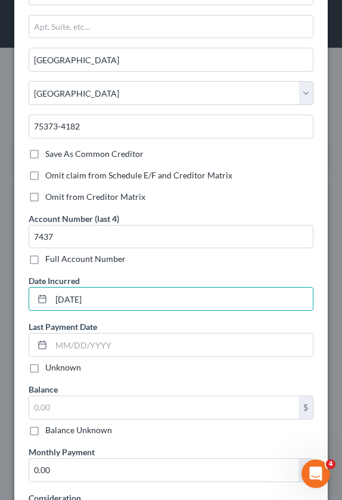
click at [45, 372] on label "Unknown" at bounding box center [63, 367] width 36 height 12
click at [50, 369] on input "Unknown" at bounding box center [54, 365] width 8 height 8
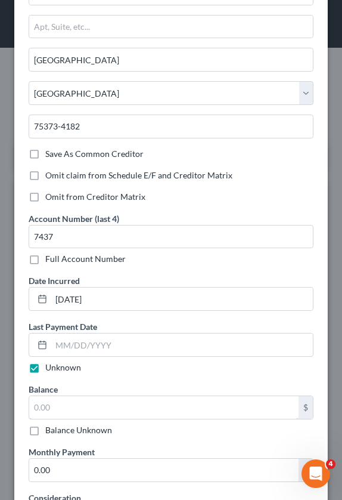
click at [60, 409] on input "text" at bounding box center [164, 407] width 270 height 23
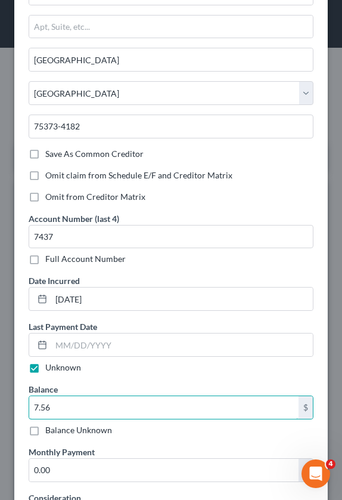
scroll to position [239, 0]
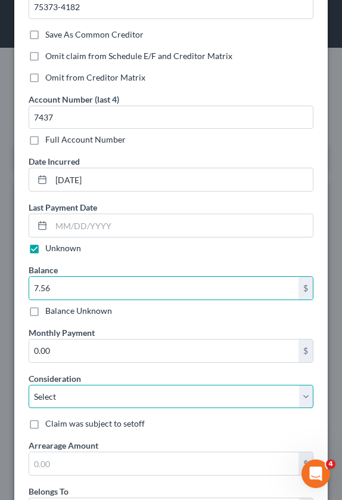
click at [121, 392] on select "Select Cable / Satellite Services Collection Agency Credit Card Debt Debt Couns…" at bounding box center [171, 397] width 285 height 24
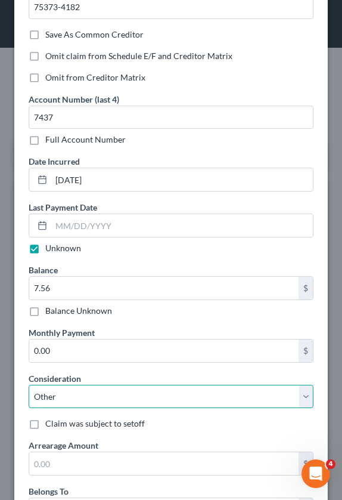
click at [29, 385] on select "Select Cable / Satellite Services Collection Agency Credit Card Debt Debt Couns…" at bounding box center [171, 397] width 285 height 24
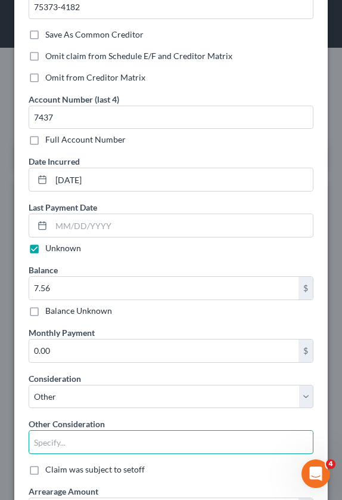
click at [79, 440] on input "text" at bounding box center [171, 442] width 284 height 23
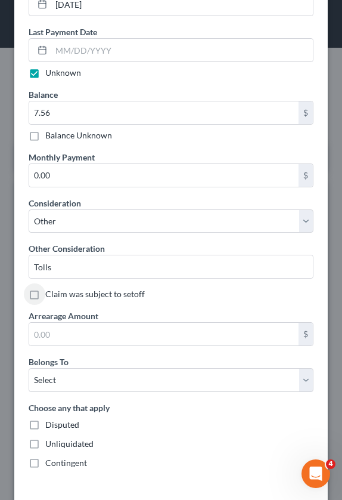
scroll to position [417, 0]
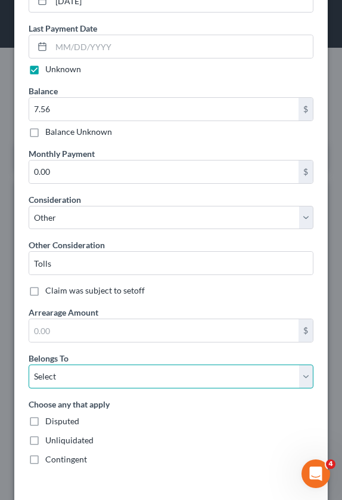
click at [91, 382] on select "Select Debtor 1 Only Debtor 2 Only Debtor 1 And Debtor 2 Only At Least One Of T…" at bounding box center [171, 376] width 285 height 24
click at [29, 364] on select "Select Debtor 1 Only Debtor 2 Only Debtor 1 And Debtor 2 Only At Least One Of T…" at bounding box center [171, 376] width 285 height 24
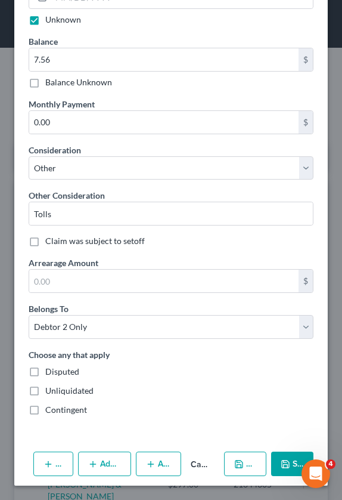
click at [284, 456] on button "Save & Close" at bounding box center [292, 463] width 42 height 25
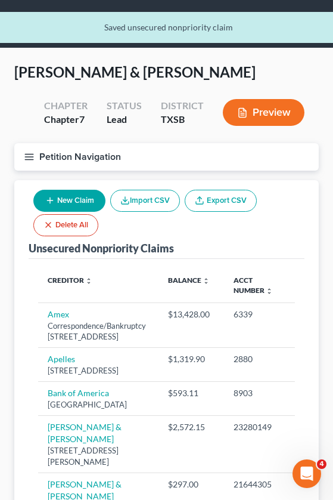
click at [66, 199] on button "New Claim" at bounding box center [69, 201] width 72 height 22
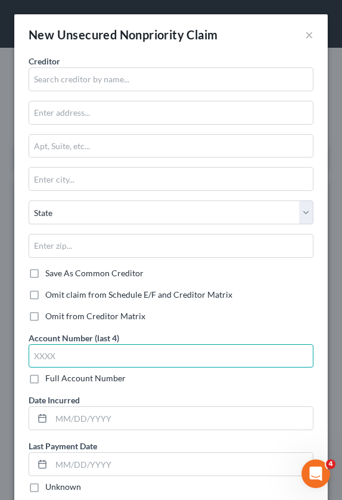
click at [93, 355] on input "text" at bounding box center [171, 356] width 285 height 24
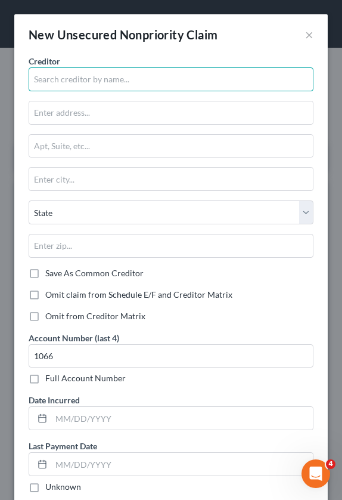
drag, startPoint x: 83, startPoint y: 84, endPoint x: 63, endPoint y: 71, distance: 24.2
click at [83, 84] on input "text" at bounding box center [171, 79] width 285 height 24
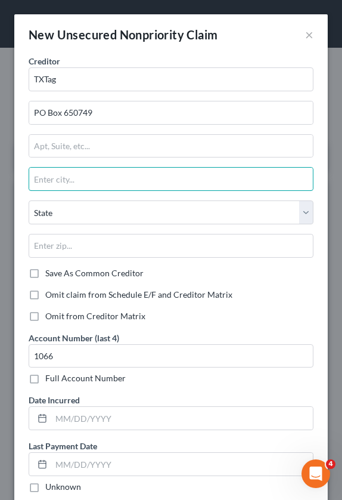
click at [85, 187] on input "text" at bounding box center [171, 179] width 284 height 23
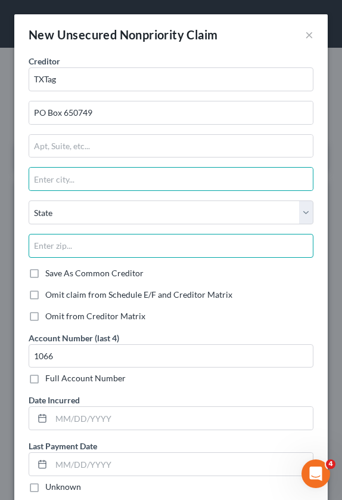
click at [76, 244] on input "text" at bounding box center [171, 246] width 285 height 24
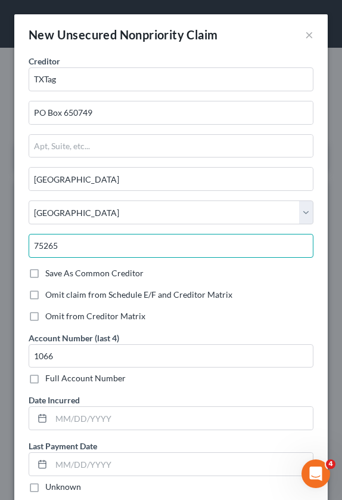
click at [83, 245] on input "75265" at bounding box center [171, 246] width 285 height 24
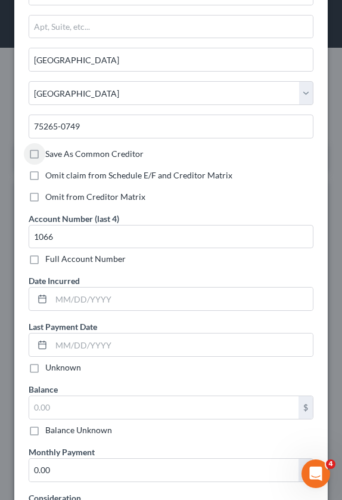
scroll to position [179, 0]
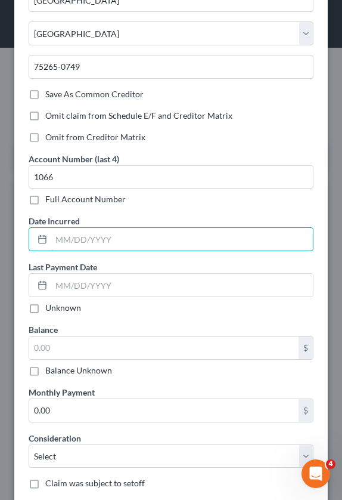
click at [103, 241] on input "text" at bounding box center [182, 239] width 262 height 23
drag, startPoint x: 37, startPoint y: 310, endPoint x: 49, endPoint y: 345, distance: 37.2
click at [45, 310] on label "Unknown" at bounding box center [63, 308] width 36 height 12
click at [50, 310] on input "Unknown" at bounding box center [54, 306] width 8 height 8
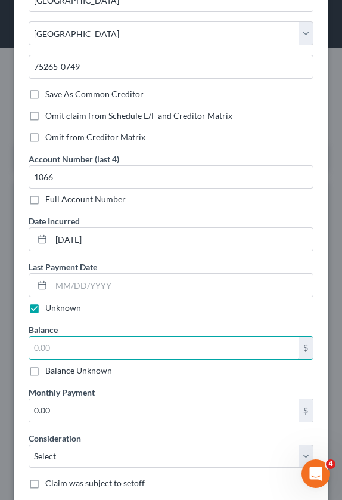
click at [51, 347] on input "text" at bounding box center [164, 347] width 270 height 23
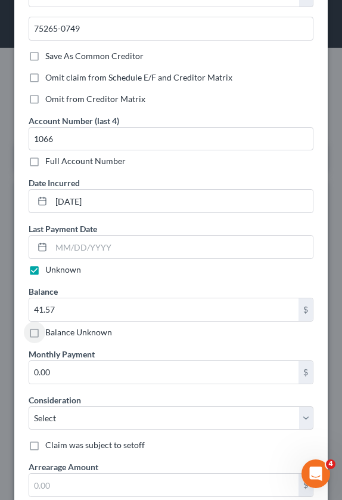
scroll to position [239, 0]
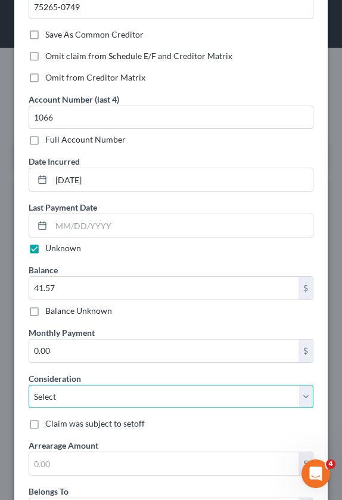
click at [78, 391] on select "Select Cable / Satellite Services Collection Agency Credit Card Debt Debt Couns…" at bounding box center [171, 397] width 285 height 24
click at [29, 385] on select "Select Cable / Satellite Services Collection Agency Credit Card Debt Debt Couns…" at bounding box center [171, 397] width 285 height 24
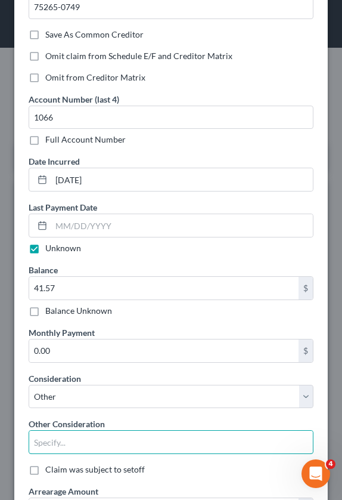
drag, startPoint x: 51, startPoint y: 441, endPoint x: 50, endPoint y: 421, distance: 20.4
click at [51, 441] on input "text" at bounding box center [171, 442] width 284 height 23
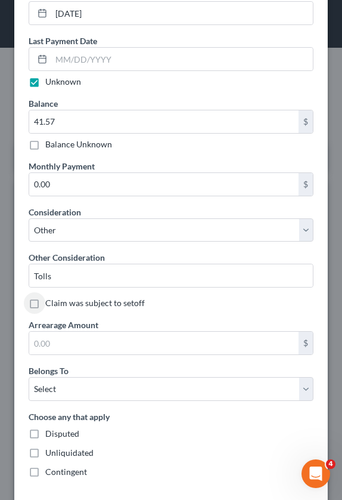
scroll to position [417, 0]
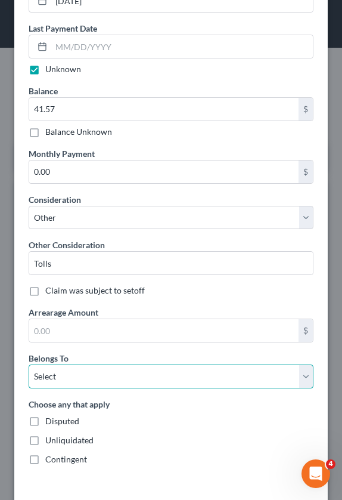
click at [64, 375] on select "Select Debtor 1 Only Debtor 2 Only Debtor 1 And Debtor 2 Only At Least One Of T…" at bounding box center [171, 376] width 285 height 24
click at [29, 364] on select "Select Debtor 1 Only Debtor 2 Only Debtor 1 And Debtor 2 Only At Least One Of T…" at bounding box center [171, 376] width 285 height 24
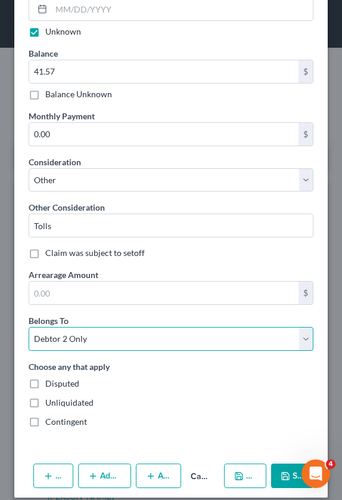
scroll to position [467, 0]
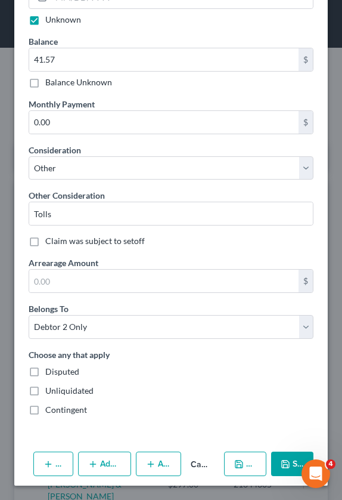
click at [244, 463] on icon "button" at bounding box center [239, 464] width 10 height 10
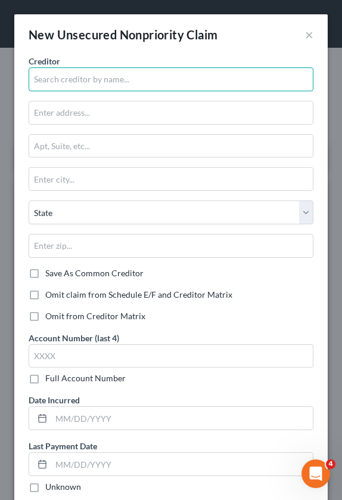
click at [128, 85] on input "text" at bounding box center [171, 79] width 285 height 24
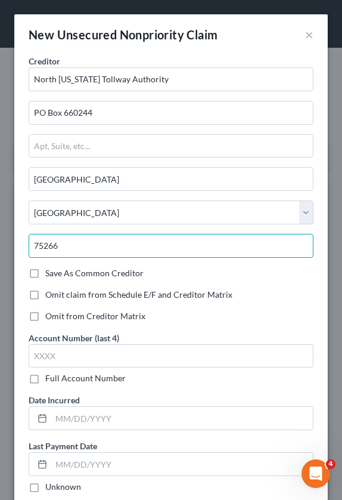
click at [91, 249] on input "75266" at bounding box center [171, 246] width 285 height 24
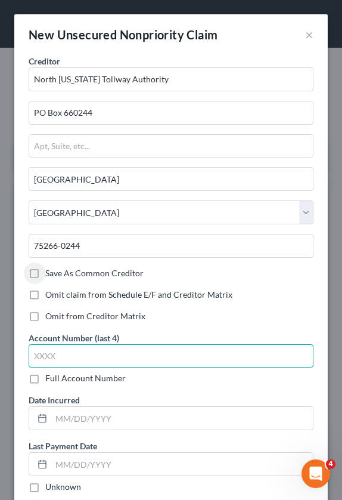
click at [106, 357] on input "text" at bounding box center [171, 356] width 285 height 24
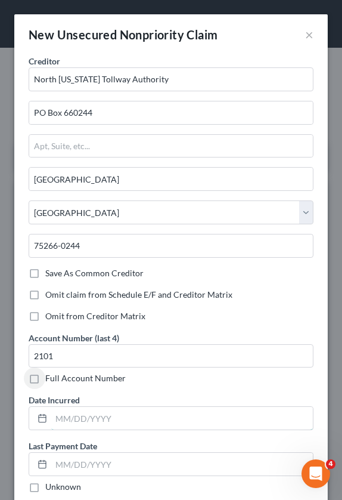
click at [57, 409] on input "text" at bounding box center [182, 418] width 262 height 23
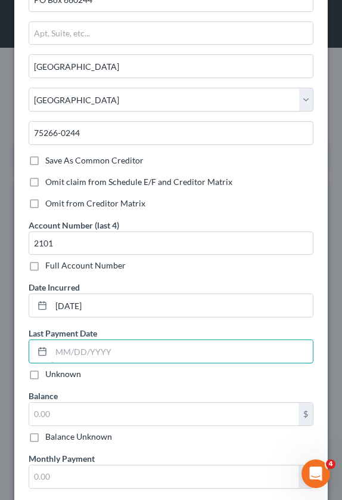
scroll to position [119, 0]
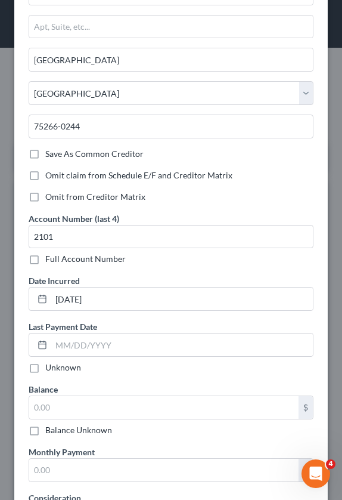
click at [45, 367] on label "Unknown" at bounding box center [63, 367] width 36 height 12
click at [50, 367] on input "Unknown" at bounding box center [54, 365] width 8 height 8
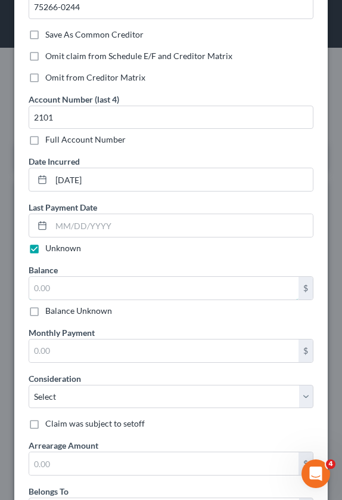
click at [70, 282] on input "text" at bounding box center [164, 288] width 270 height 23
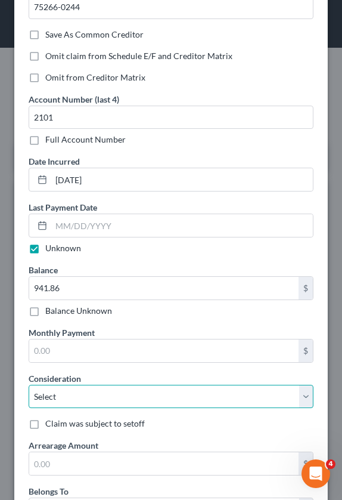
click at [60, 400] on select "Select Cable / Satellite Services Collection Agency Credit Card Debt Debt Couns…" at bounding box center [171, 397] width 285 height 24
click at [29, 385] on select "Select Cable / Satellite Services Collection Agency Credit Card Debt Debt Couns…" at bounding box center [171, 397] width 285 height 24
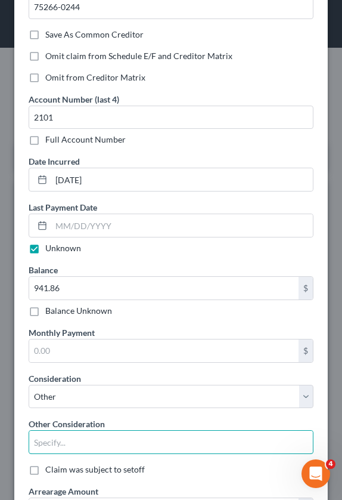
click at [68, 441] on input "text" at bounding box center [171, 442] width 284 height 23
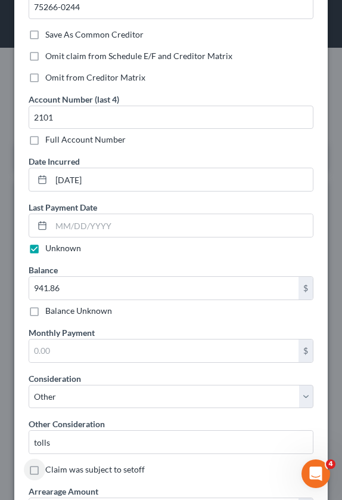
scroll to position [358, 0]
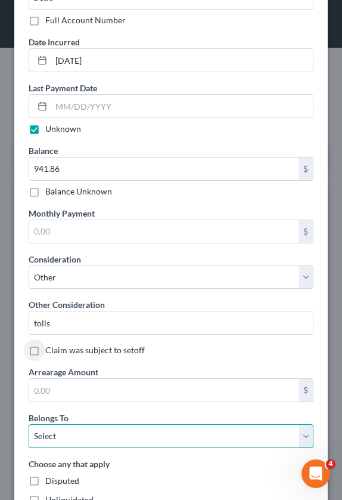
click at [68, 431] on select "Select Debtor 1 Only Debtor 2 Only Debtor 1 And Debtor 2 Only At Least One Of T…" at bounding box center [171, 436] width 285 height 24
click at [29, 424] on select "Select Debtor 1 Only Debtor 2 Only Debtor 1 And Debtor 2 Only At Least One Of T…" at bounding box center [171, 436] width 285 height 24
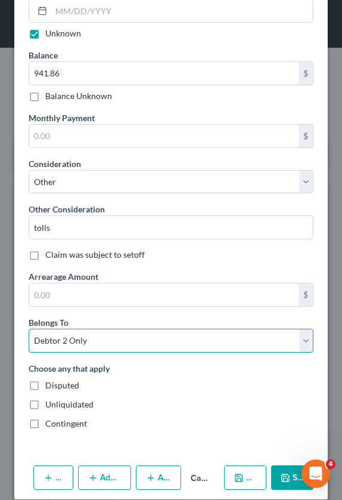
scroll to position [467, 0]
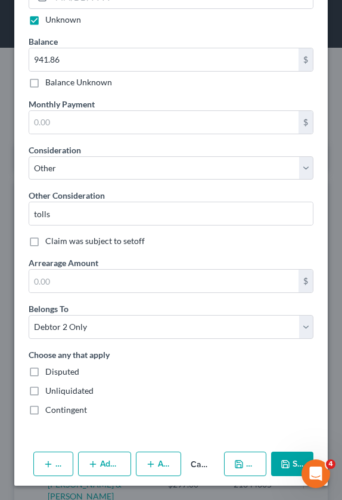
click at [242, 464] on icon "button" at bounding box center [239, 464] width 10 height 10
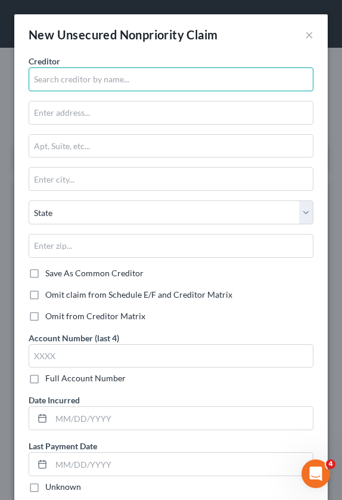
click at [58, 82] on input "text" at bounding box center [171, 79] width 285 height 24
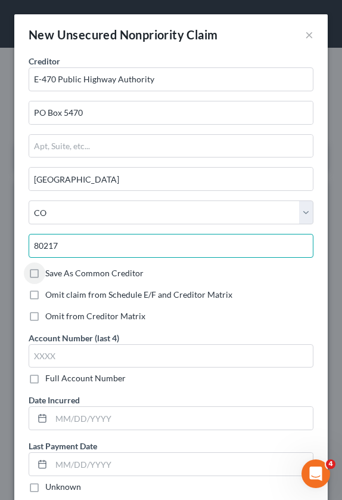
click at [93, 249] on input "80217" at bounding box center [171, 246] width 285 height 24
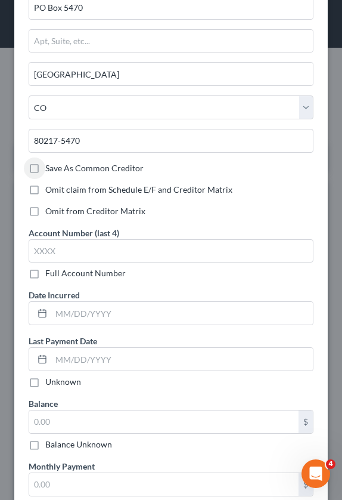
scroll to position [119, 0]
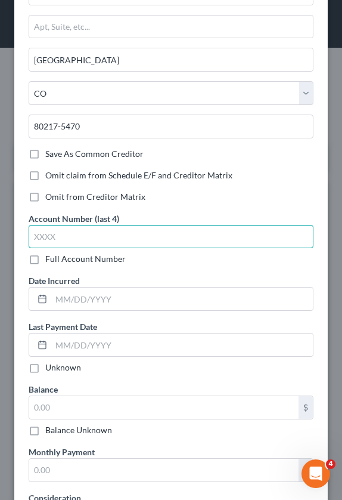
click at [75, 236] on input "text" at bounding box center [171, 237] width 285 height 24
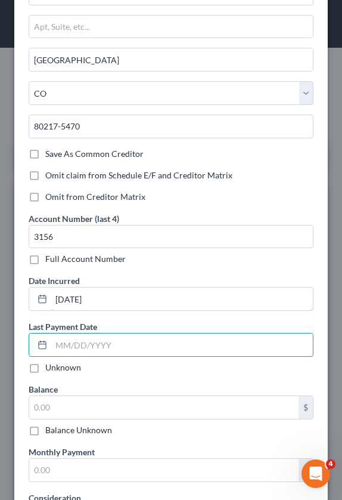
click at [122, 301] on input "[DATE]" at bounding box center [182, 298] width 262 height 23
click at [45, 370] on label "Unknown" at bounding box center [63, 367] width 36 height 12
click at [50, 369] on input "Unknown" at bounding box center [54, 365] width 8 height 8
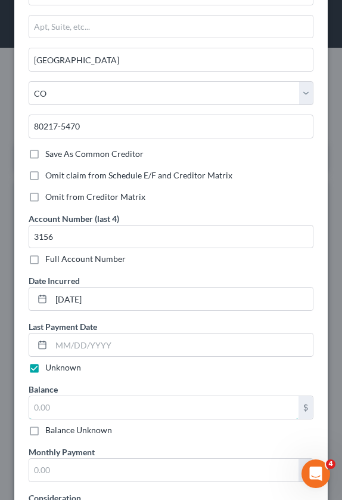
click at [58, 401] on input "text" at bounding box center [164, 407] width 270 height 23
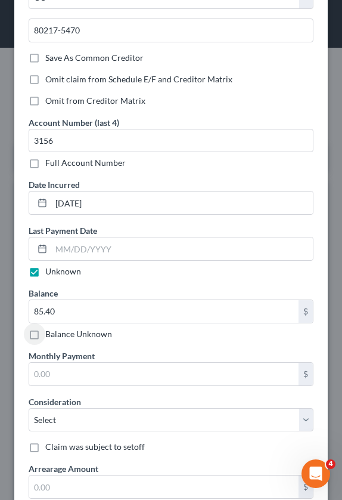
scroll to position [239, 0]
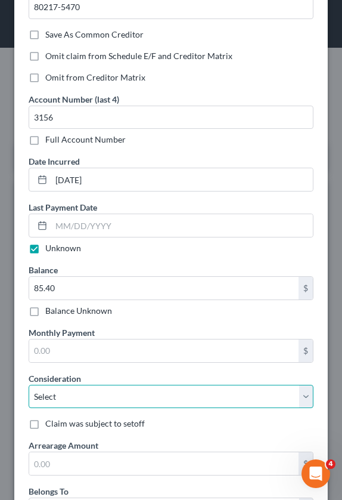
click at [125, 398] on select "Select Cable / Satellite Services Collection Agency Credit Card Debt Debt Couns…" at bounding box center [171, 397] width 285 height 24
click at [29, 385] on select "Select Cable / Satellite Services Collection Agency Credit Card Debt Debt Couns…" at bounding box center [171, 397] width 285 height 24
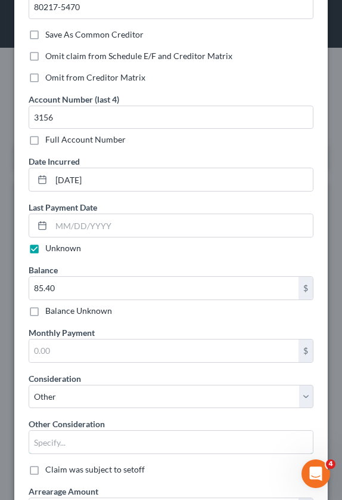
click at [70, 449] on input "text" at bounding box center [171, 442] width 284 height 23
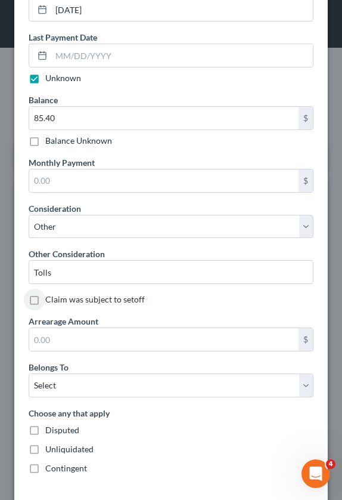
scroll to position [467, 0]
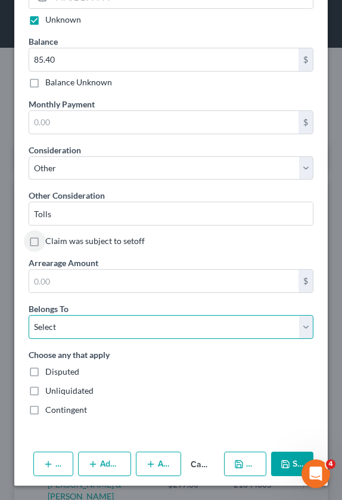
drag, startPoint x: 79, startPoint y: 327, endPoint x: 76, endPoint y: 335, distance: 8.1
click at [79, 327] on select "Select Debtor 1 Only Debtor 2 Only Debtor 1 And Debtor 2 Only At Least One Of T…" at bounding box center [171, 327] width 285 height 24
click at [29, 315] on select "Select Debtor 1 Only Debtor 2 Only Debtor 1 And Debtor 2 Only At Least One Of T…" at bounding box center [171, 327] width 285 height 24
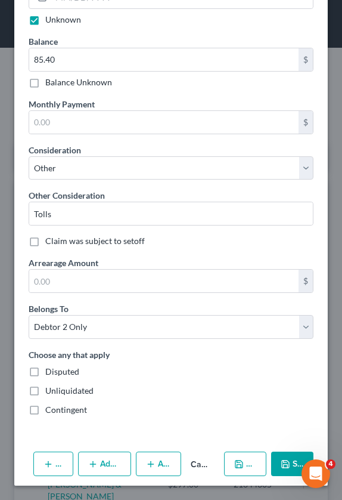
click at [234, 468] on icon "button" at bounding box center [239, 464] width 10 height 10
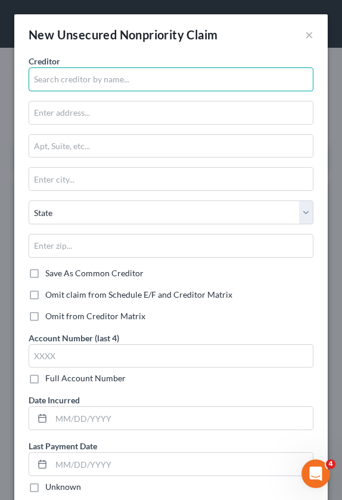
click at [72, 83] on input "text" at bounding box center [171, 79] width 285 height 24
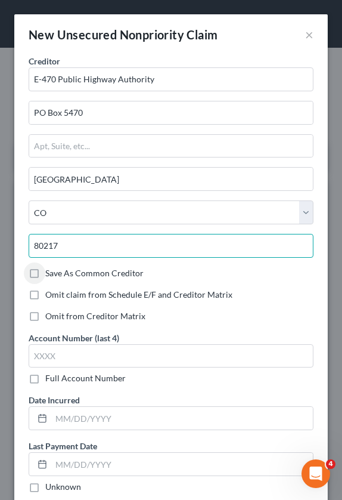
click at [126, 240] on input "80217" at bounding box center [171, 246] width 285 height 24
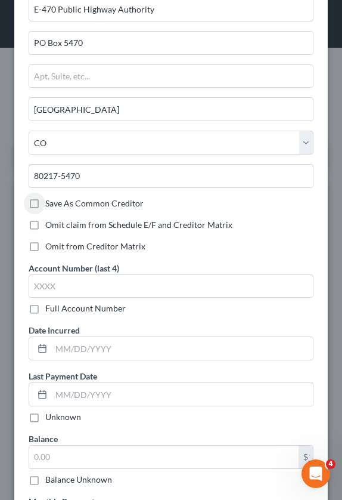
scroll to position [119, 0]
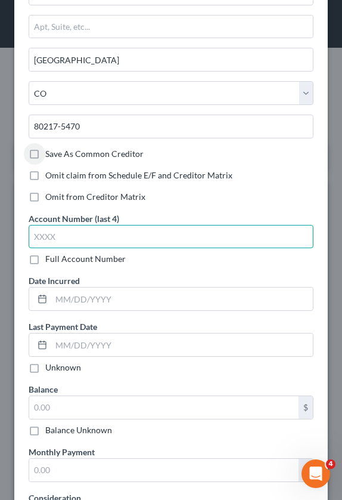
click at [109, 236] on input "text" at bounding box center [171, 237] width 285 height 24
click at [50, 239] on input "text" at bounding box center [171, 237] width 285 height 24
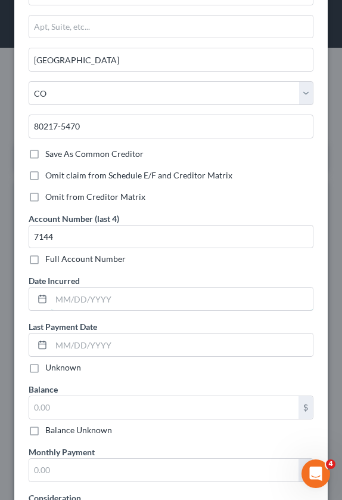
click at [87, 297] on input "text" at bounding box center [182, 298] width 262 height 23
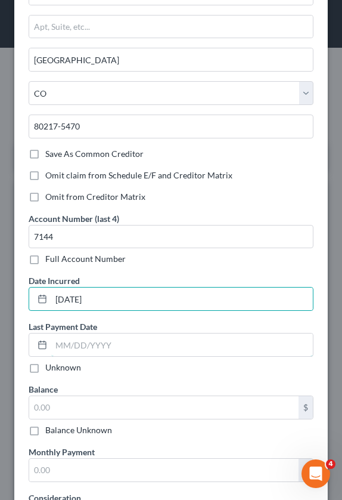
drag, startPoint x: 100, startPoint y: 350, endPoint x: 89, endPoint y: 355, distance: 12.0
click at [100, 350] on input "text" at bounding box center [182, 344] width 262 height 23
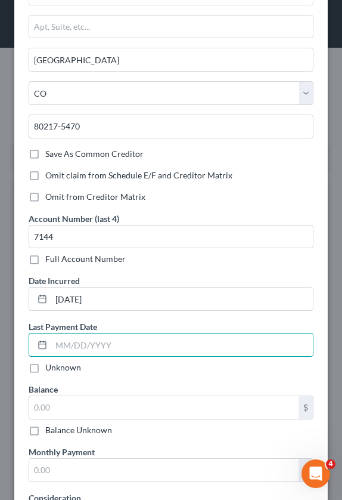
drag, startPoint x: 33, startPoint y: 366, endPoint x: 52, endPoint y: 408, distance: 45.9
click at [45, 366] on label "Unknown" at bounding box center [63, 367] width 36 height 12
click at [50, 366] on input "Unknown" at bounding box center [54, 365] width 8 height 8
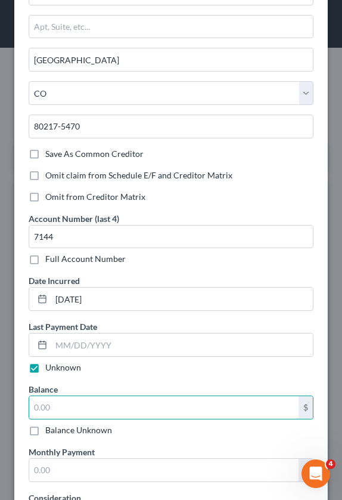
click at [62, 401] on input "text" at bounding box center [164, 407] width 270 height 23
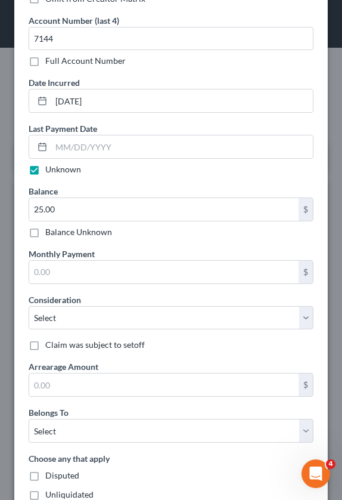
scroll to position [358, 0]
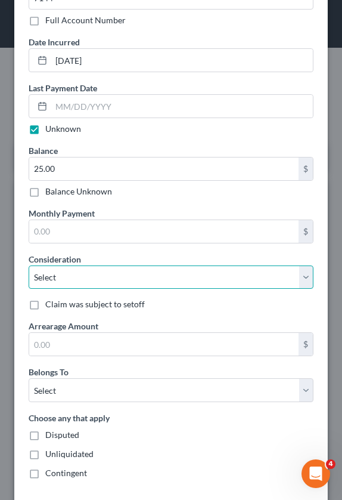
drag, startPoint x: 46, startPoint y: 276, endPoint x: 55, endPoint y: 278, distance: 9.1
click at [46, 276] on select "Select Cable / Satellite Services Collection Agency Credit Card Debt Debt Couns…" at bounding box center [171, 277] width 285 height 24
click at [29, 265] on select "Select Cable / Satellite Services Collection Agency Credit Card Debt Debt Couns…" at bounding box center [171, 277] width 285 height 24
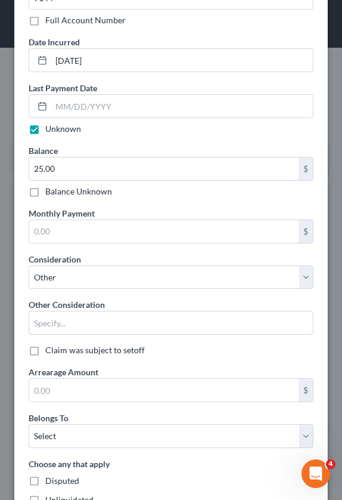
drag, startPoint x: 69, startPoint y: 326, endPoint x: 88, endPoint y: 288, distance: 42.9
click at [69, 326] on input "text" at bounding box center [171, 322] width 284 height 23
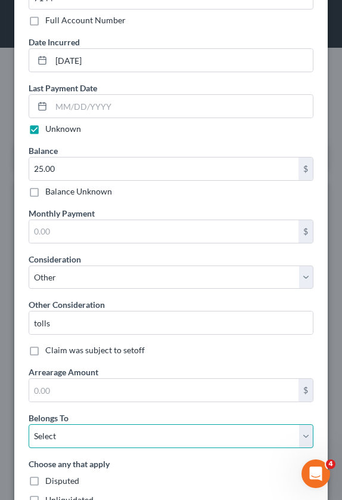
click at [98, 439] on select "Select Debtor 1 Only Debtor 2 Only Debtor 1 And Debtor 2 Only At Least One Of T…" at bounding box center [171, 436] width 285 height 24
click at [29, 424] on select "Select Debtor 1 Only Debtor 2 Only Debtor 1 And Debtor 2 Only At Least One Of T…" at bounding box center [171, 436] width 285 height 24
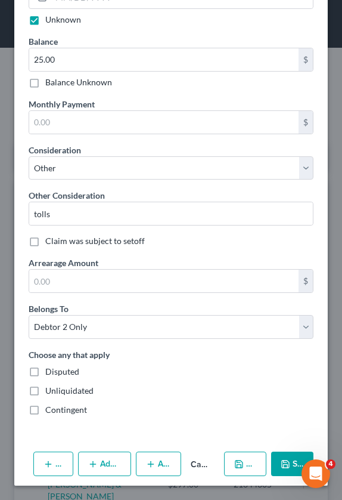
click at [242, 466] on button "Save & New" at bounding box center [245, 463] width 42 height 25
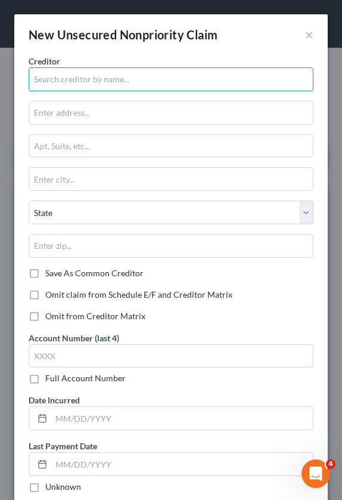
click at [36, 88] on input "text" at bounding box center [171, 79] width 285 height 24
click at [88, 80] on input "text" at bounding box center [171, 79] width 285 height 24
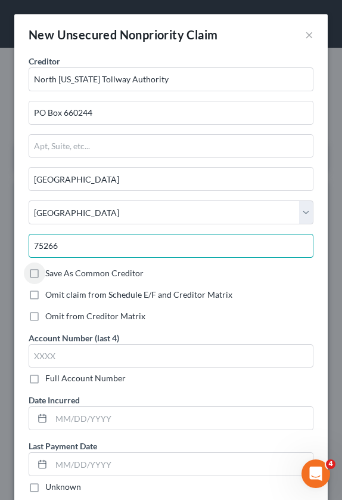
click at [80, 248] on input "75266" at bounding box center [171, 246] width 285 height 24
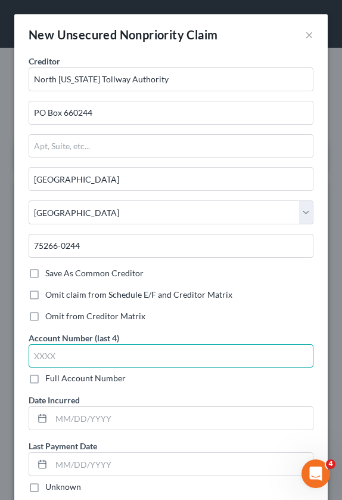
click at [73, 360] on input "text" at bounding box center [171, 356] width 285 height 24
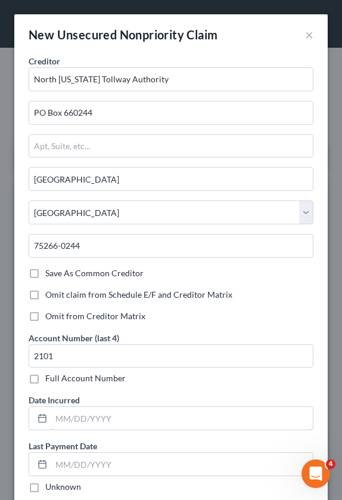
click at [61, 409] on input "text" at bounding box center [182, 418] width 262 height 23
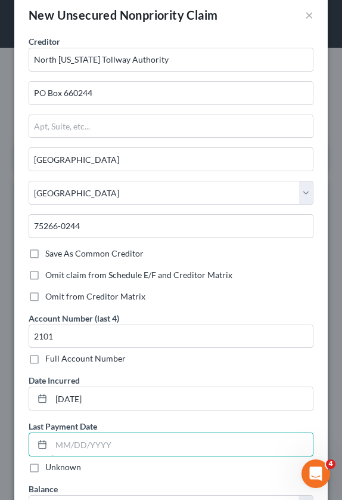
scroll to position [60, 0]
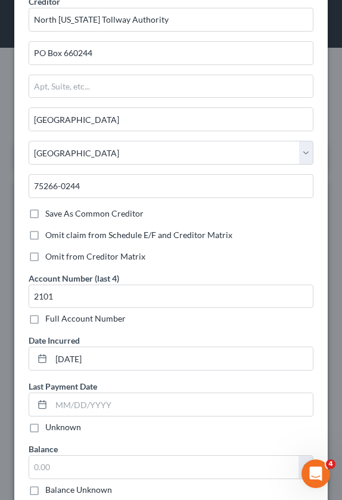
click at [45, 429] on label "Unknown" at bounding box center [63, 427] width 36 height 12
click at [50, 429] on input "Unknown" at bounding box center [54, 425] width 8 height 8
click at [45, 428] on label "Unknown" at bounding box center [63, 427] width 36 height 12
click at [50, 428] on input "Unknown" at bounding box center [54, 425] width 8 height 8
click at [45, 425] on label "Unknown" at bounding box center [63, 427] width 36 height 12
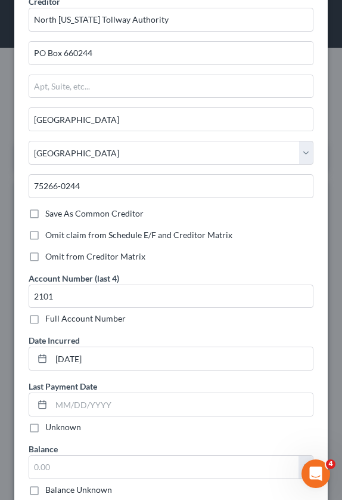
click at [50, 425] on input "Unknown" at bounding box center [54, 425] width 8 height 8
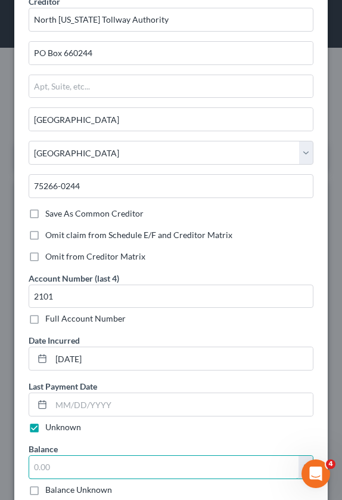
click at [50, 462] on input "text" at bounding box center [164, 467] width 270 height 23
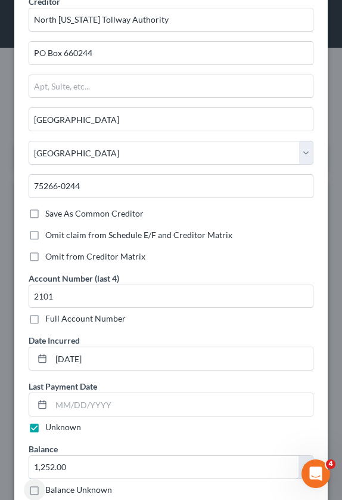
click at [60, 464] on input "1,252.00" at bounding box center [164, 467] width 270 height 23
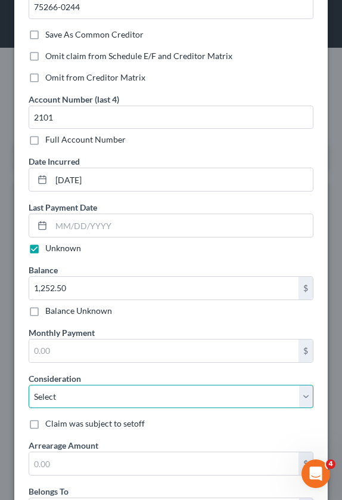
click at [53, 401] on select "Select Cable / Satellite Services Collection Agency Credit Card Debt Debt Couns…" at bounding box center [171, 397] width 285 height 24
click at [29, 385] on select "Select Cable / Satellite Services Collection Agency Credit Card Debt Debt Couns…" at bounding box center [171, 397] width 285 height 24
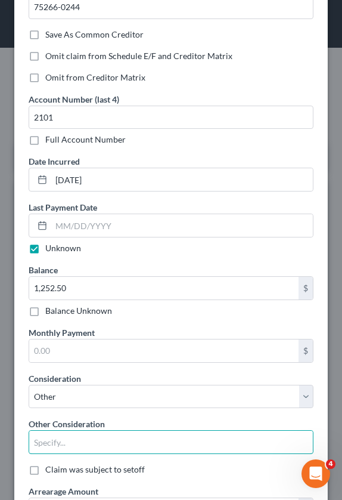
click at [61, 442] on input "text" at bounding box center [171, 442] width 284 height 23
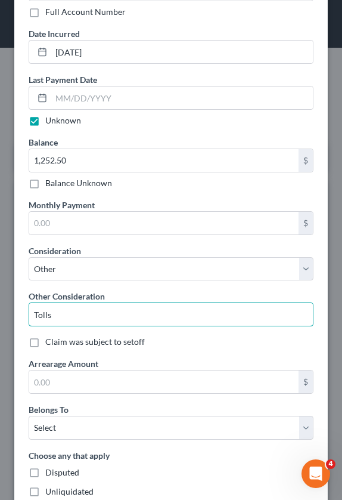
scroll to position [417, 0]
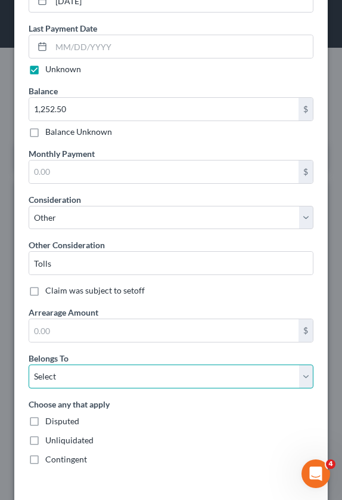
click at [57, 373] on select "Select Debtor 1 Only Debtor 2 Only Debtor 1 And Debtor 2 Only At Least One Of T…" at bounding box center [171, 376] width 285 height 24
click at [29, 364] on select "Select Debtor 1 Only Debtor 2 Only Debtor 1 And Debtor 2 Only At Least One Of T…" at bounding box center [171, 376] width 285 height 24
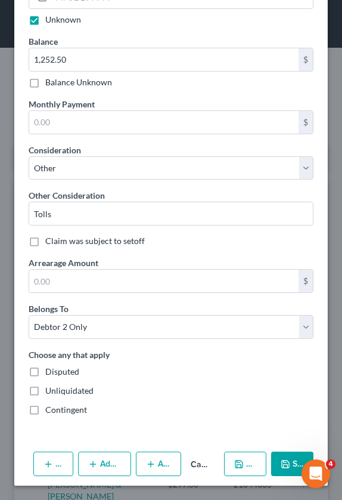
click at [243, 459] on icon "button" at bounding box center [239, 464] width 10 height 10
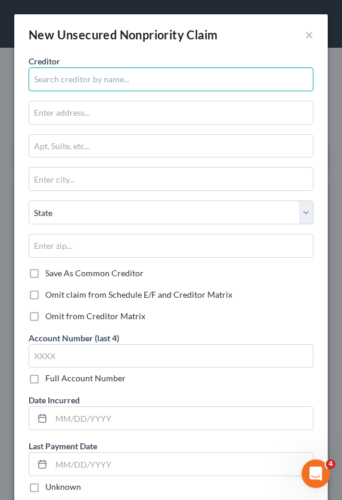
click at [76, 78] on input "text" at bounding box center [171, 79] width 285 height 24
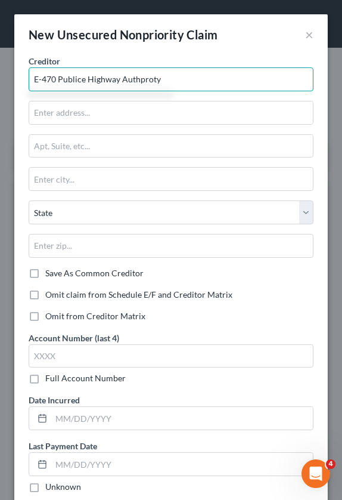
drag, startPoint x: 75, startPoint y: 76, endPoint x: 88, endPoint y: 66, distance: 17.1
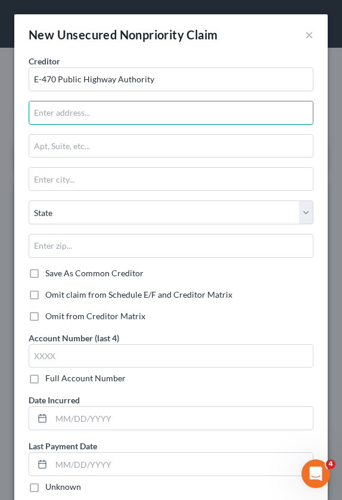
click at [67, 107] on input "text" at bounding box center [171, 112] width 284 height 23
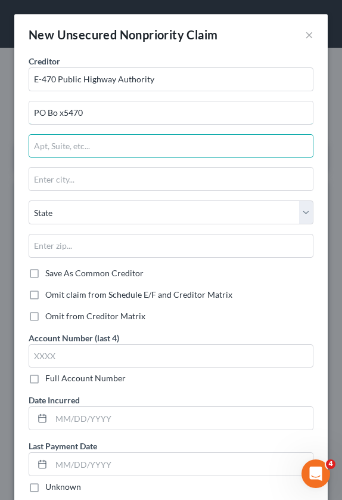
click at [66, 106] on input "PO Bo x5470" at bounding box center [171, 112] width 284 height 23
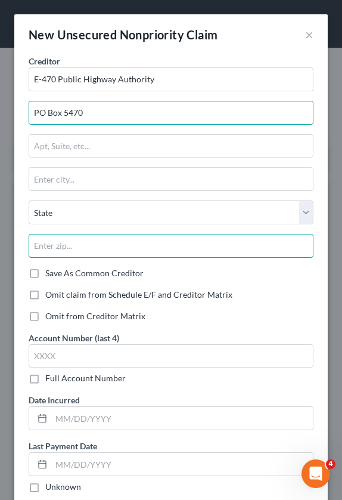
click at [82, 243] on input "text" at bounding box center [171, 246] width 285 height 24
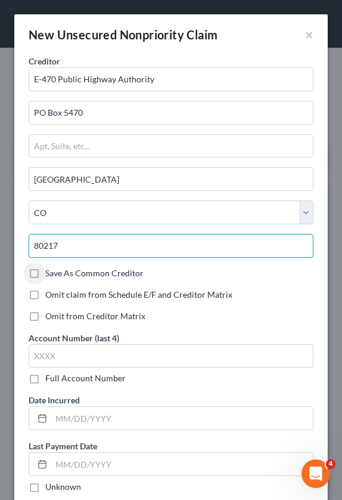
click at [78, 240] on input "80217" at bounding box center [171, 246] width 285 height 24
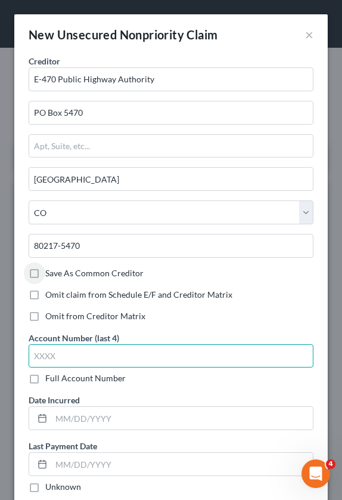
click at [75, 354] on input "text" at bounding box center [171, 356] width 285 height 24
click at [62, 357] on input "text" at bounding box center [171, 356] width 285 height 24
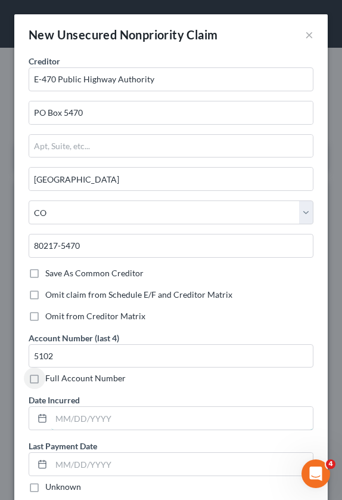
click at [87, 421] on input "text" at bounding box center [182, 418] width 262 height 23
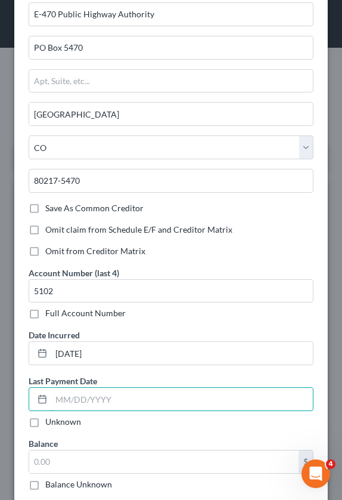
scroll to position [119, 0]
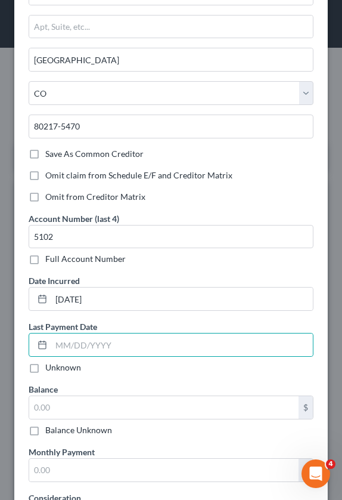
click at [45, 368] on label "Unknown" at bounding box center [63, 367] width 36 height 12
click at [50, 368] on input "Unknown" at bounding box center [54, 365] width 8 height 8
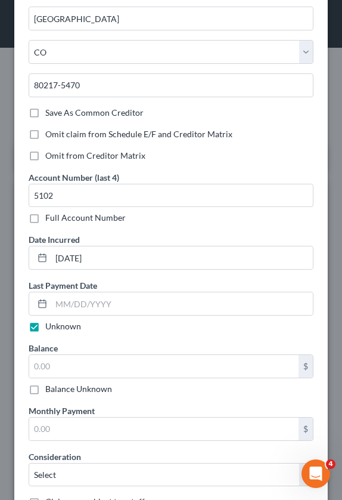
scroll to position [239, 0]
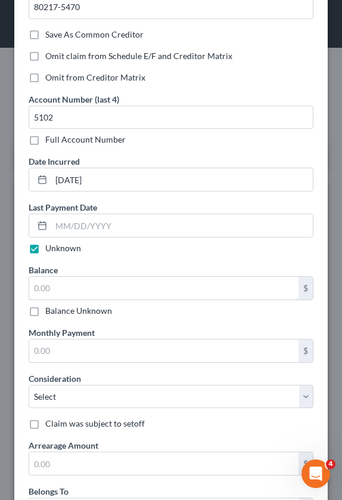
click at [72, 288] on input "text" at bounding box center [164, 288] width 270 height 23
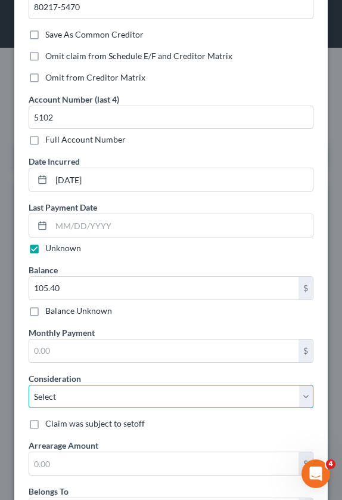
click at [66, 401] on select "Select Cable / Satellite Services Collection Agency Credit Card Debt Debt Couns…" at bounding box center [171, 397] width 285 height 24
click at [29, 385] on select "Select Cable / Satellite Services Collection Agency Credit Card Debt Debt Couns…" at bounding box center [171, 397] width 285 height 24
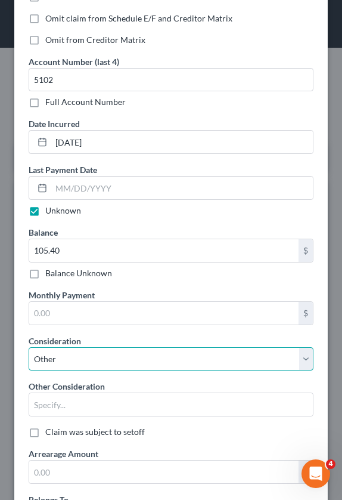
scroll to position [358, 0]
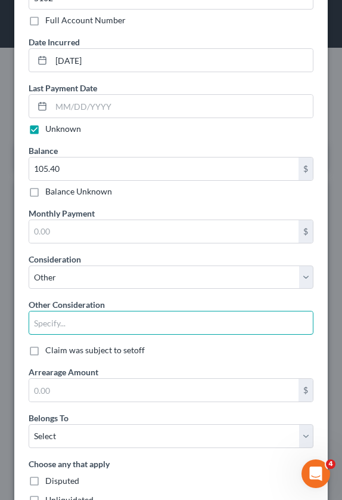
click at [59, 321] on input "text" at bounding box center [171, 322] width 284 height 23
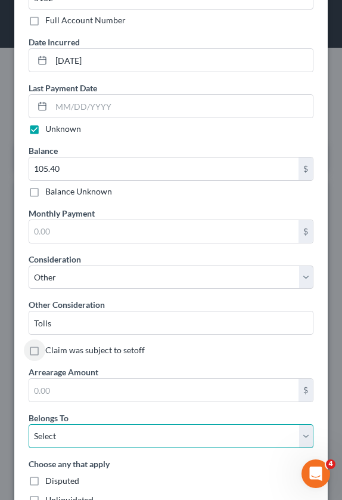
drag, startPoint x: 59, startPoint y: 443, endPoint x: 46, endPoint y: 428, distance: 19.4
click at [58, 441] on select "Select Debtor 1 Only Debtor 2 Only Debtor 1 And Debtor 2 Only At Least One Of T…" at bounding box center [171, 436] width 285 height 24
click at [29, 424] on select "Select Debtor 1 Only Debtor 2 Only Debtor 1 And Debtor 2 Only At Least One Of T…" at bounding box center [171, 436] width 285 height 24
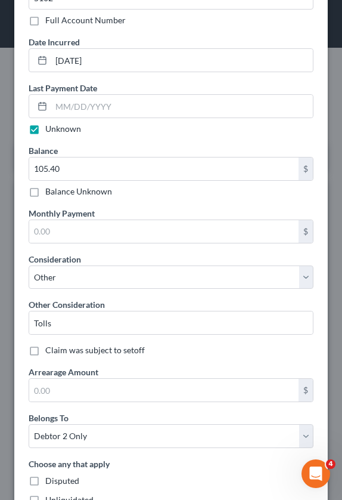
click at [107, 356] on div "Balance 105.40 $ Balance Unknown Balance Undetermined 105.40 $ Balance Unknown …" at bounding box center [171, 254] width 297 height 221
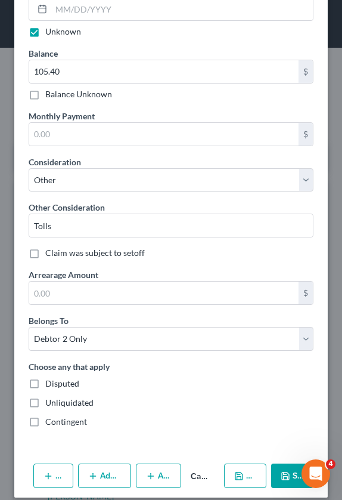
scroll to position [467, 0]
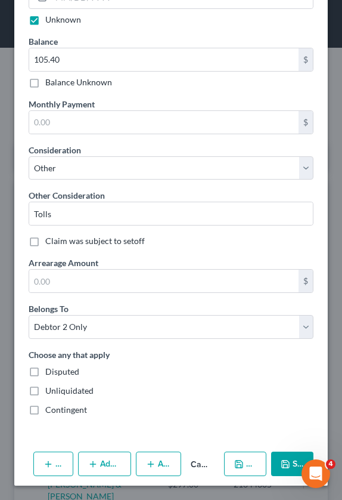
click at [240, 459] on button "Save & New" at bounding box center [245, 463] width 42 height 25
